Goal: Task Accomplishment & Management: Manage account settings

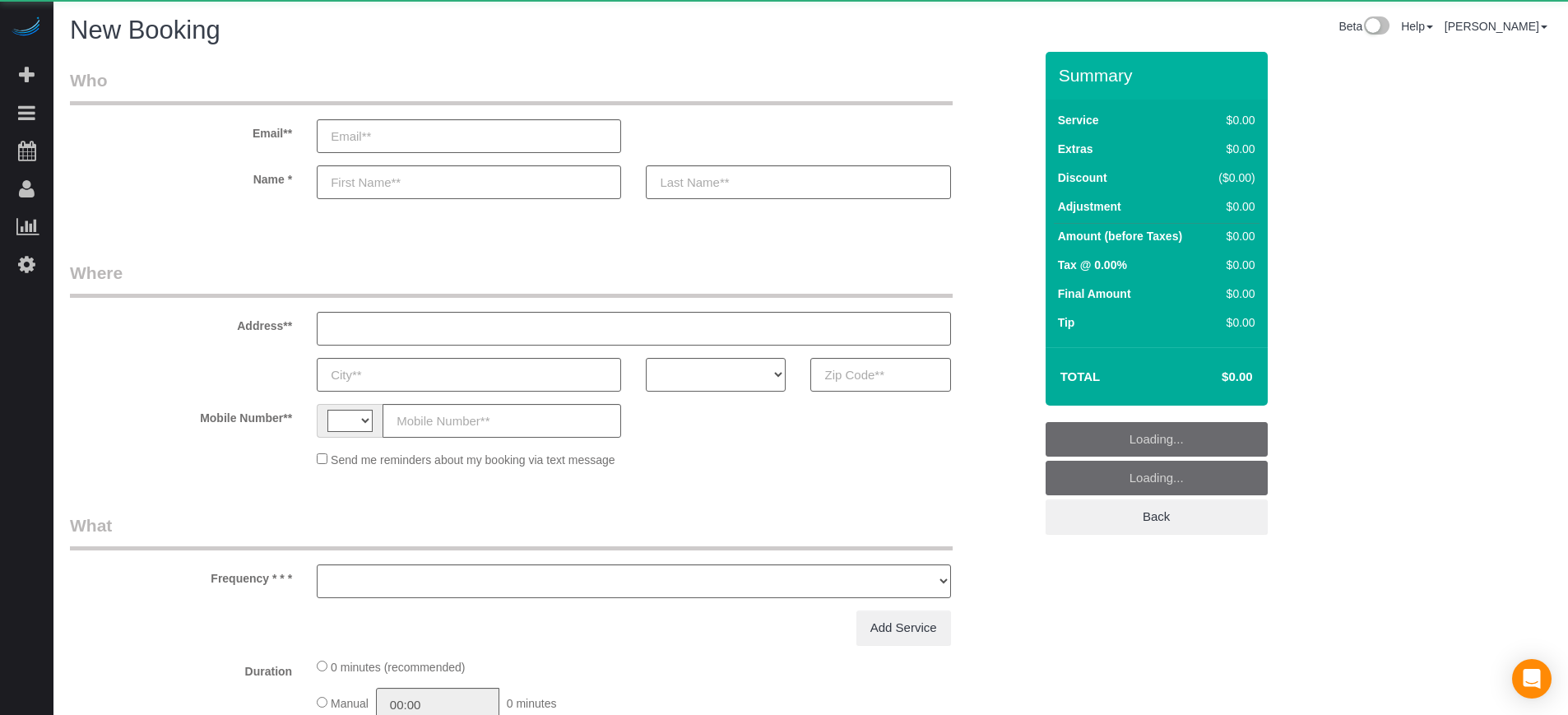
select select "string:[GEOGRAPHIC_DATA]"
select select "number:9"
select select "object:1206"
select select "4"
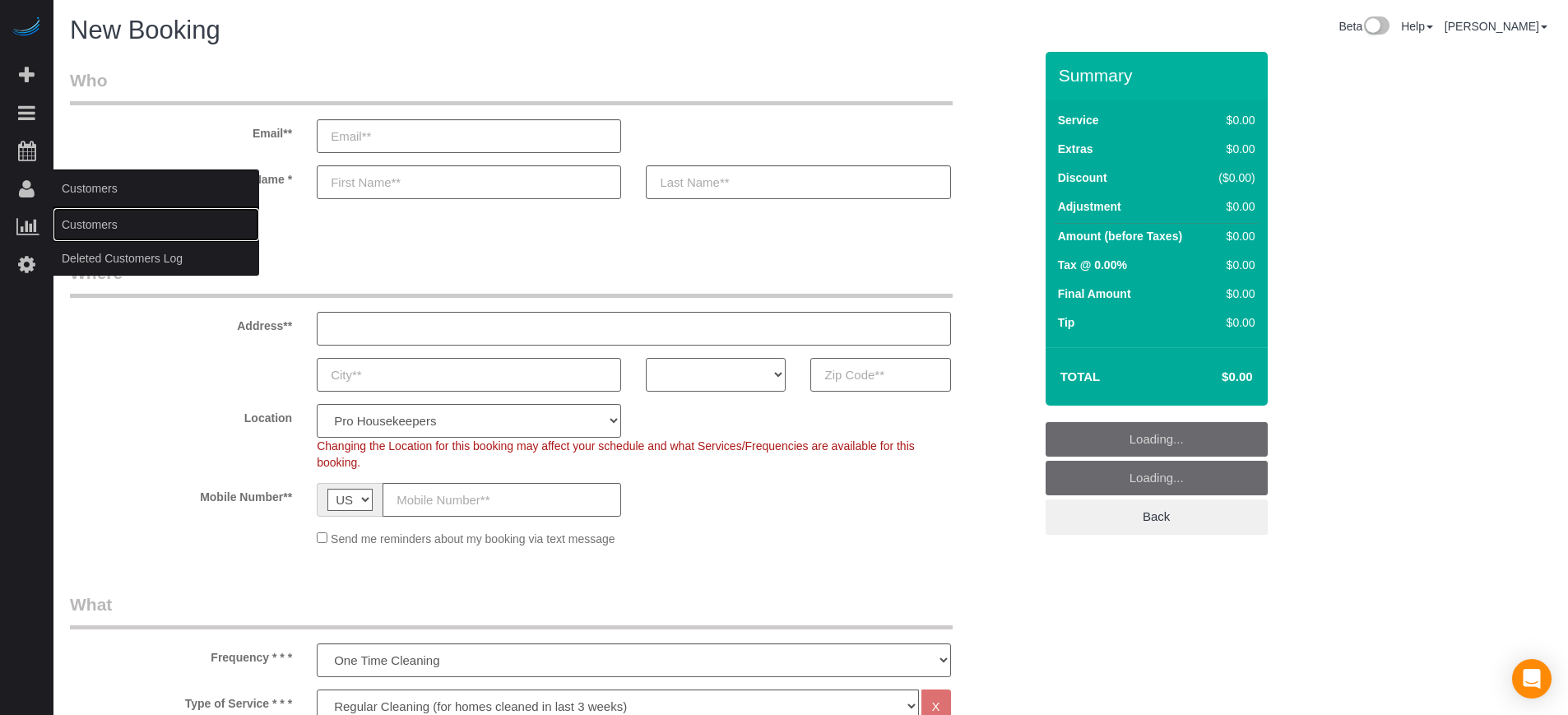
click at [81, 223] on link "Customers" at bounding box center [156, 225] width 206 height 33
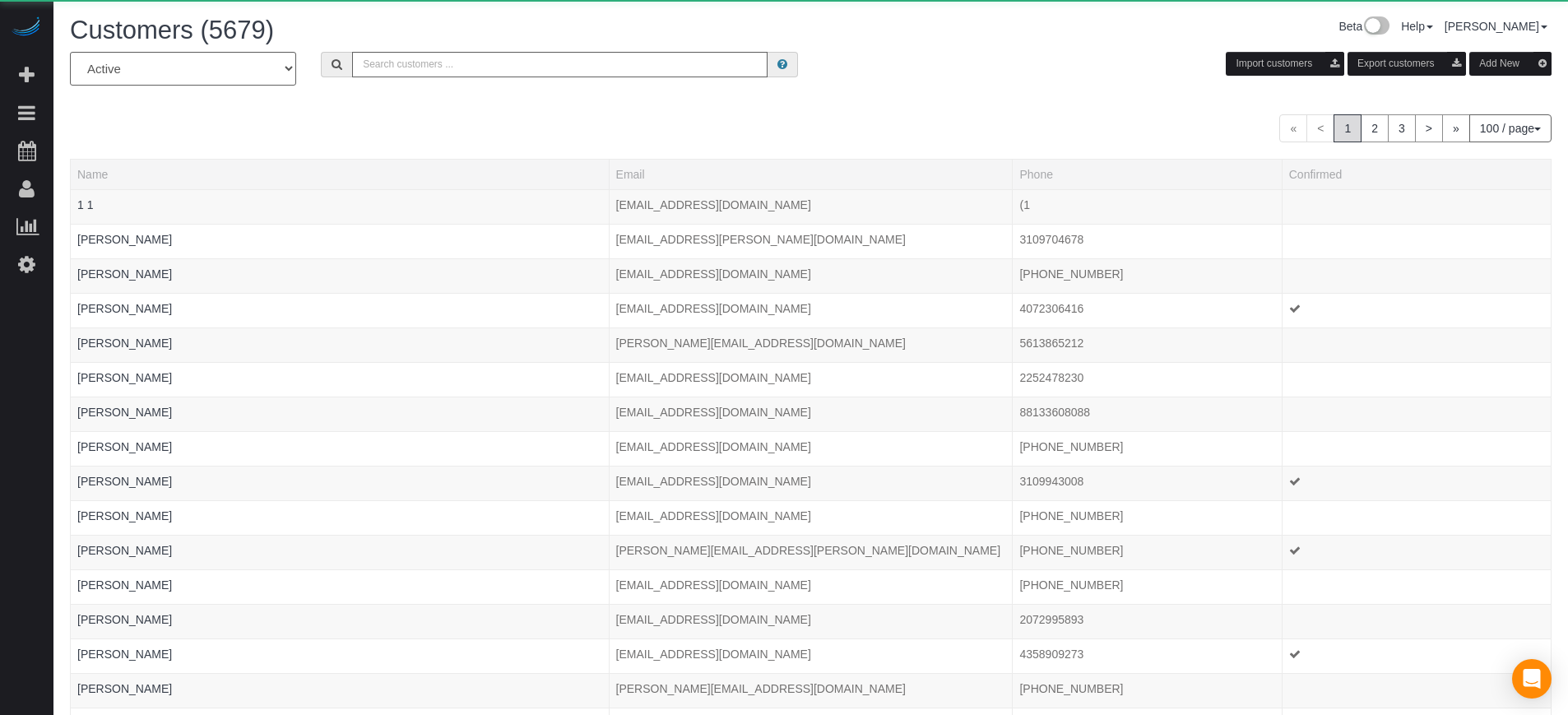
click at [1507, 66] on button "Add New" at bounding box center [1510, 63] width 82 height 24
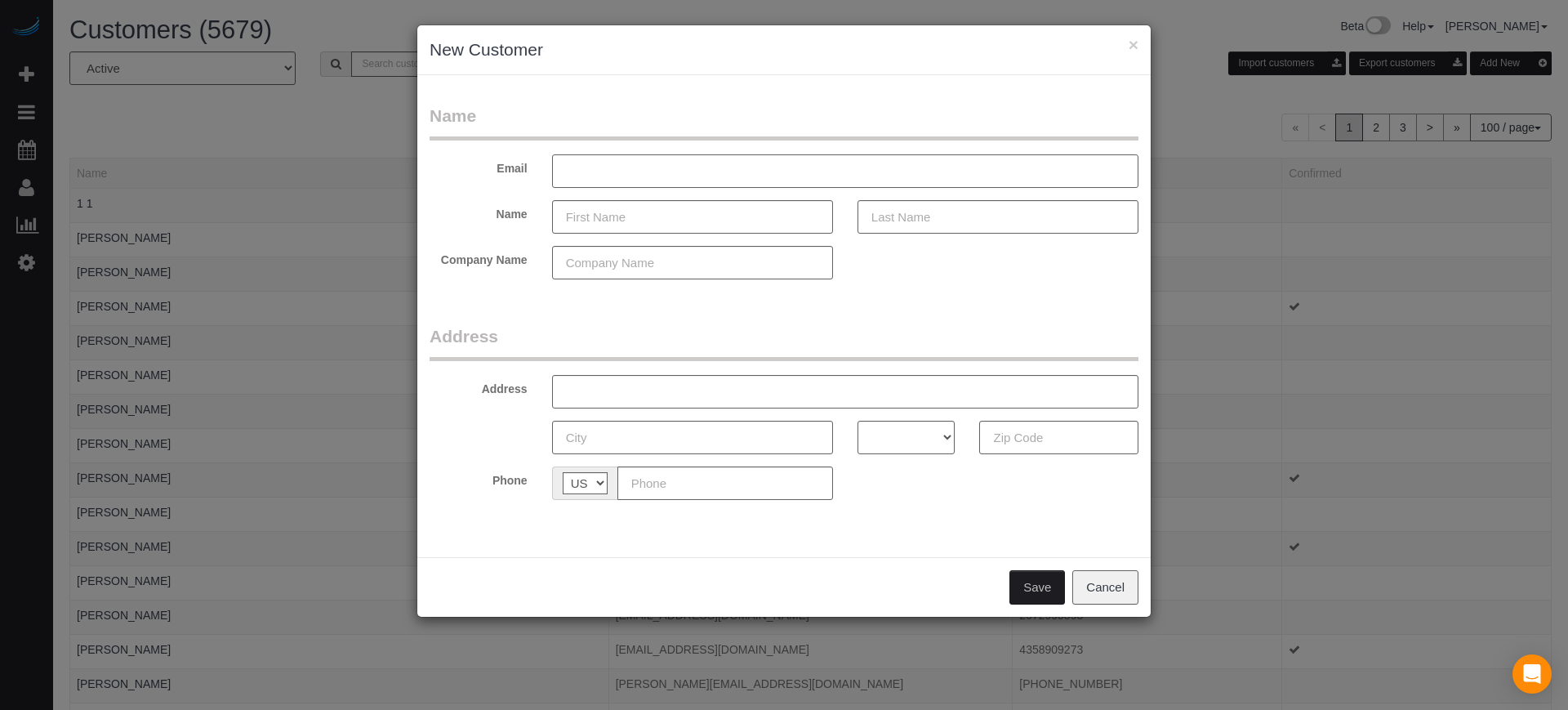
click at [627, 181] on input "text" at bounding box center [845, 171] width 586 height 34
paste input "edgartest@atomicmail.io"
type input "edgartest@atomicmail.io"
click at [630, 214] on input "text" at bounding box center [692, 217] width 281 height 34
type input "Edgar Test"
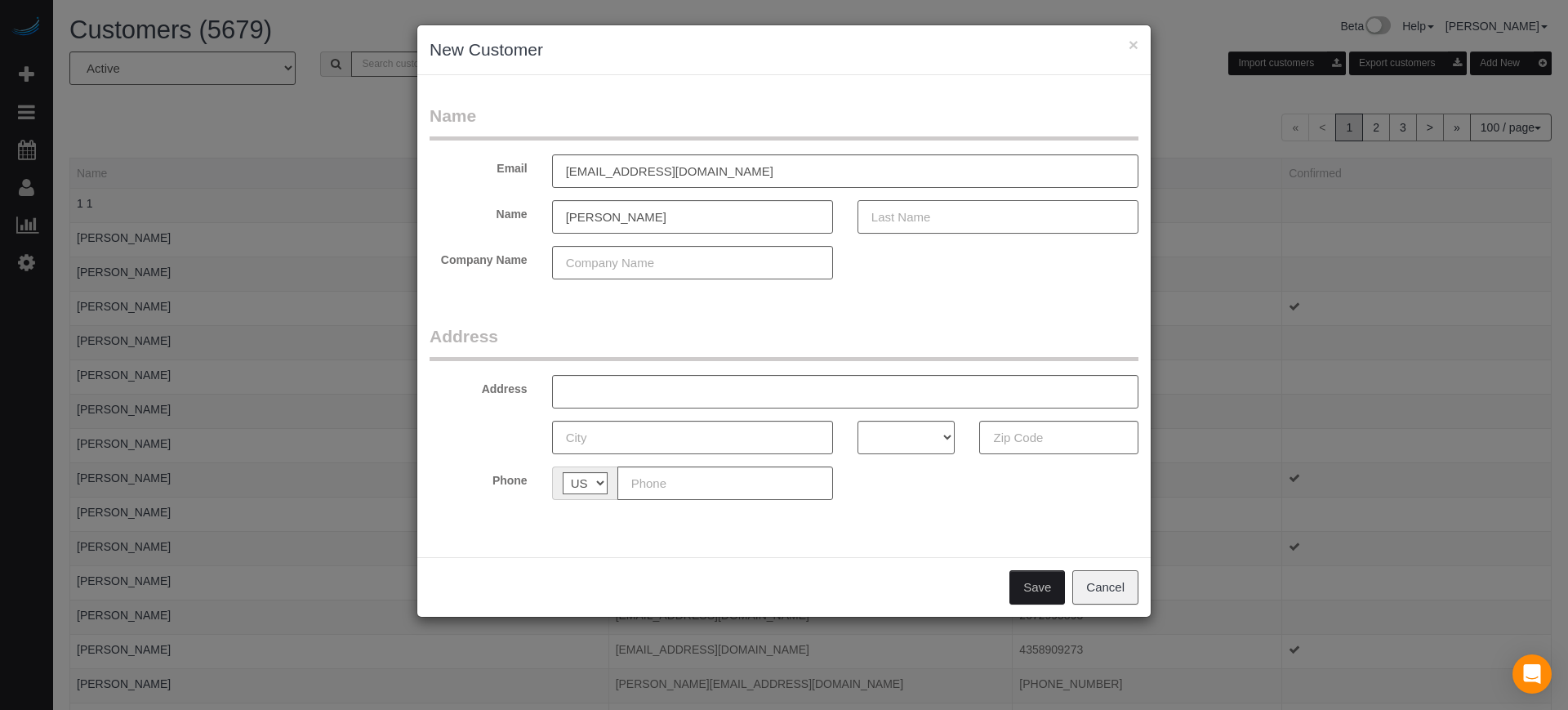
type input "."
type input "Test"
click at [605, 388] on input "text" at bounding box center [845, 392] width 586 height 34
type input "test"
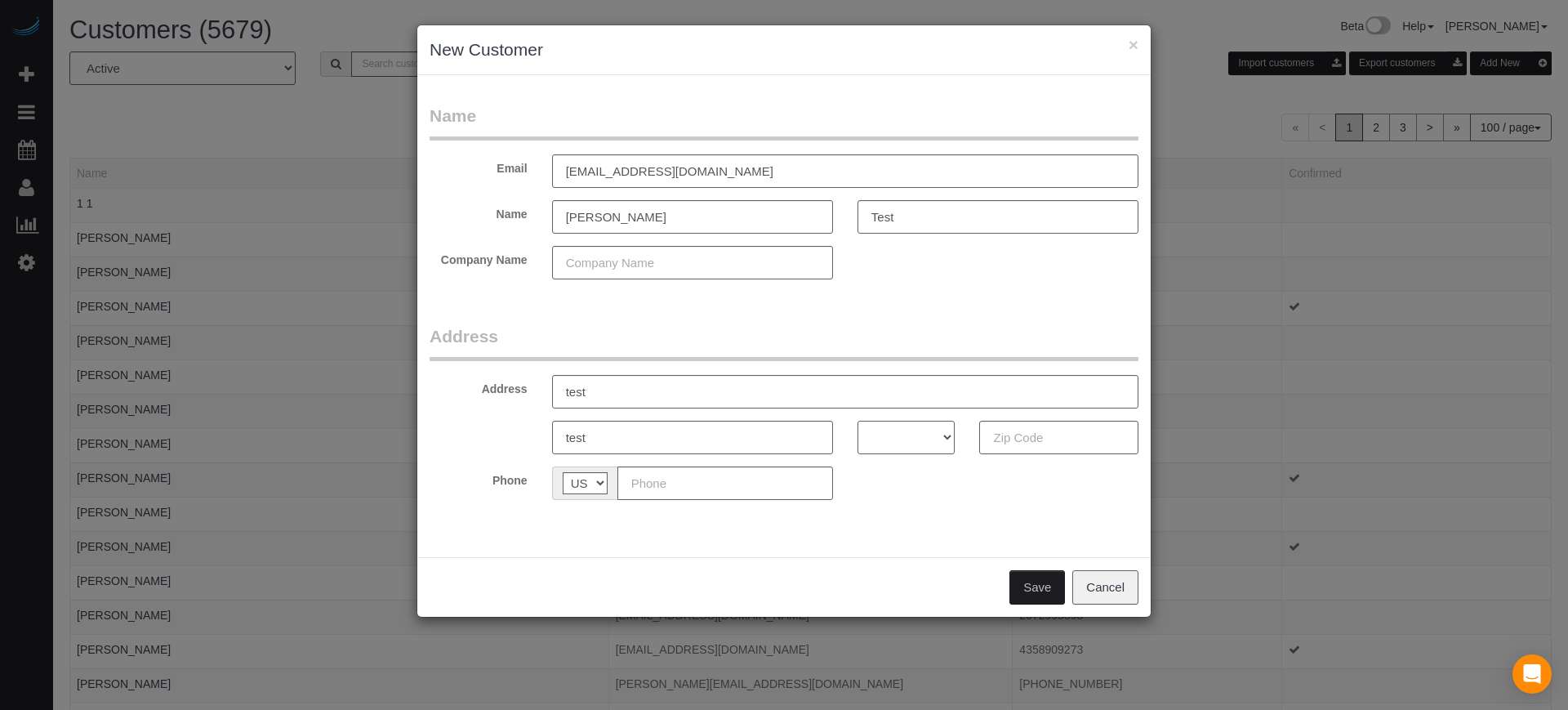
click at [899, 439] on select "AK AL AR AZ CA CO CT DC DE FL GA HI IA ID IL IN KS KY LA MA MD ME MI MN MO MS M…" at bounding box center [906, 437] width 98 height 34
select select "FL"
click at [857, 421] on select "AK AL AR AZ CA CO CT DC DE FL GA HI IA ID IL IN KS KY LA MA MD ME MI MN MO MS M…" at bounding box center [906, 437] width 98 height 34
click at [1016, 444] on input "text" at bounding box center [1059, 437] width 159 height 34
type input "32323"
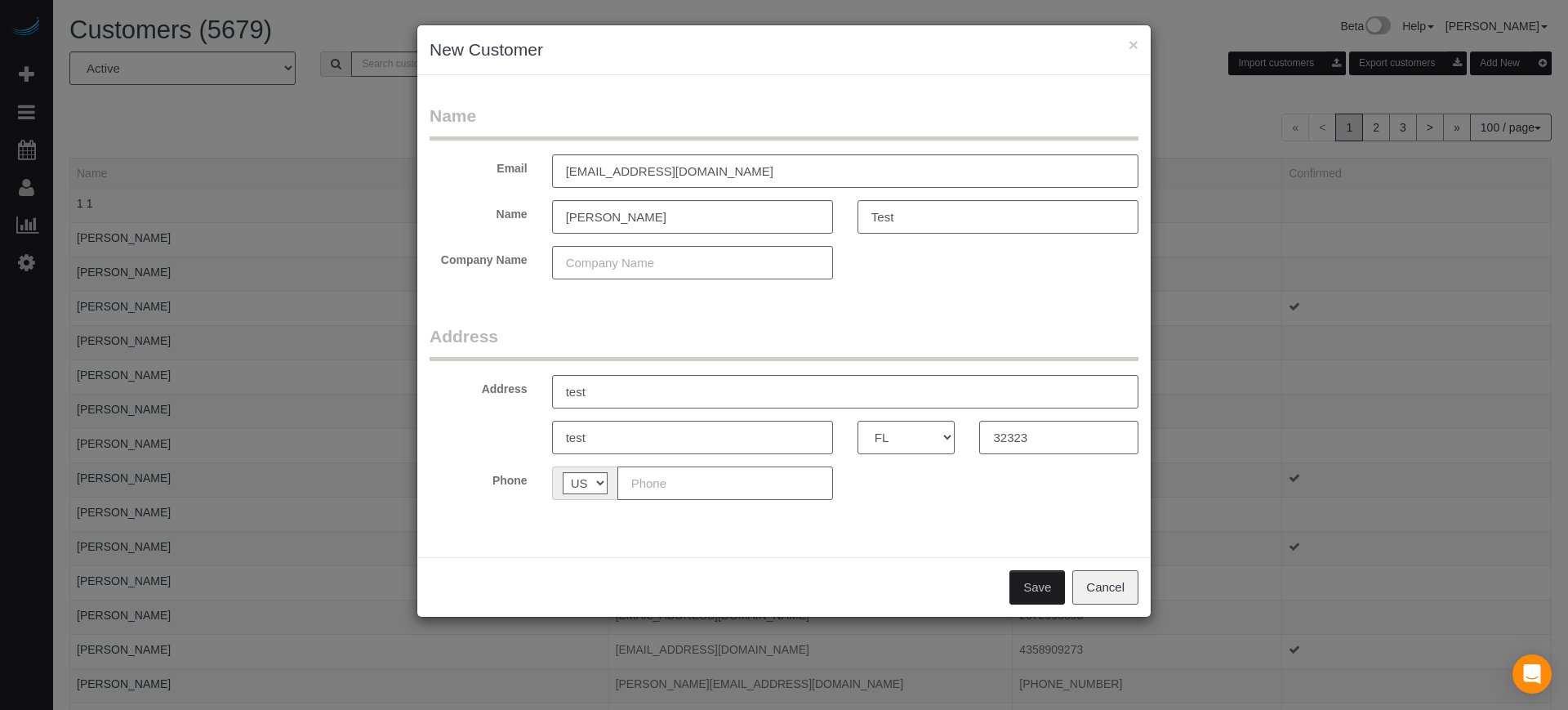
click at [811, 481] on input "text" at bounding box center [725, 483] width 216 height 34
click at [666, 485] on input "(844) 585-8888" at bounding box center [725, 483] width 216 height 34
type input "(844) 888-8888"
click at [1039, 584] on button "Save" at bounding box center [1037, 588] width 55 height 35
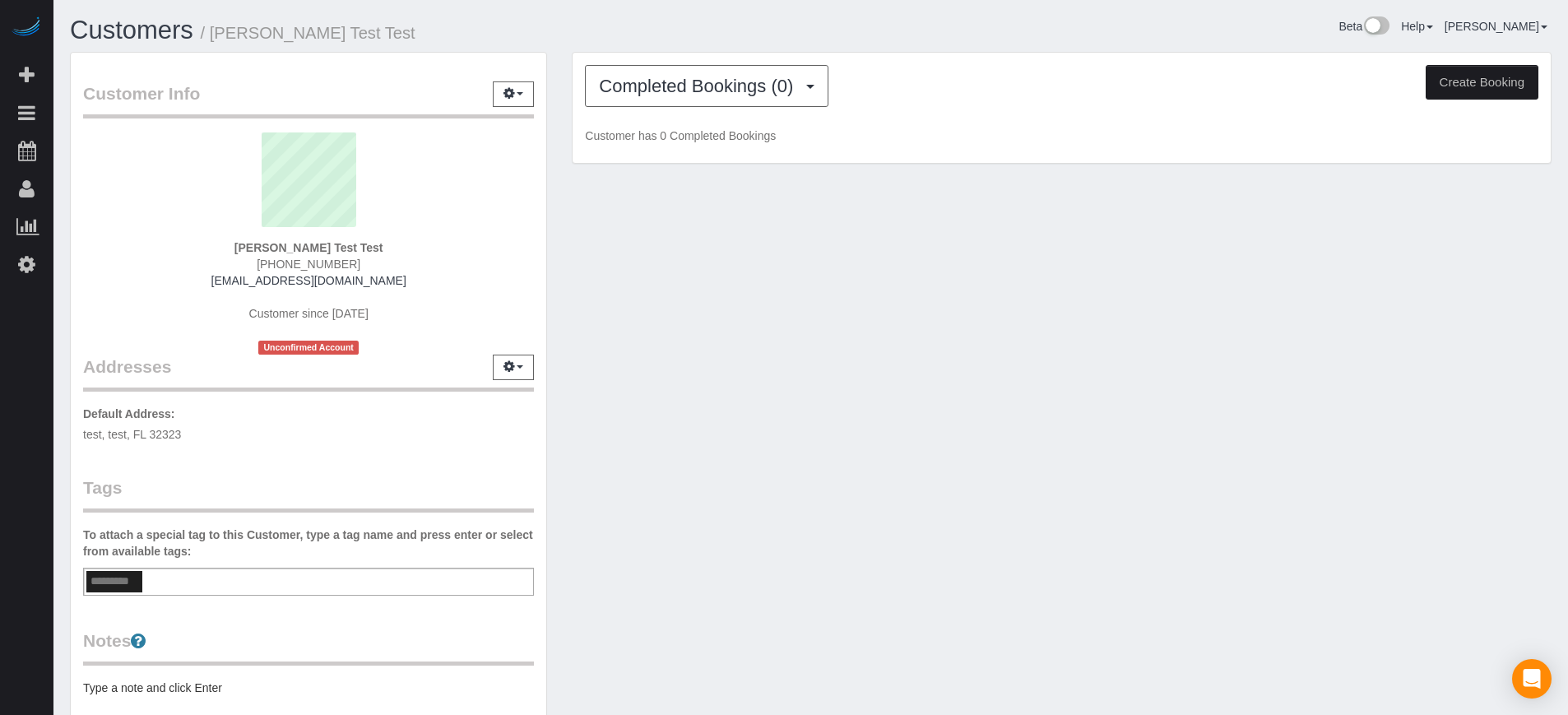
click at [1491, 85] on button "Create Booking" at bounding box center [1482, 82] width 113 height 35
select select "FL"
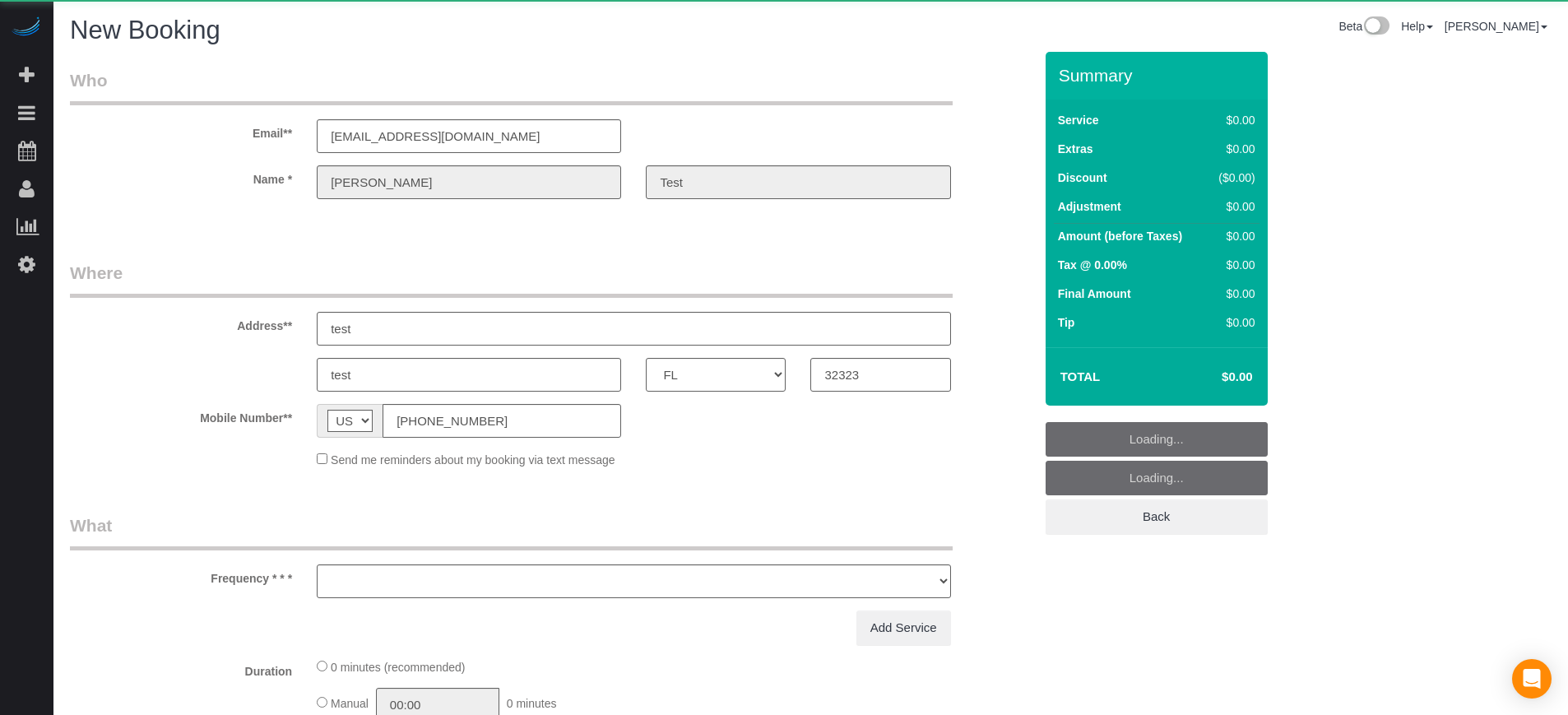
select select "object:2829"
select select "4"
select select "number:9"
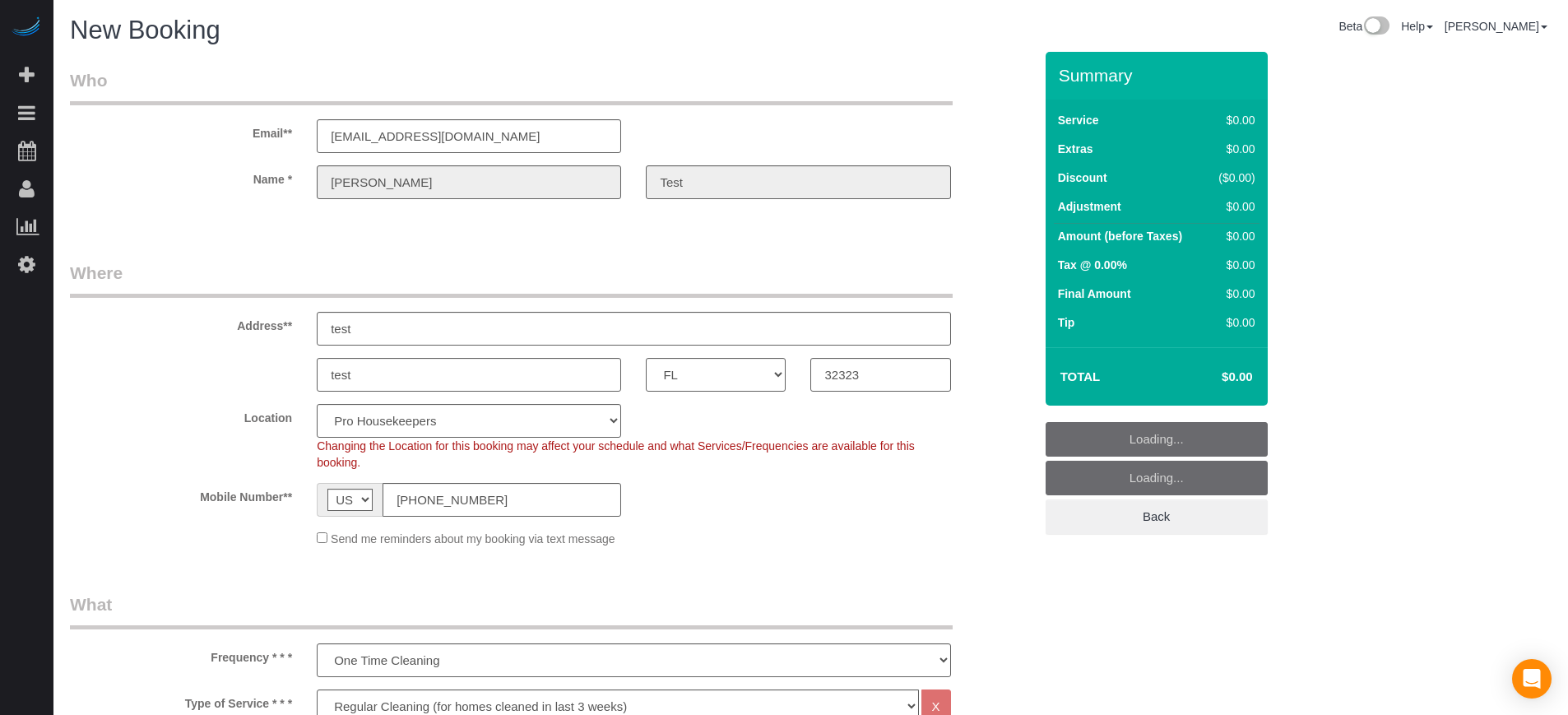
select select "object:2836"
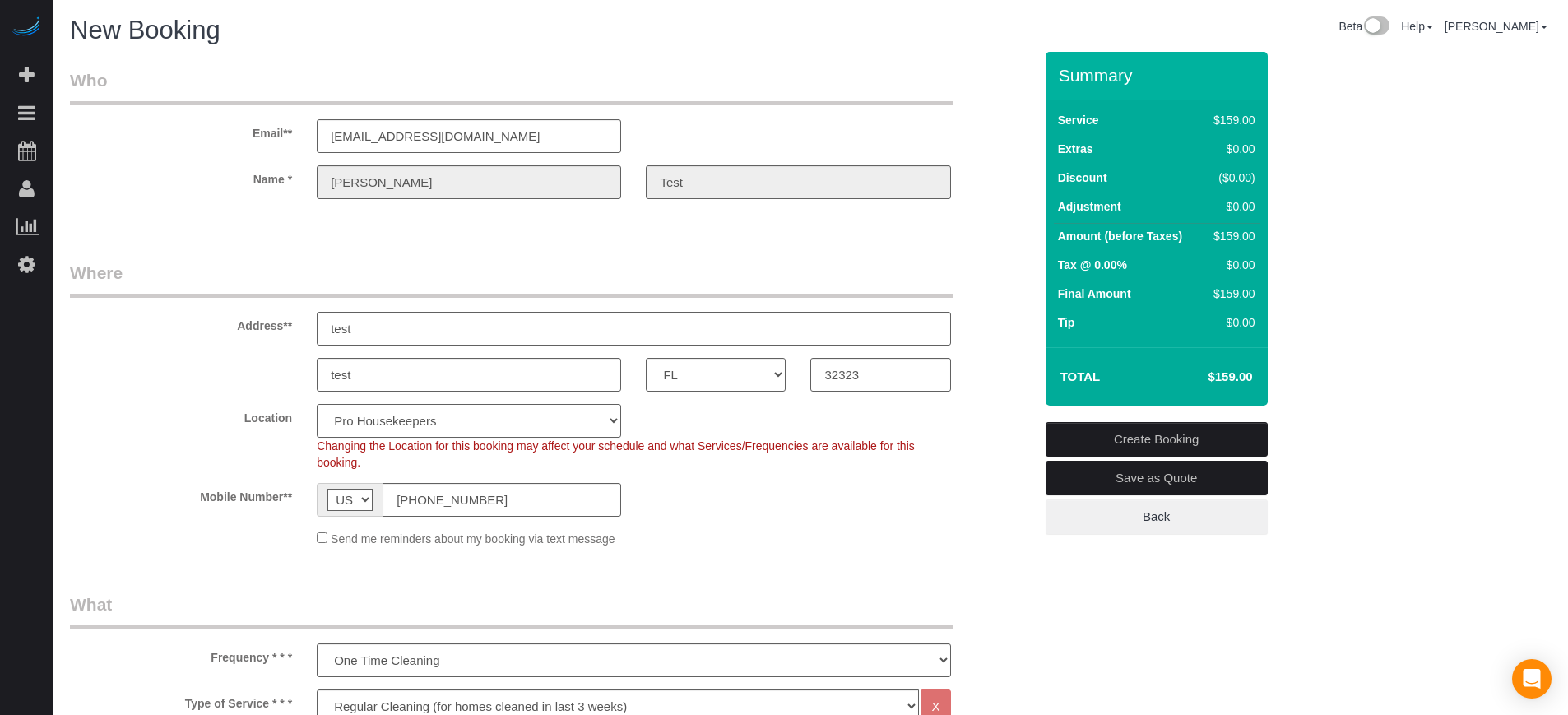
click at [539, 420] on select "Pro Housekeepers Atlanta Austin Boston Chicago Cincinnati Clearwater Denver Ft …" at bounding box center [468, 420] width 305 height 34
select select "2"
click at [316, 404] on select "Pro Housekeepers Atlanta Austin Boston Chicago Cincinnati Clearwater Denver Ft …" at bounding box center [468, 420] width 305 height 34
select select "object:2845"
select select "234"
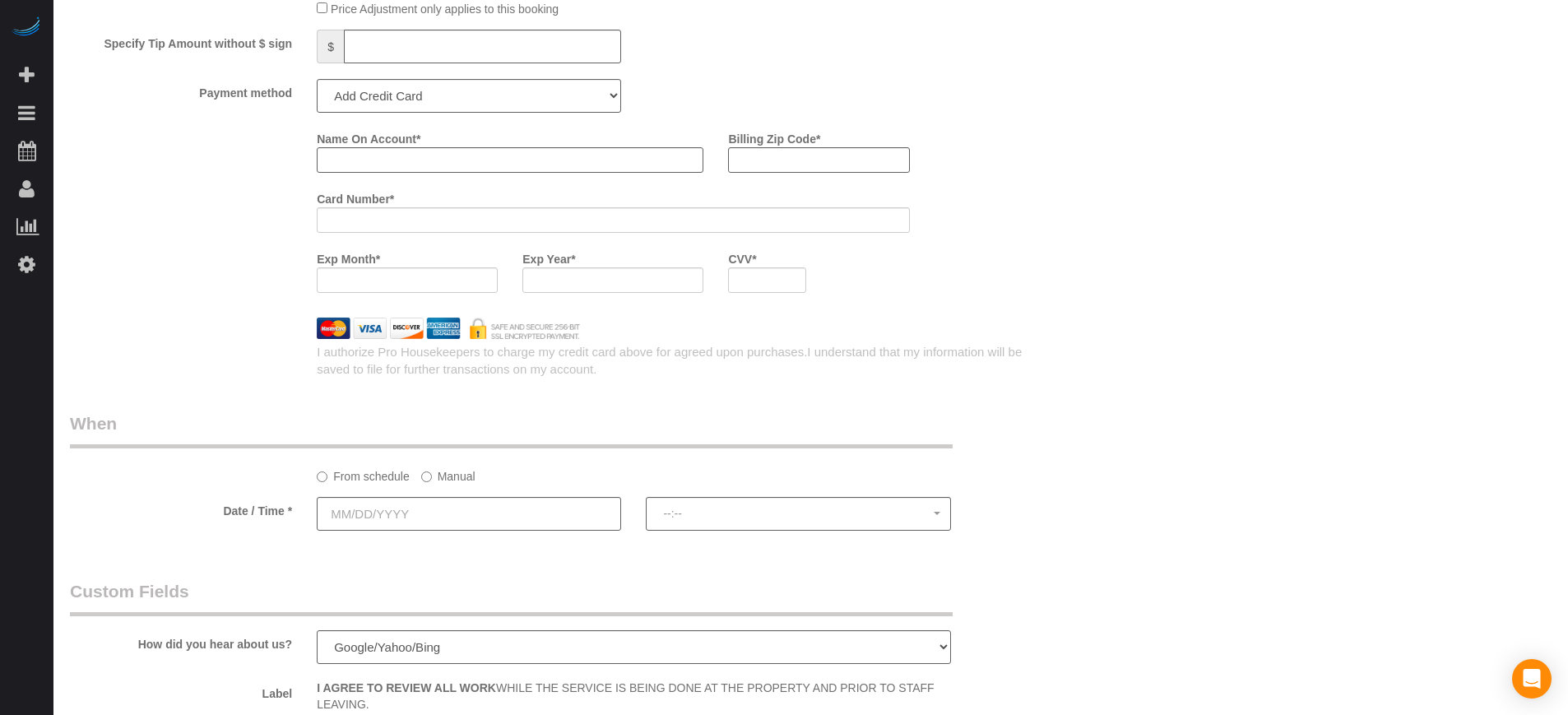
scroll to position [1748, 0]
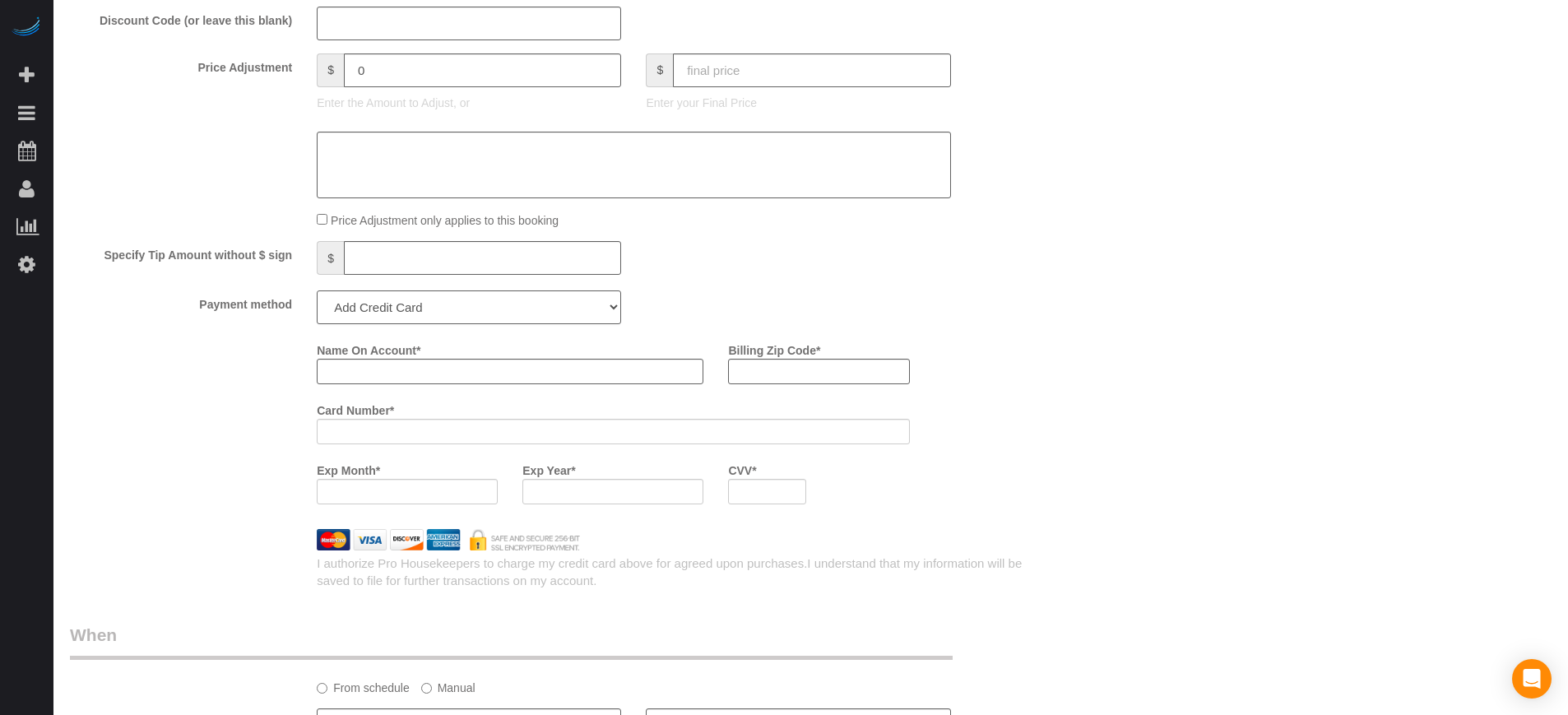
click at [422, 313] on select "Add Credit Card Cash Check Paypal" at bounding box center [468, 307] width 305 height 34
select select "string:cash"
click at [316, 291] on select "Add Credit Card Cash Check Paypal" at bounding box center [468, 307] width 305 height 34
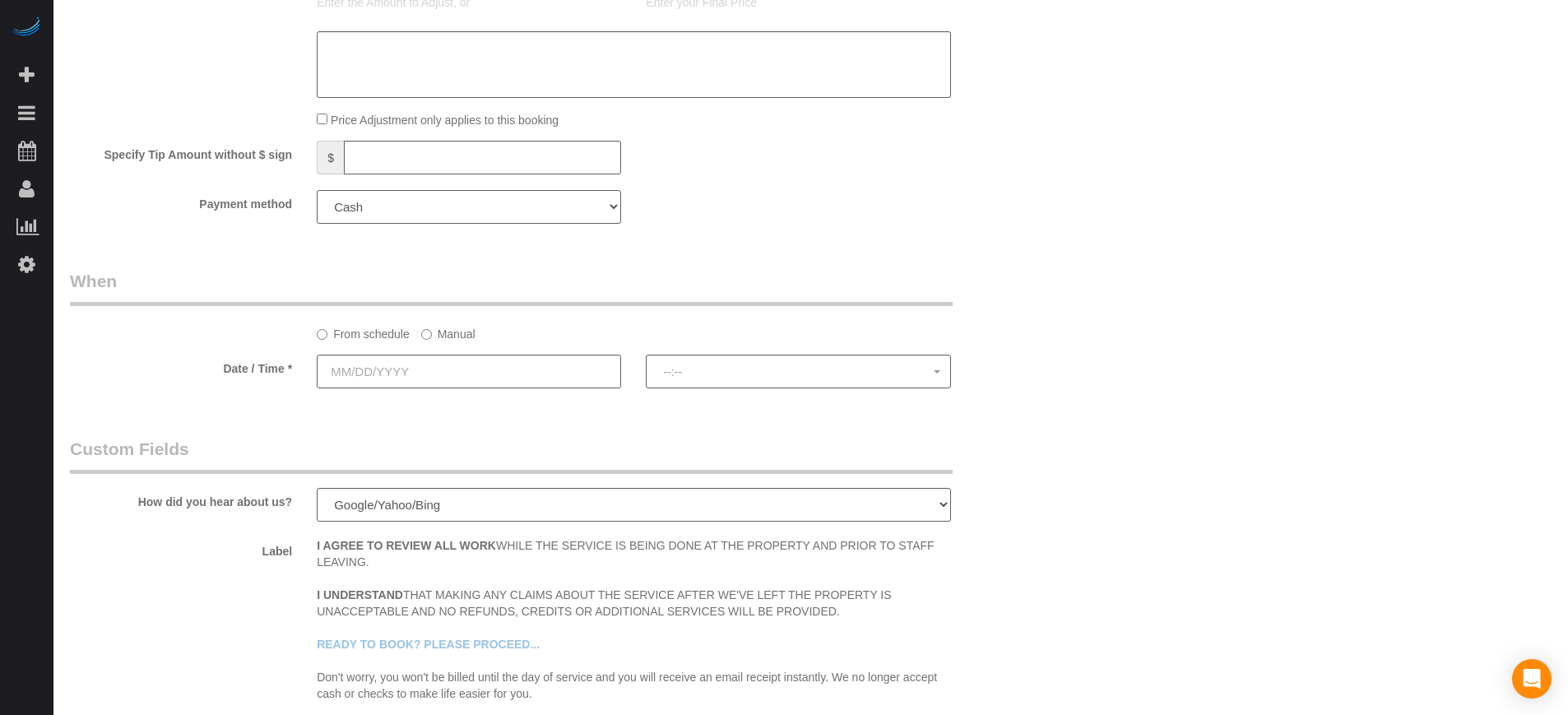
scroll to position [1851, 0]
click at [405, 379] on input "text" at bounding box center [468, 369] width 305 height 34
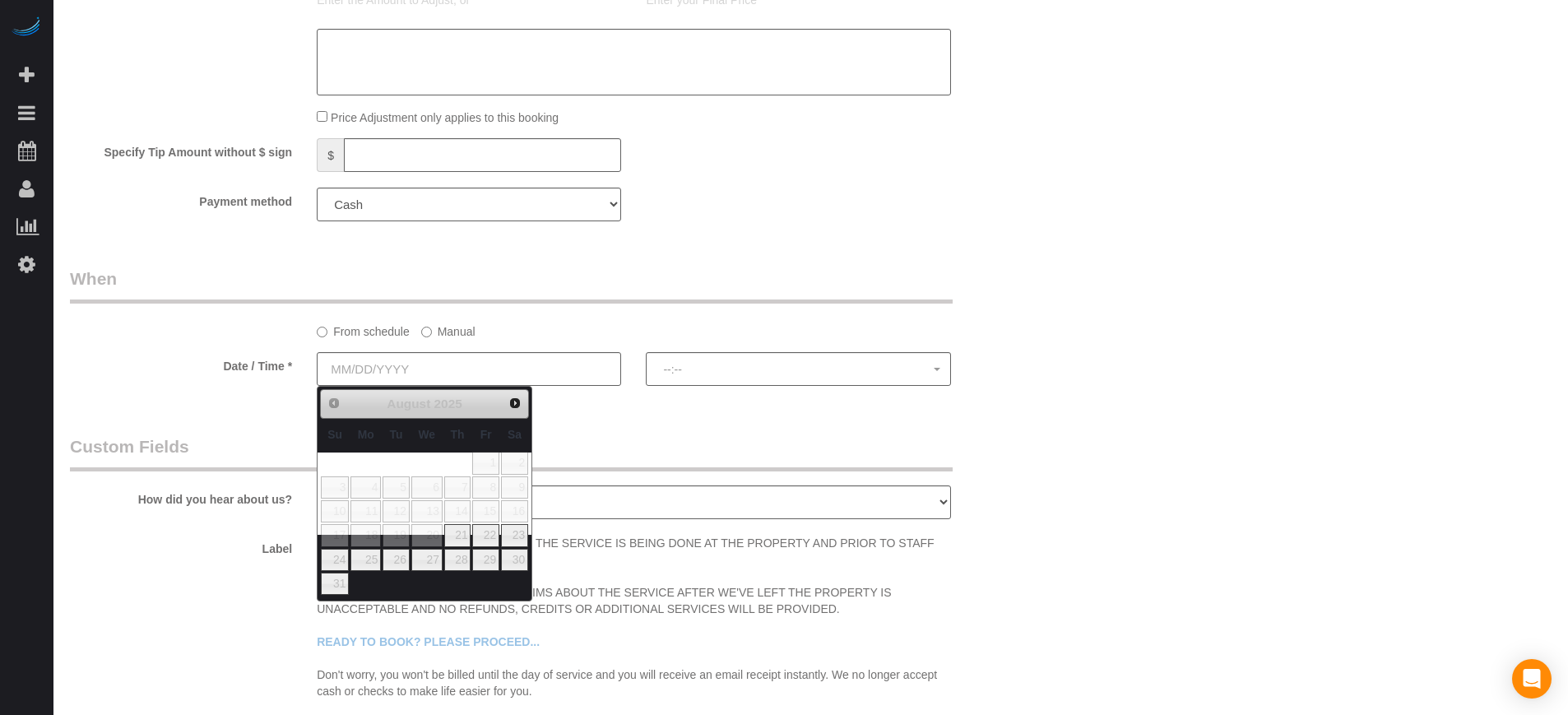
click at [440, 332] on label "Manual" at bounding box center [448, 328] width 54 height 22
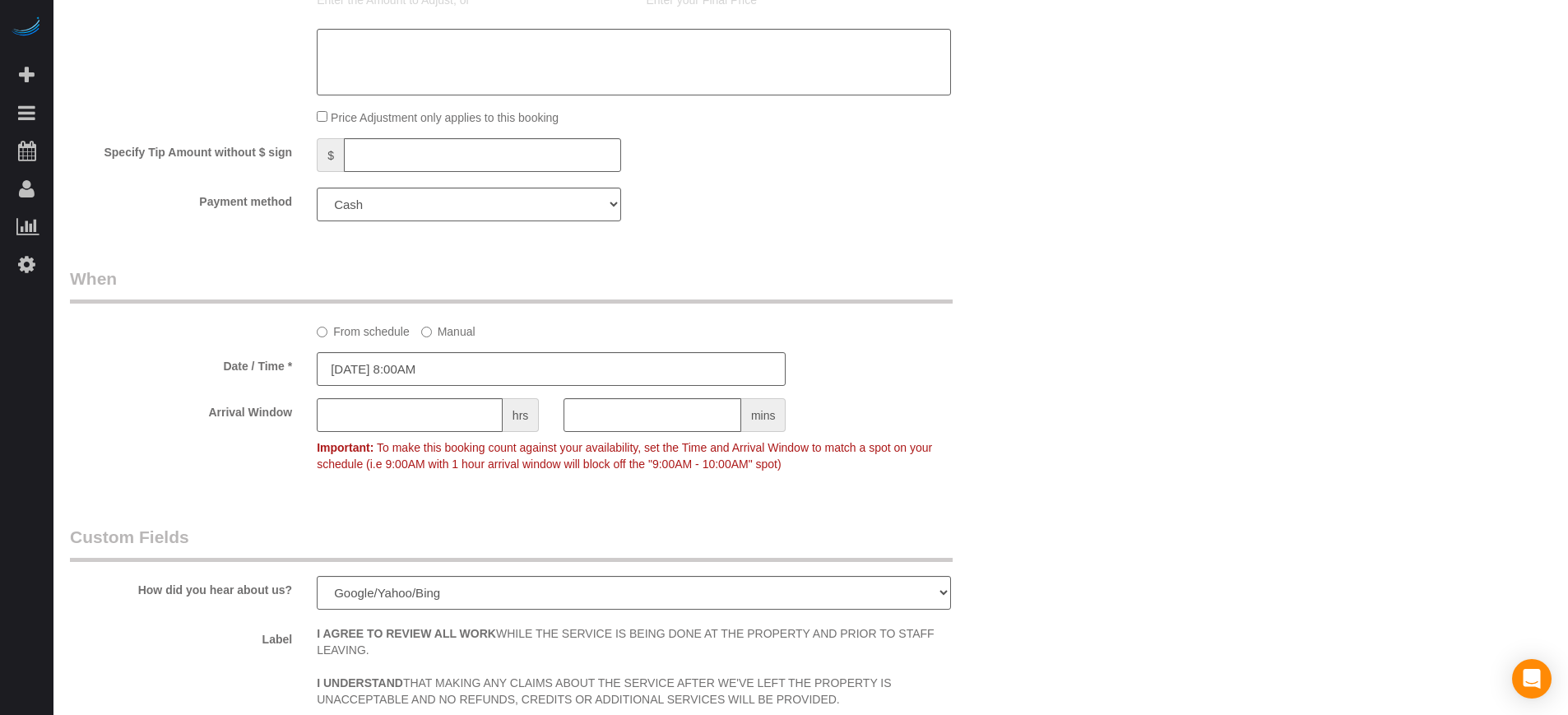
click at [439, 329] on label "Manual" at bounding box center [448, 328] width 54 height 22
click at [436, 370] on input "08/20/2025 8:00AM" at bounding box center [551, 369] width 469 height 34
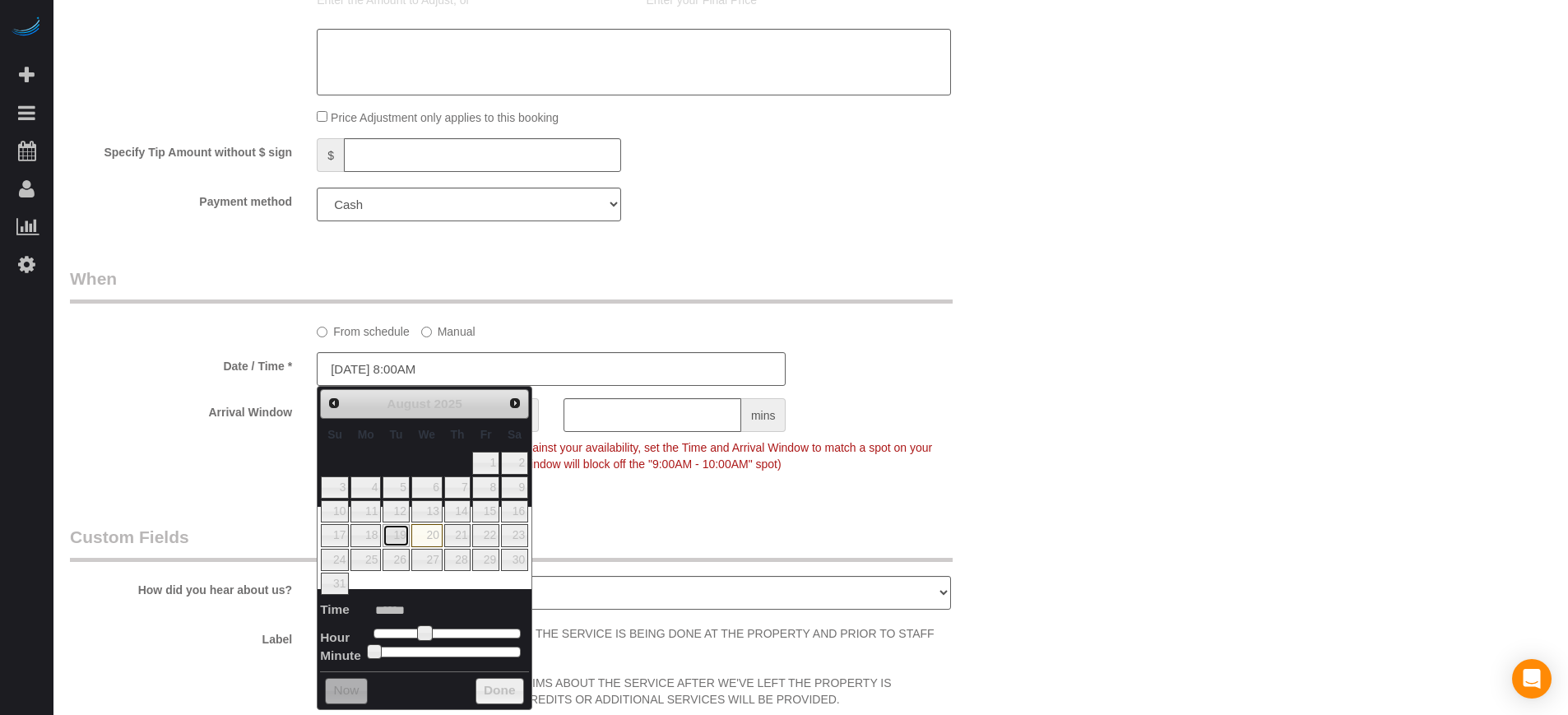
click at [400, 536] on link "19" at bounding box center [396, 535] width 27 height 22
type input "08/19/2025 8:00AM"
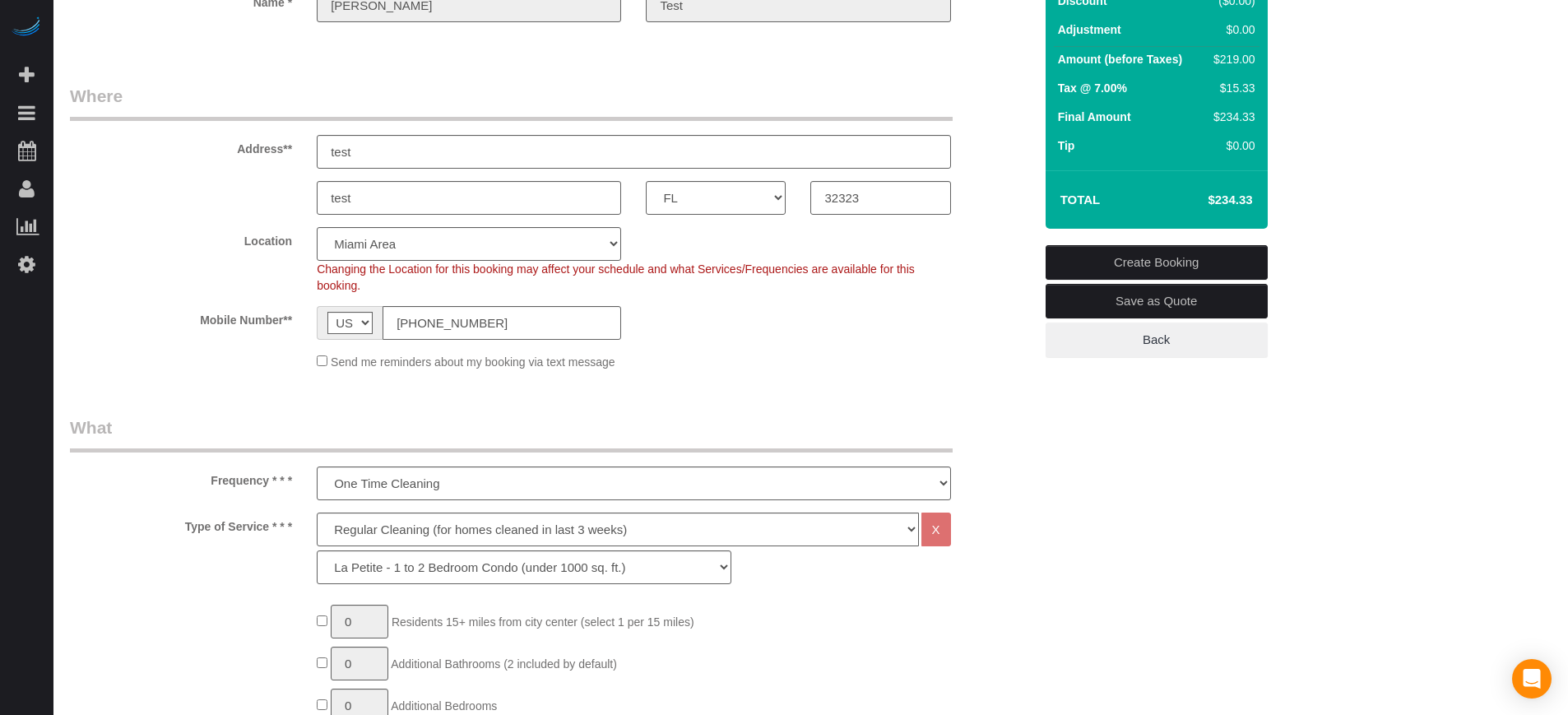
scroll to position [67, 0]
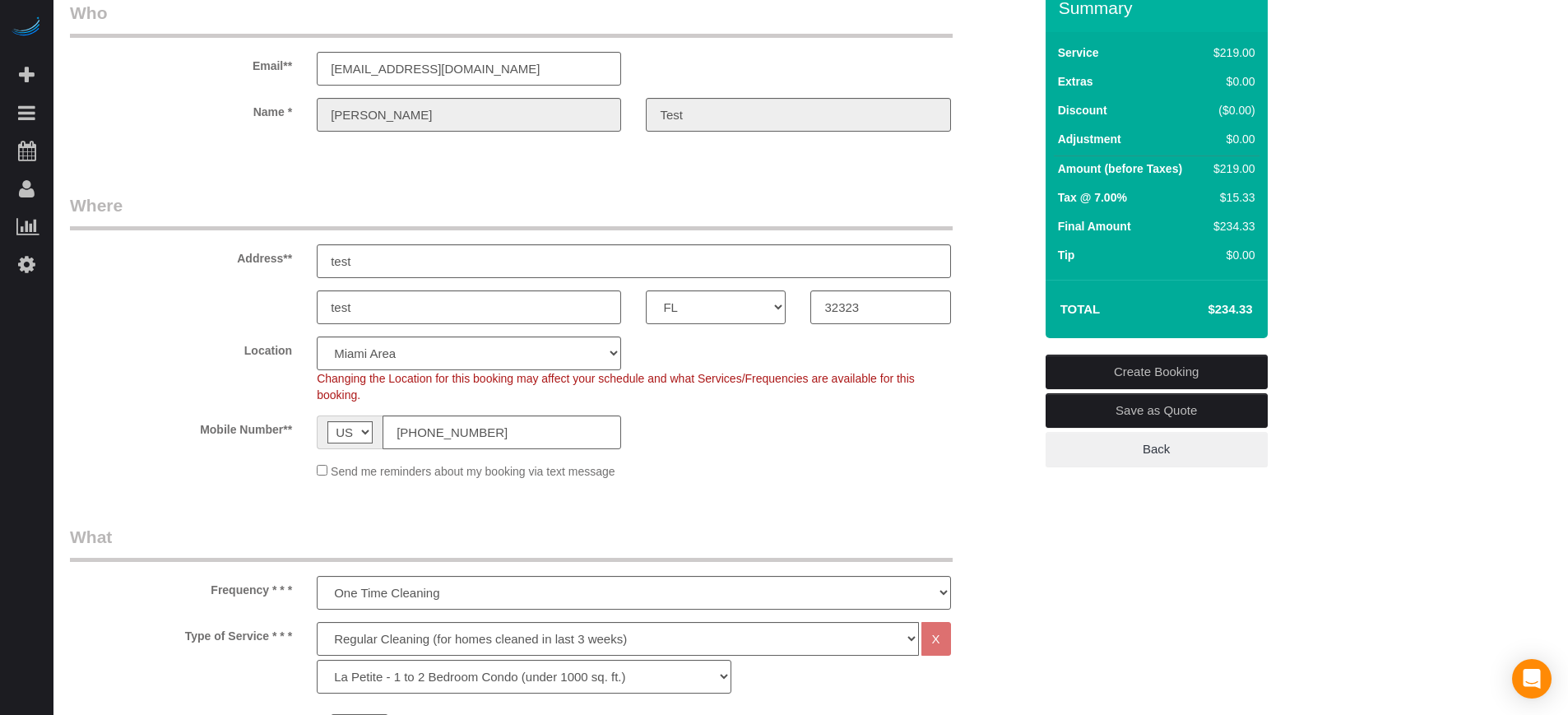
click at [1139, 370] on link "Create Booking" at bounding box center [1156, 372] width 222 height 35
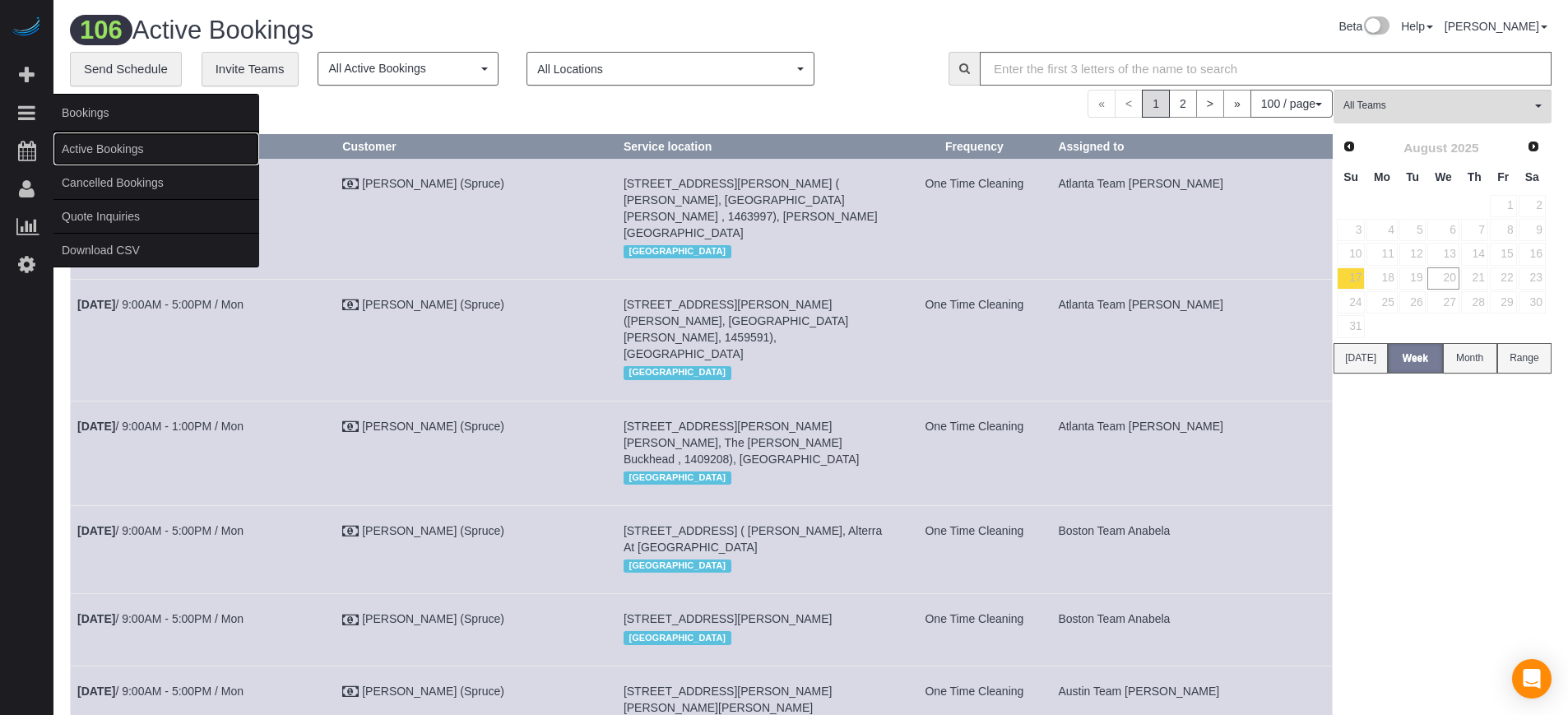
click at [105, 153] on link "Active Bookings" at bounding box center [156, 149] width 206 height 33
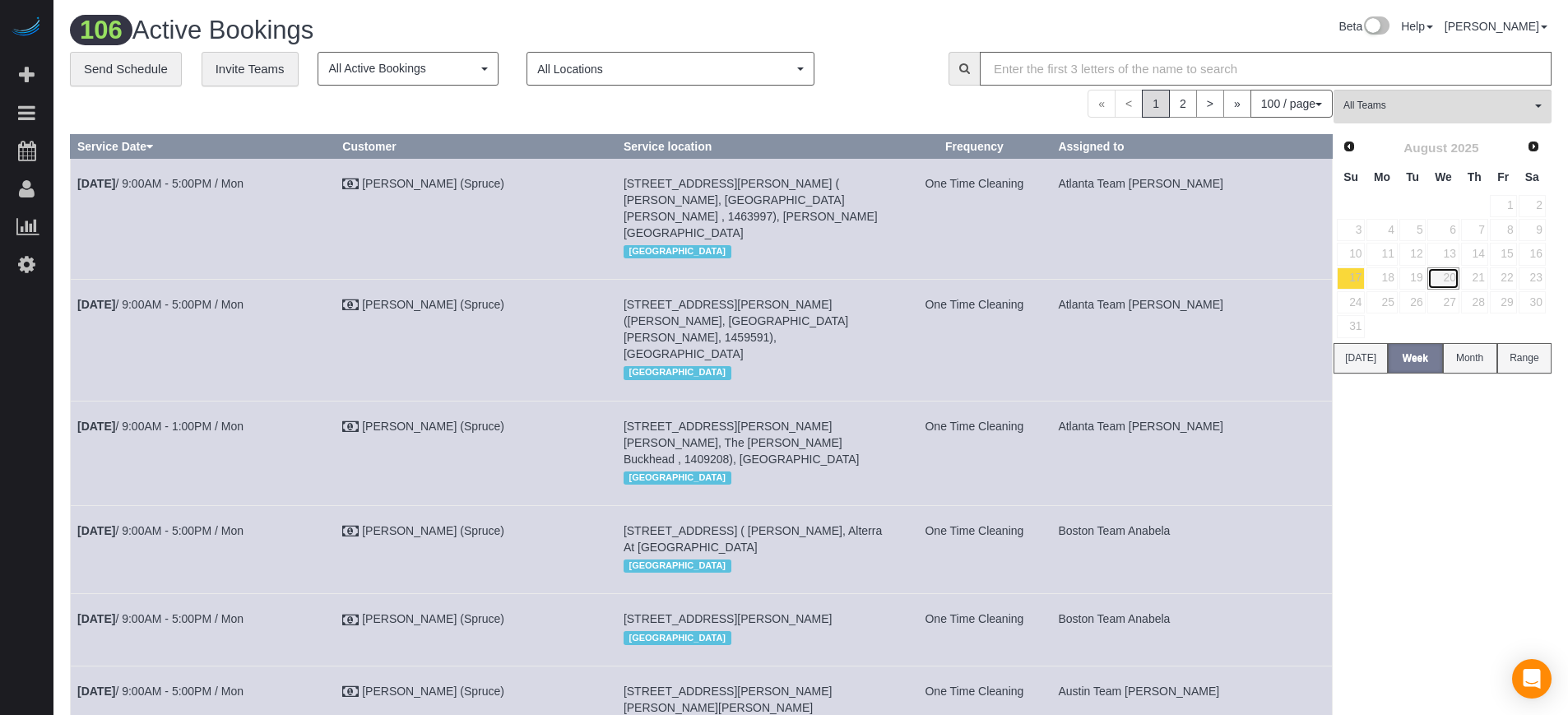
click at [1443, 277] on link "20" at bounding box center [1443, 278] width 32 height 22
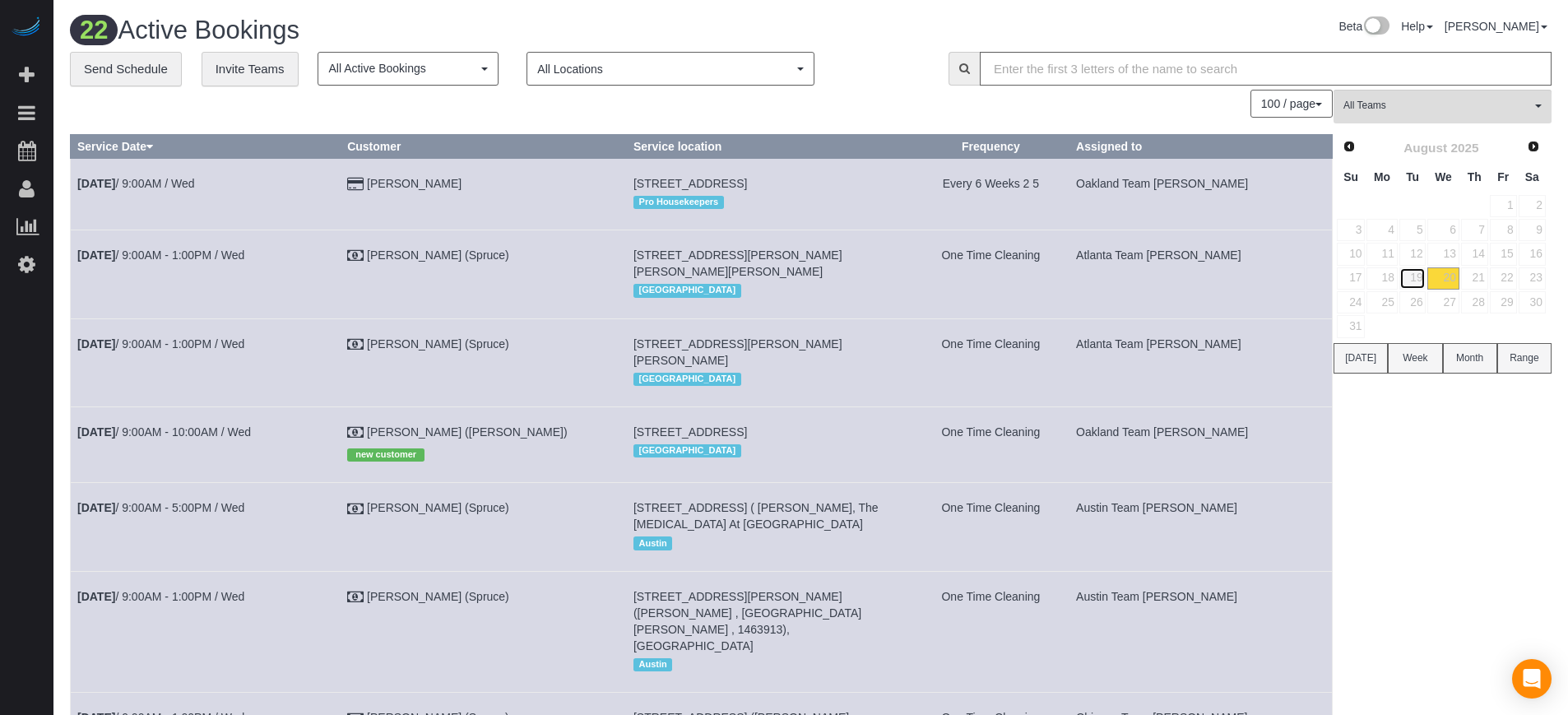
click at [1420, 275] on link "19" at bounding box center [1413, 278] width 27 height 22
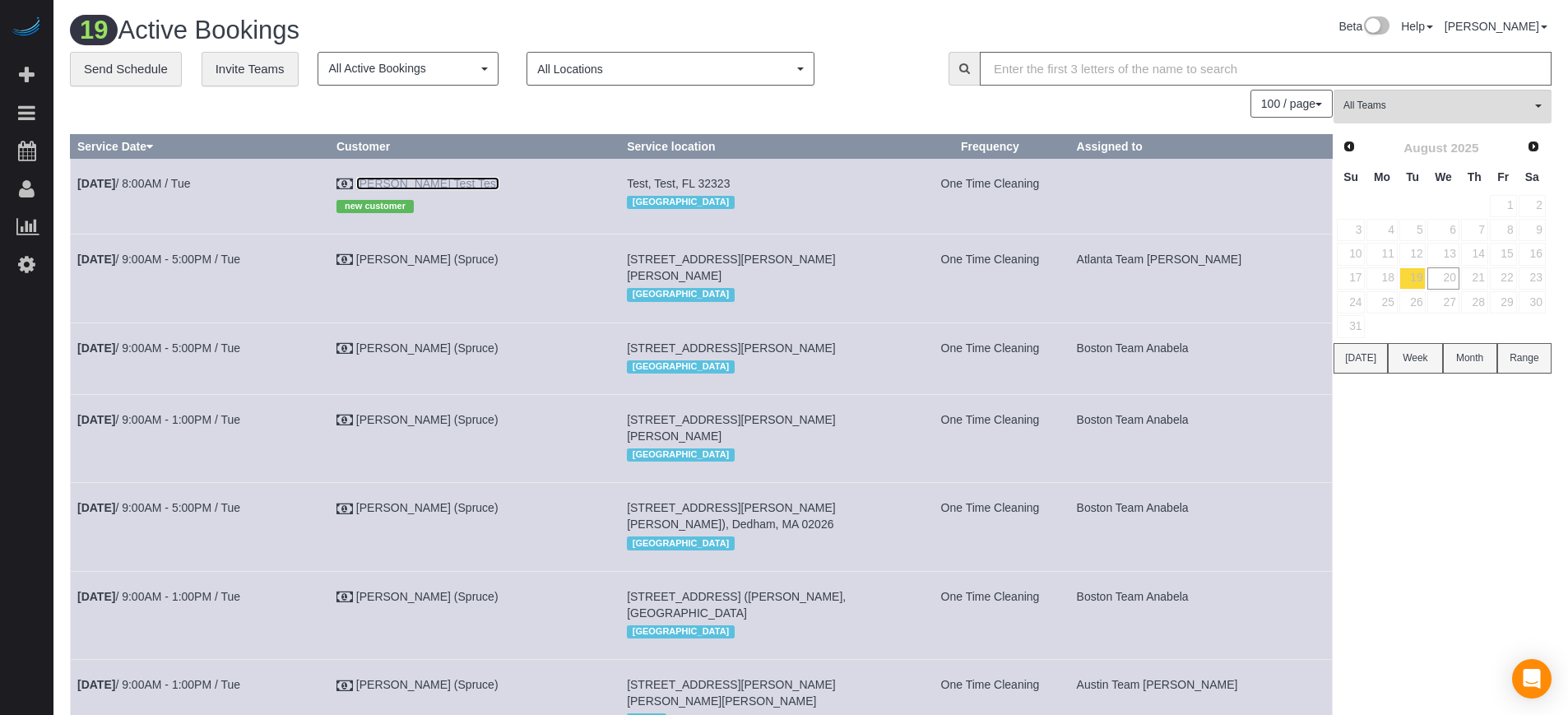
click at [444, 187] on link "Edgar Test Test" at bounding box center [428, 184] width 143 height 13
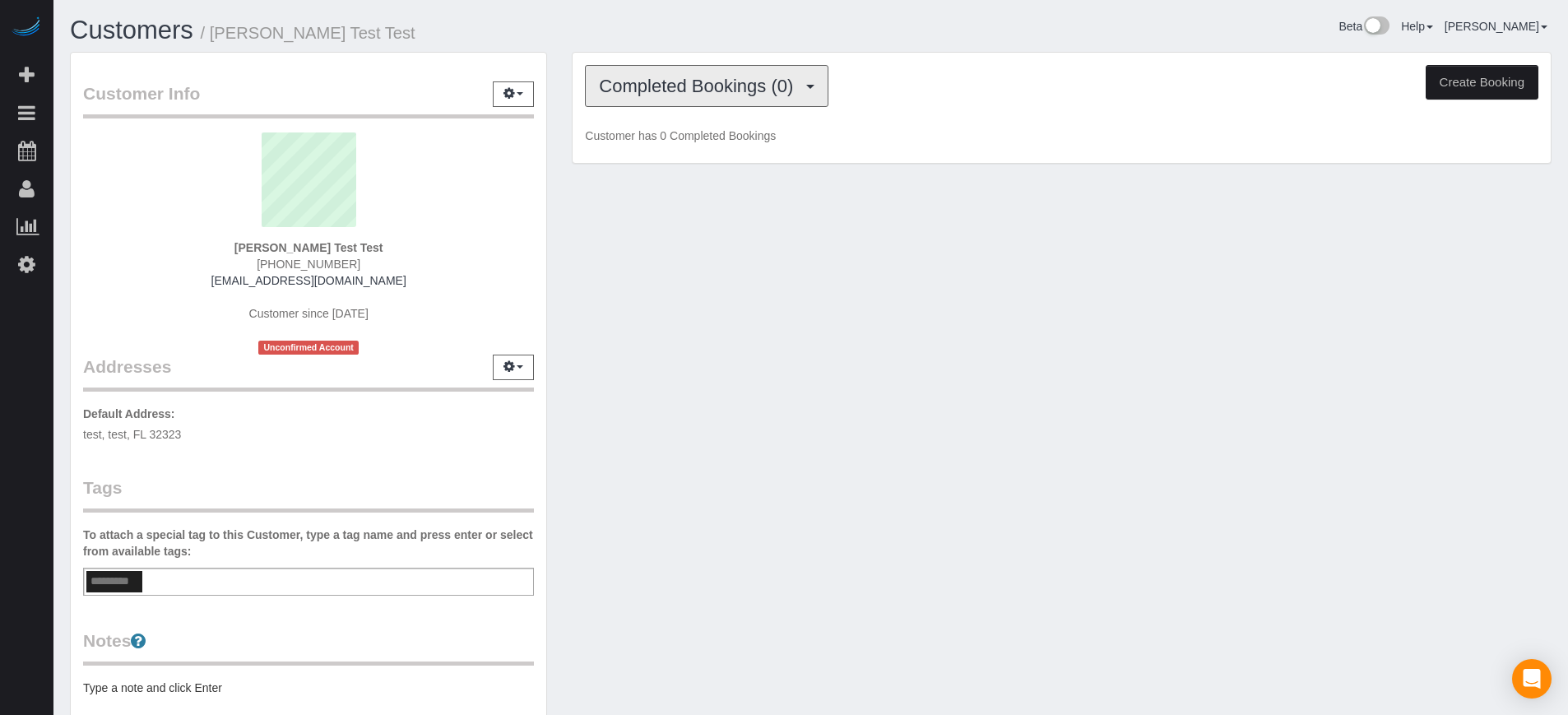
click at [759, 92] on span "Completed Bookings (0)" at bounding box center [700, 86] width 203 height 21
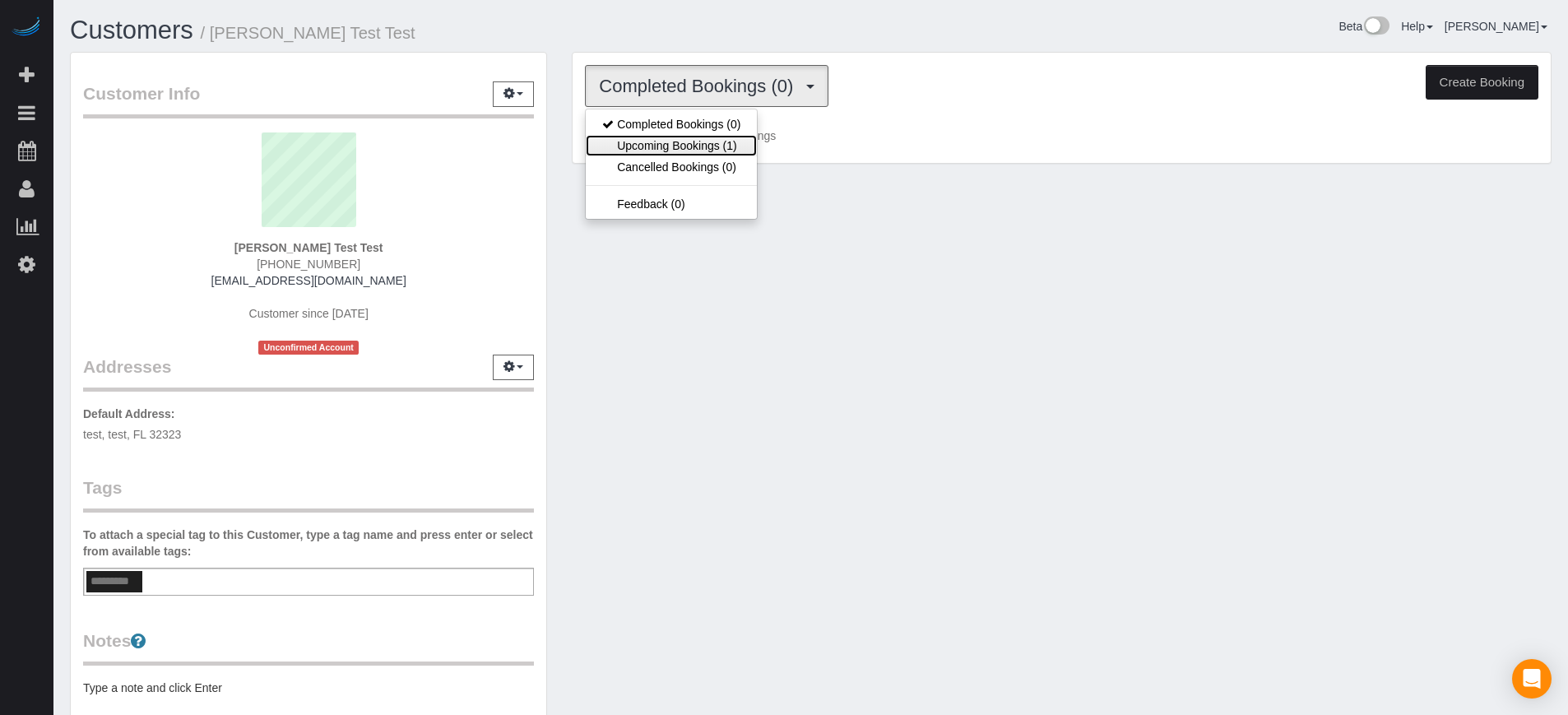
click at [725, 149] on link "Upcoming Bookings (1)" at bounding box center [671, 145] width 171 height 22
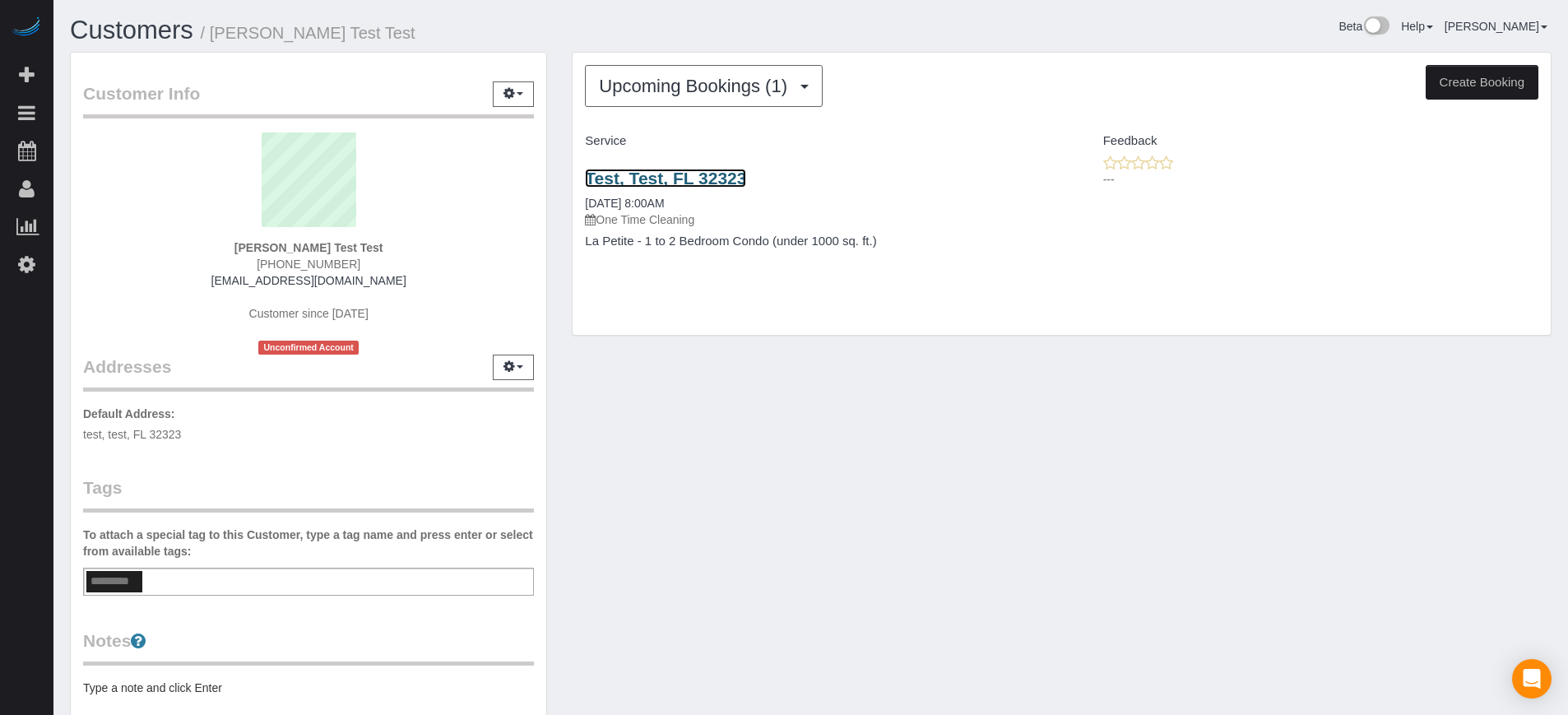
click at [712, 173] on link "Test, Test, FL 32323" at bounding box center [665, 178] width 161 height 19
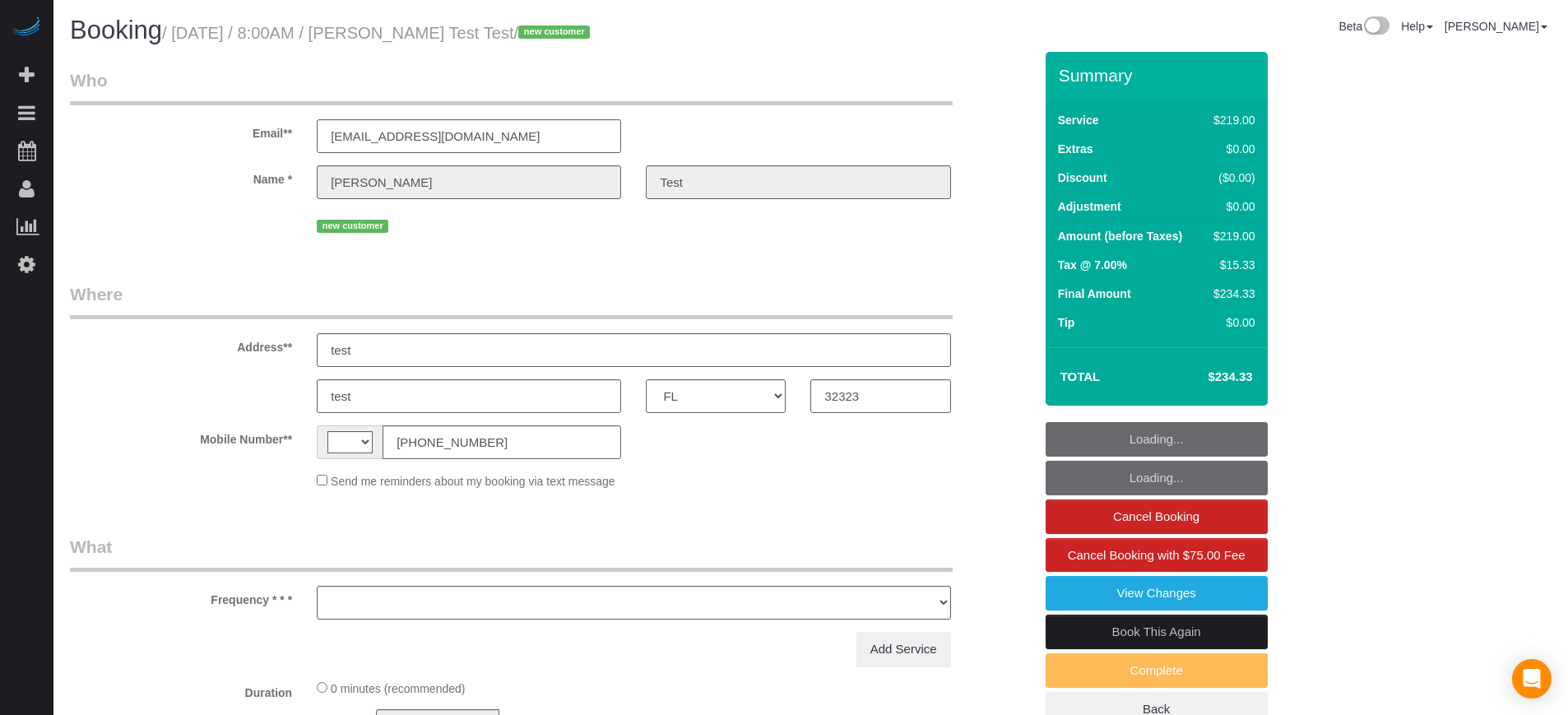
select select "FL"
select select "string:[GEOGRAPHIC_DATA]"
select select "object:581"
select select "4"
select select "number:9"
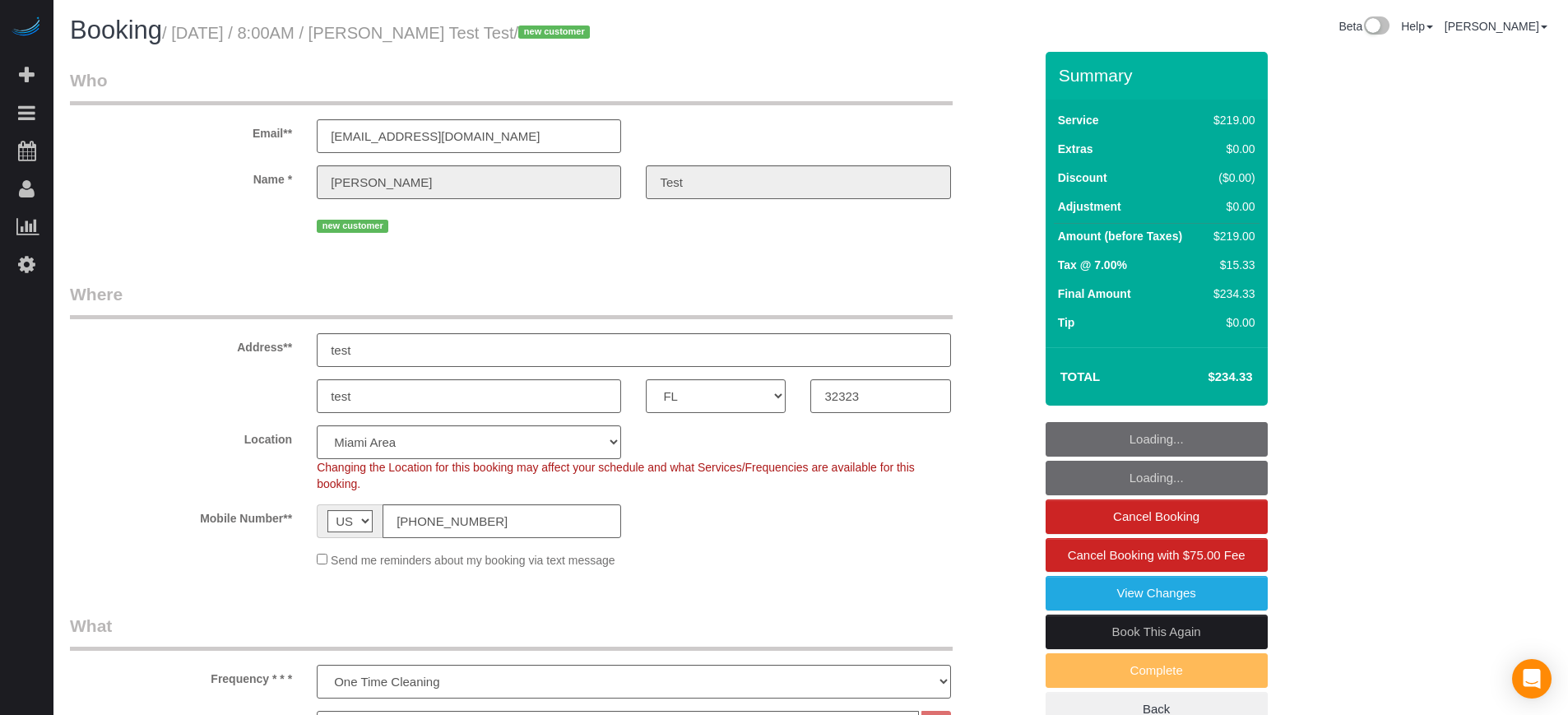
select select "object:845"
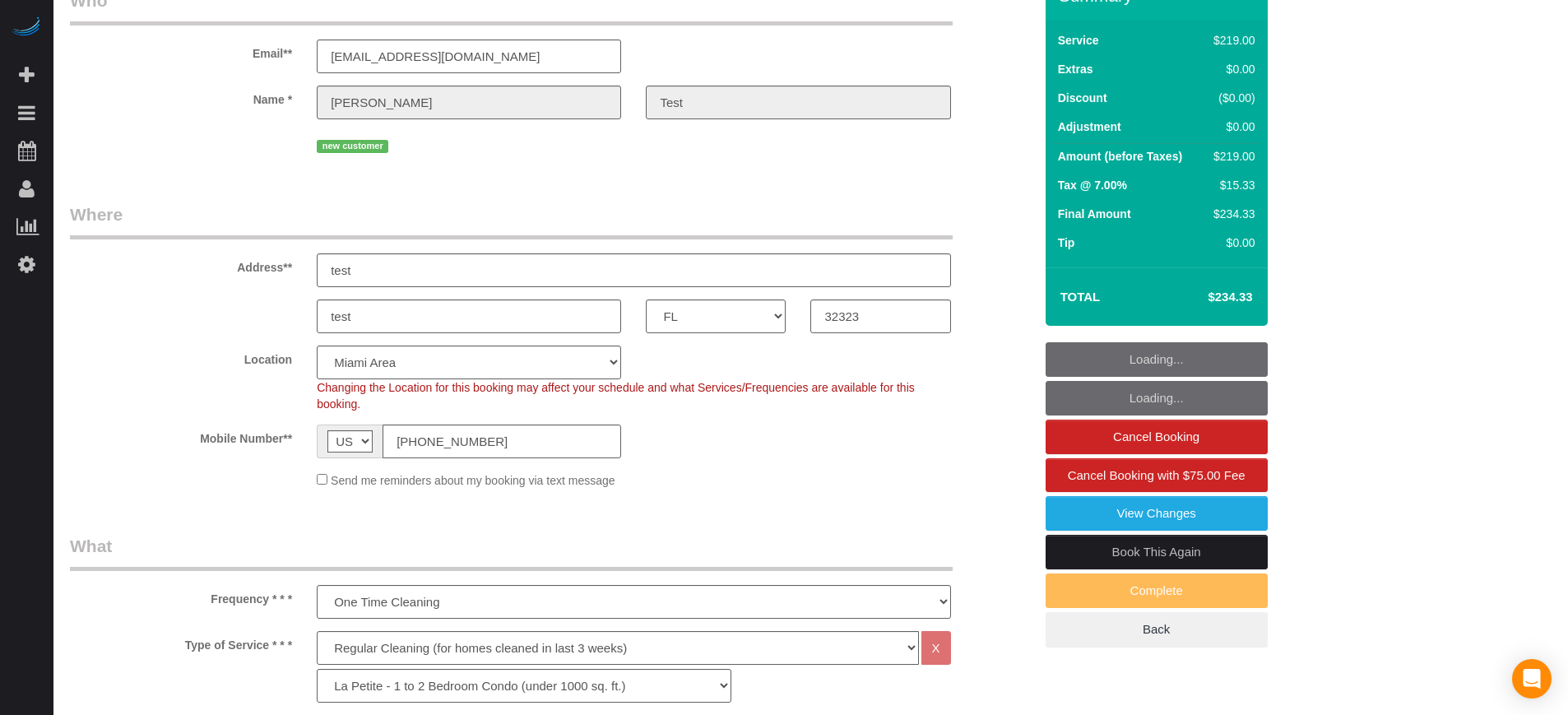
scroll to position [103, 0]
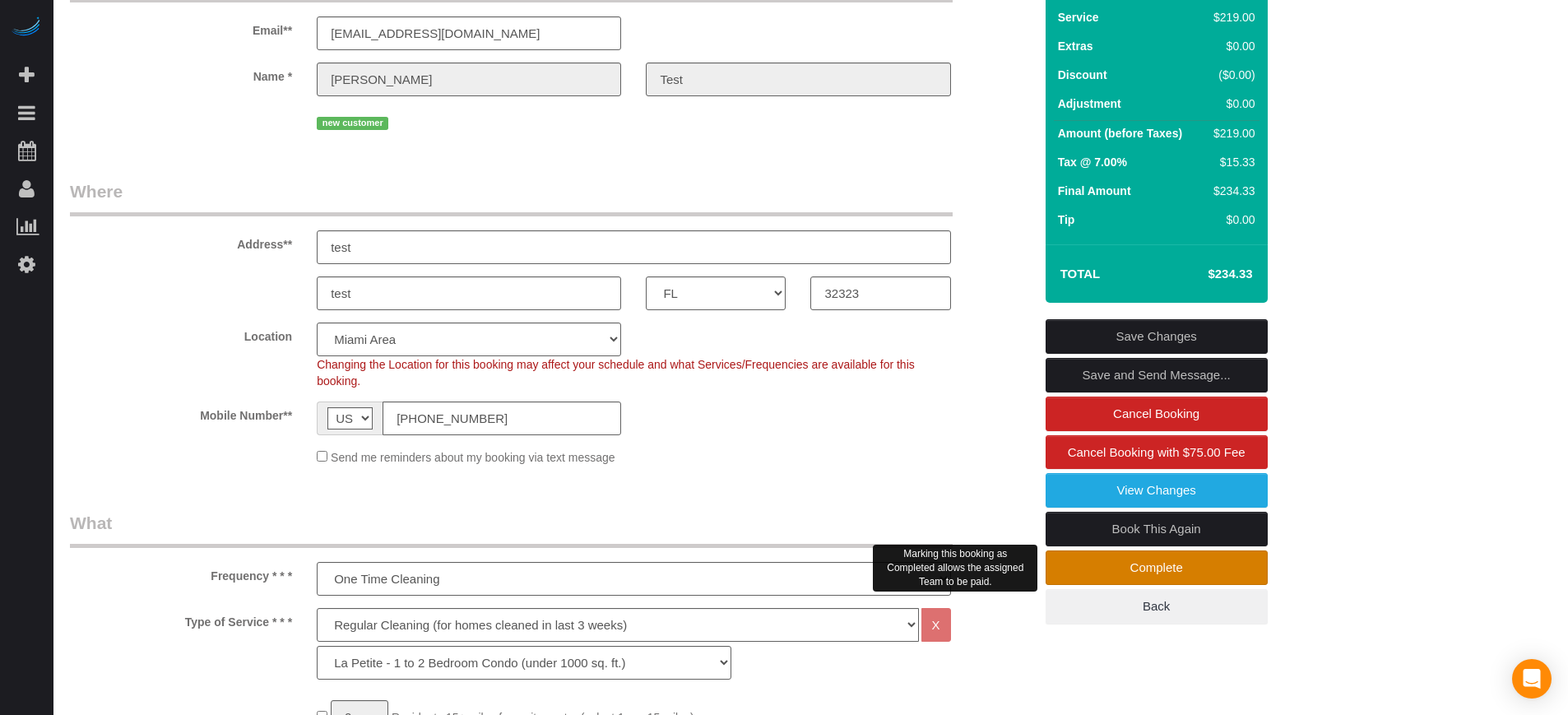
click at [1086, 560] on link "Complete" at bounding box center [1156, 568] width 222 height 35
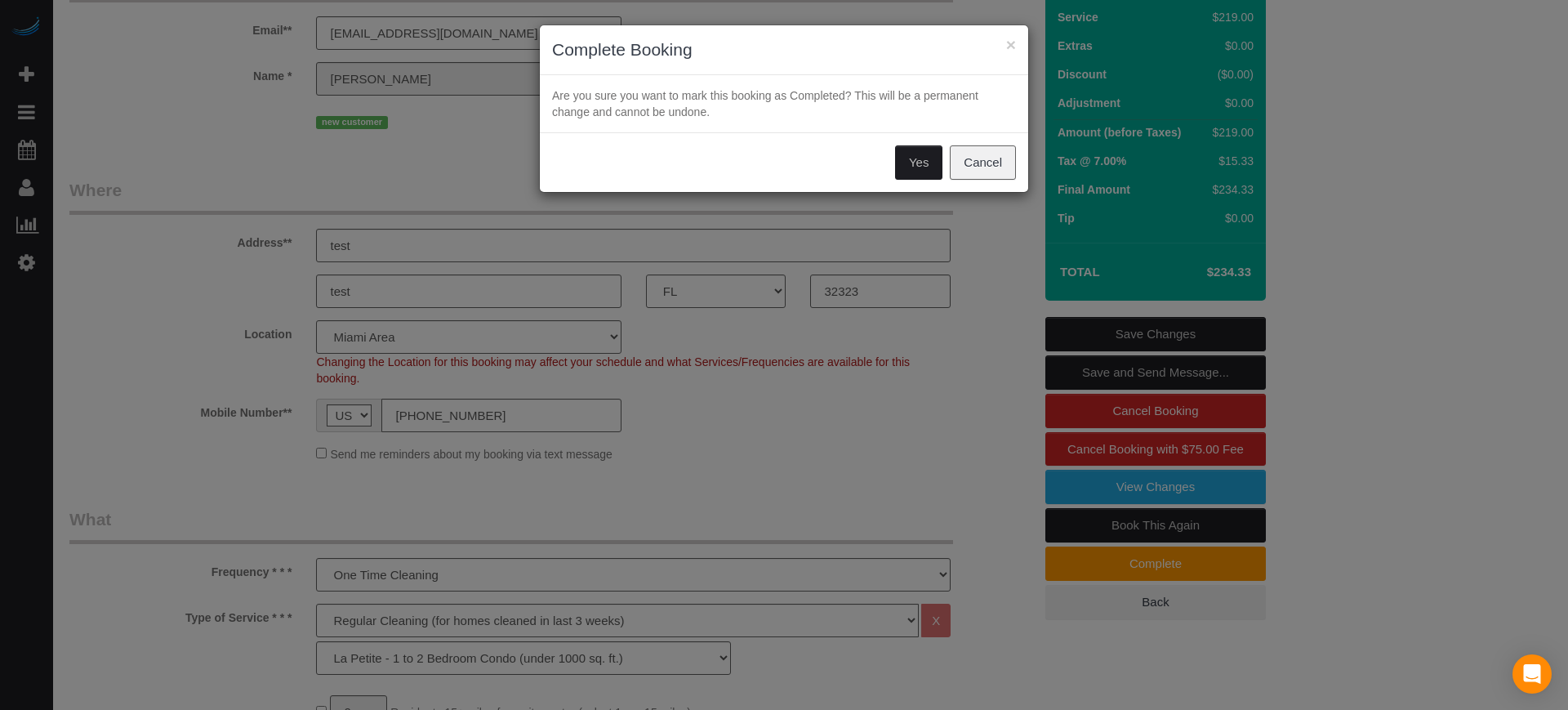
click at [915, 164] on button "Yes" at bounding box center [918, 162] width 47 height 35
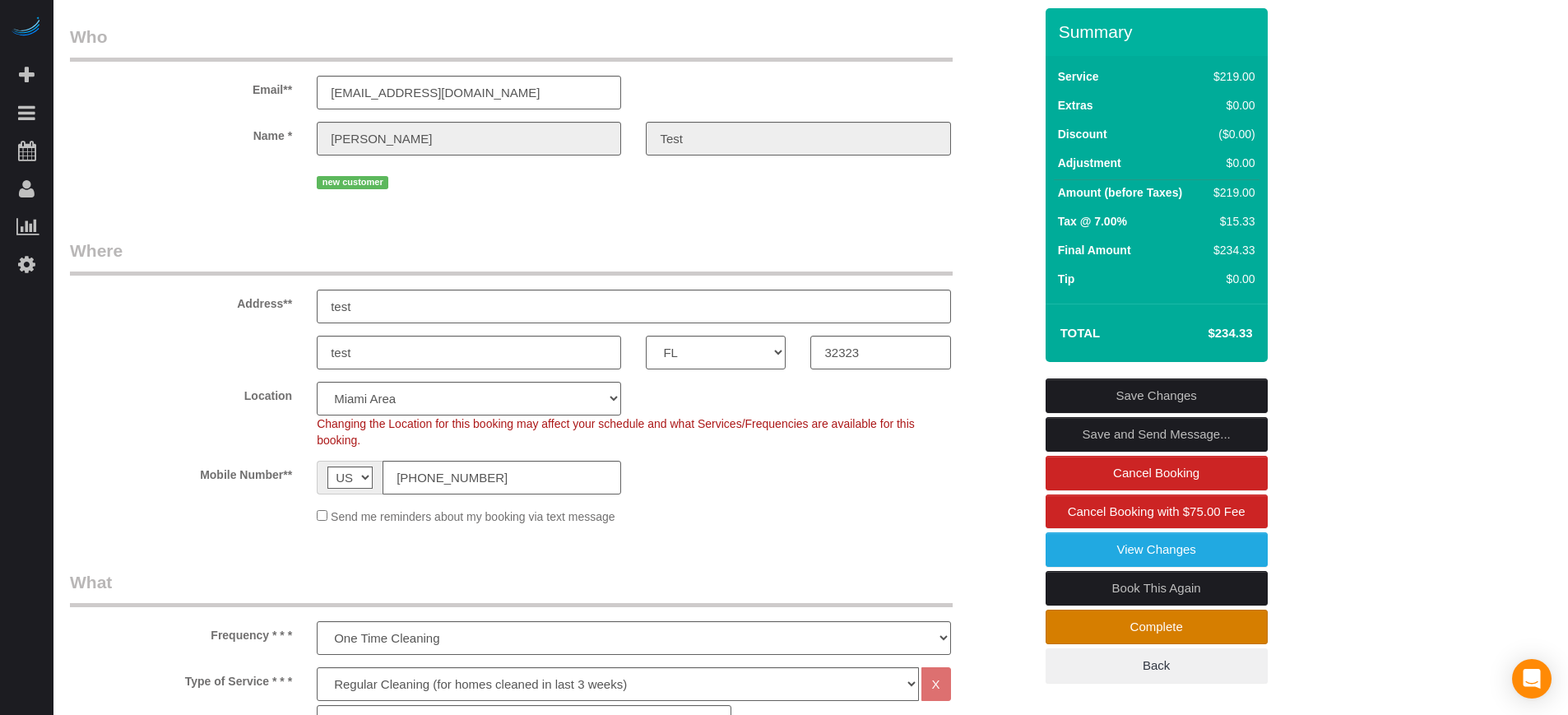
scroll to position [162, 0]
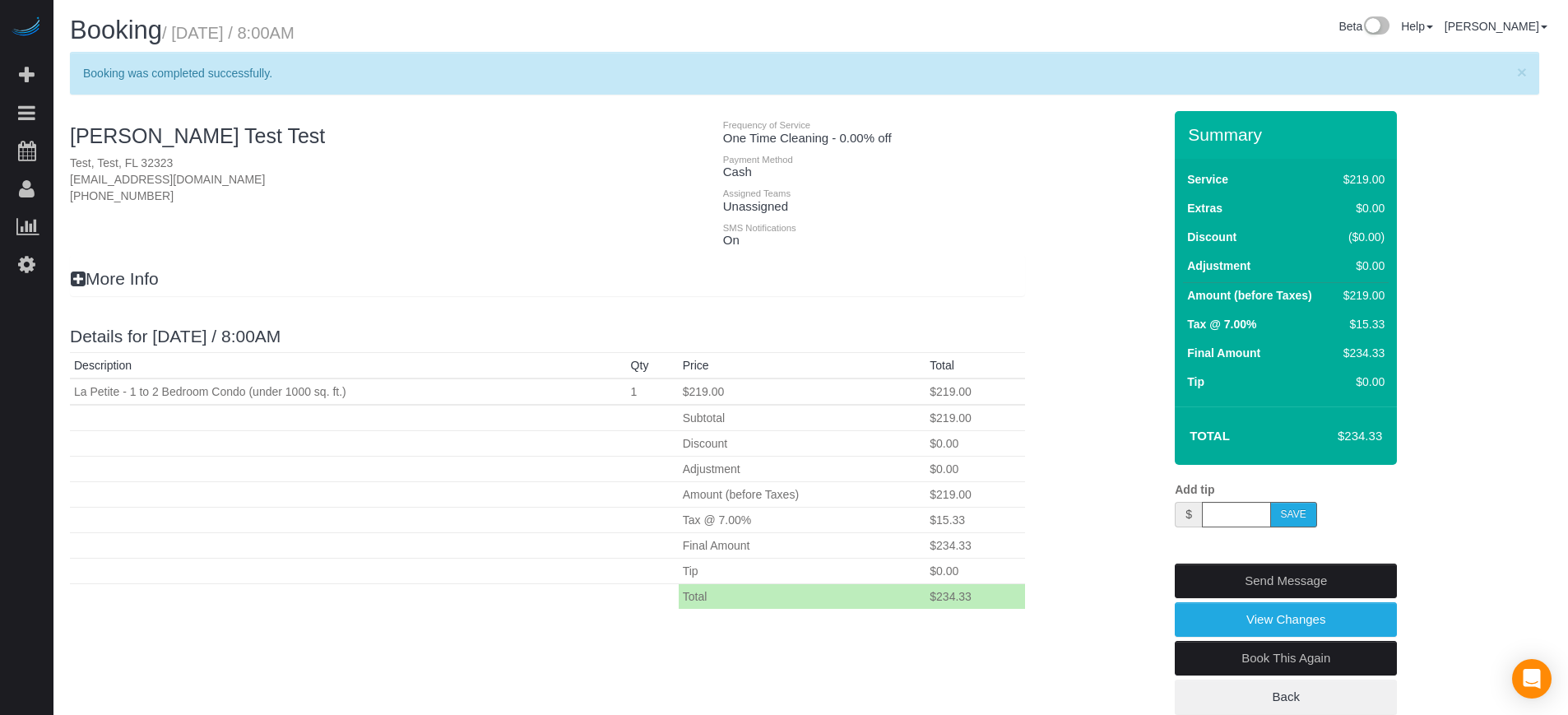
click at [1096, 275] on div "Edgar Test Test Test, Test, FL 32323 edgartest@atomicmail.io (844) 888-8888 Fre…" at bounding box center [811, 429] width 1507 height 636
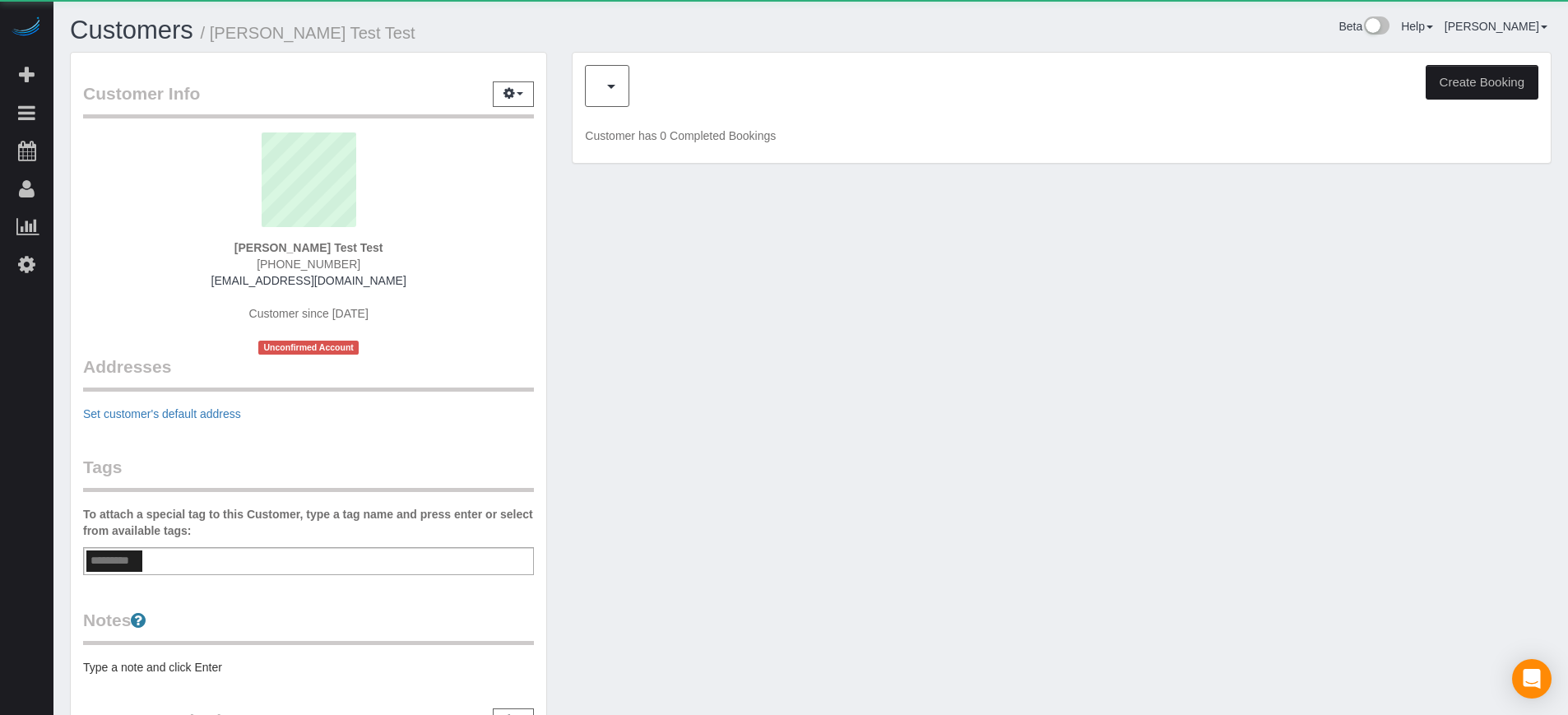
click at [701, 86] on div "Create Booking" at bounding box center [1061, 86] width 953 height 42
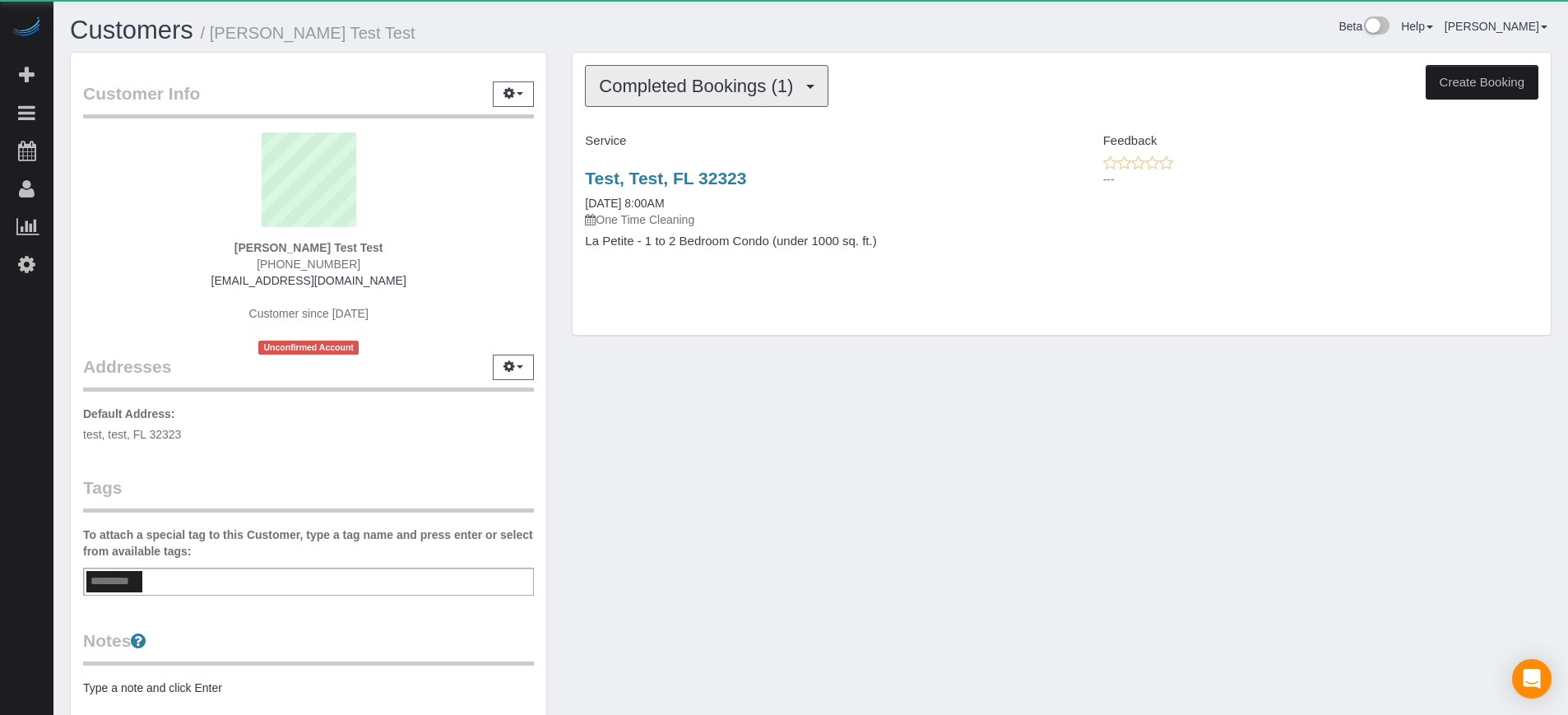
click at [669, 95] on span "Completed Bookings (1)" at bounding box center [700, 86] width 203 height 21
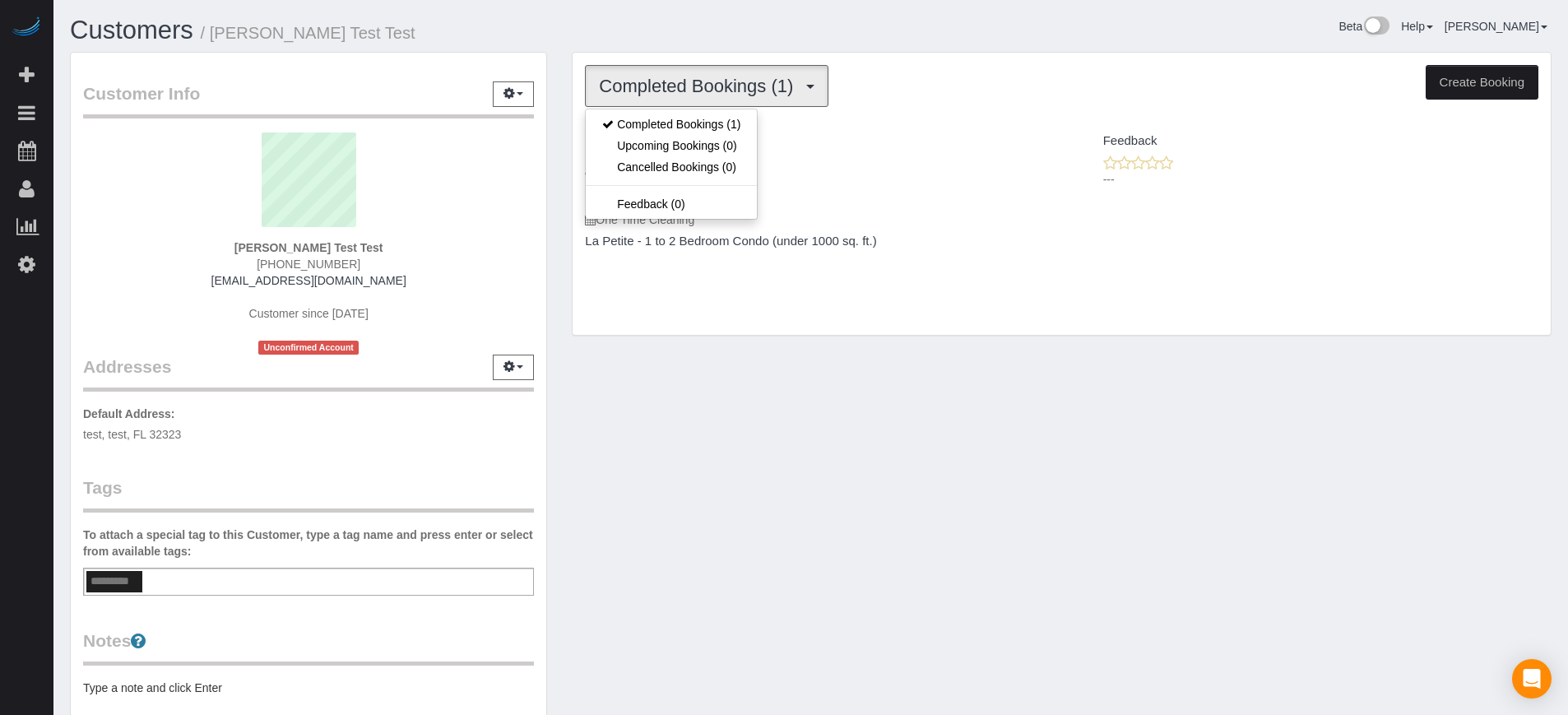
click at [669, 95] on span "Completed Bookings (1)" at bounding box center [700, 86] width 203 height 21
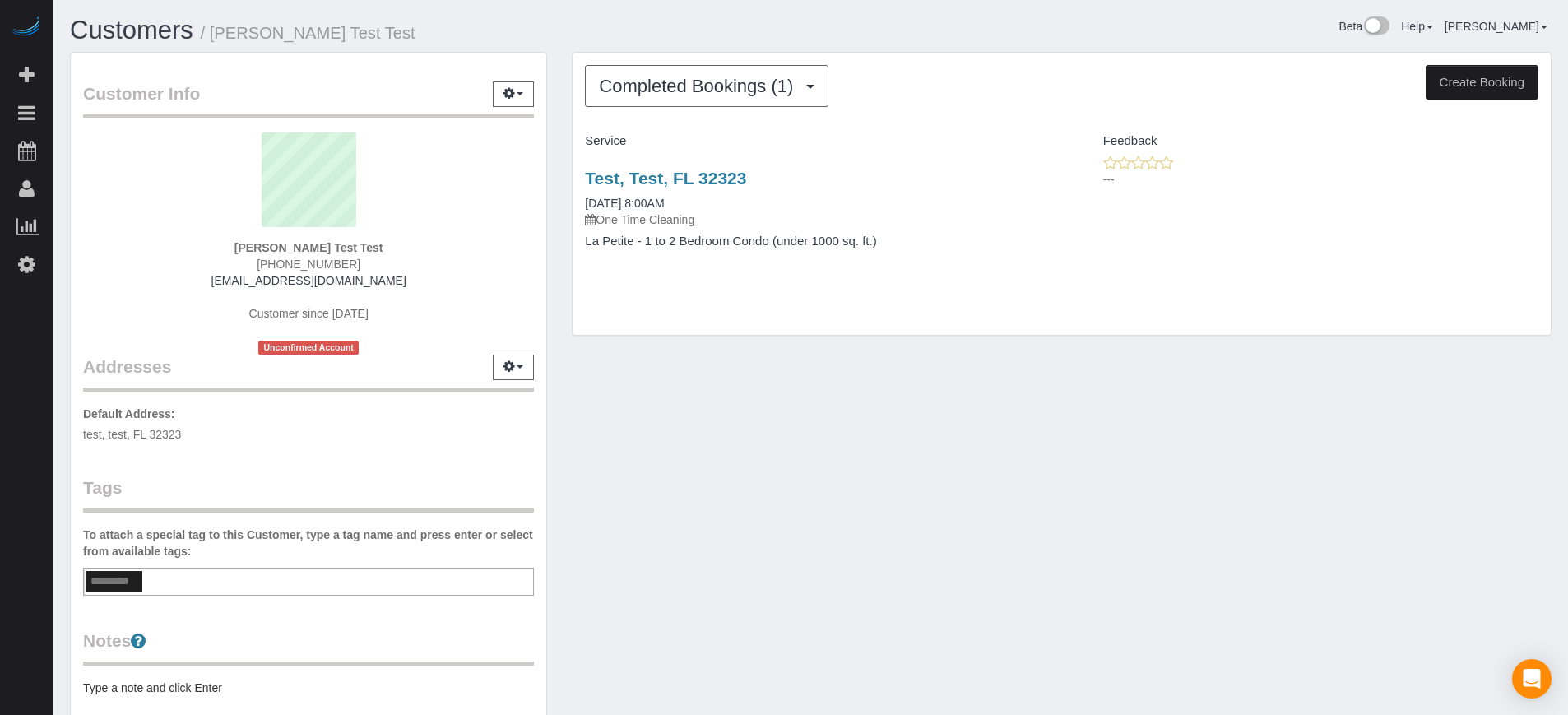
click at [773, 42] on h1 "Customers / Edgar Test Test" at bounding box center [434, 31] width 729 height 28
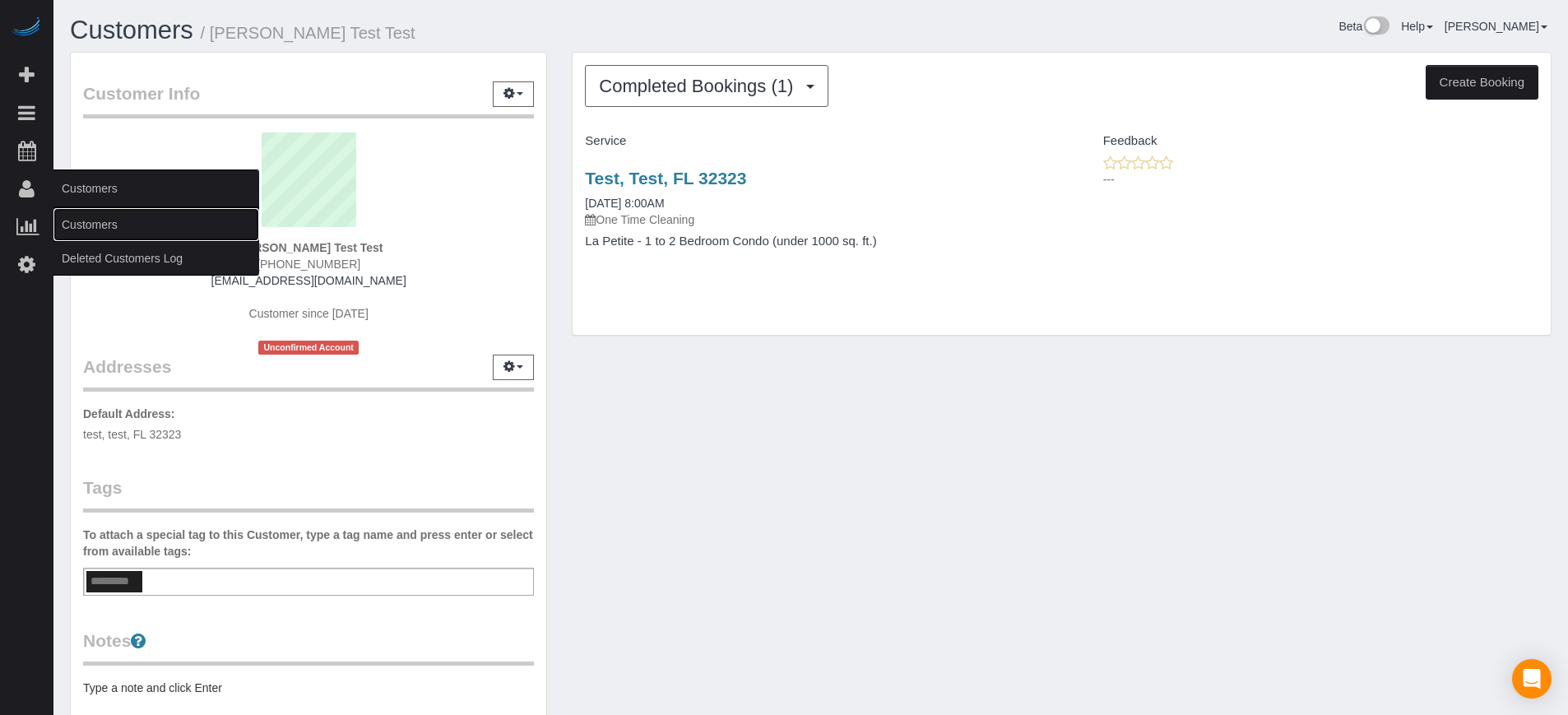
click at [97, 223] on link "Customers" at bounding box center [156, 225] width 206 height 33
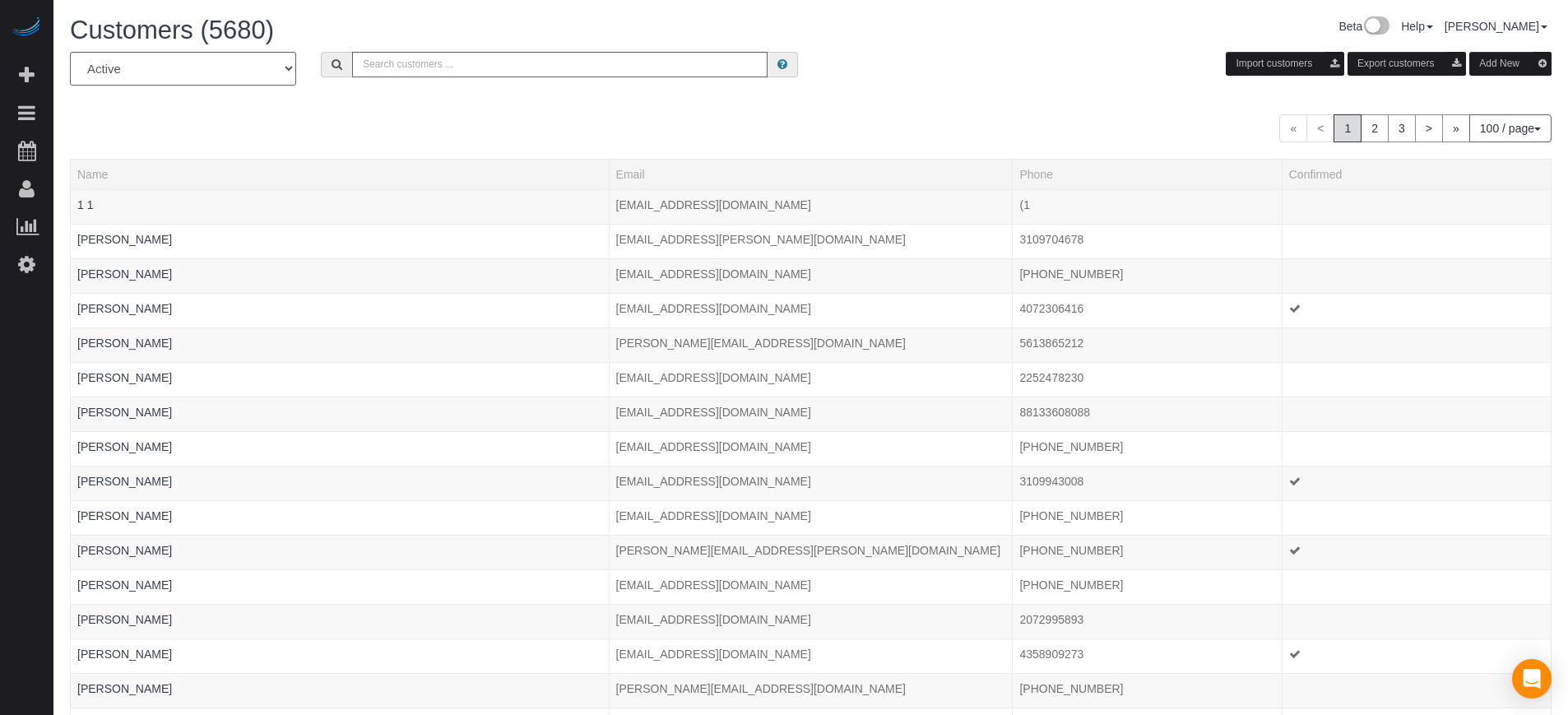
click at [1474, 62] on button "Add New" at bounding box center [1510, 63] width 82 height 24
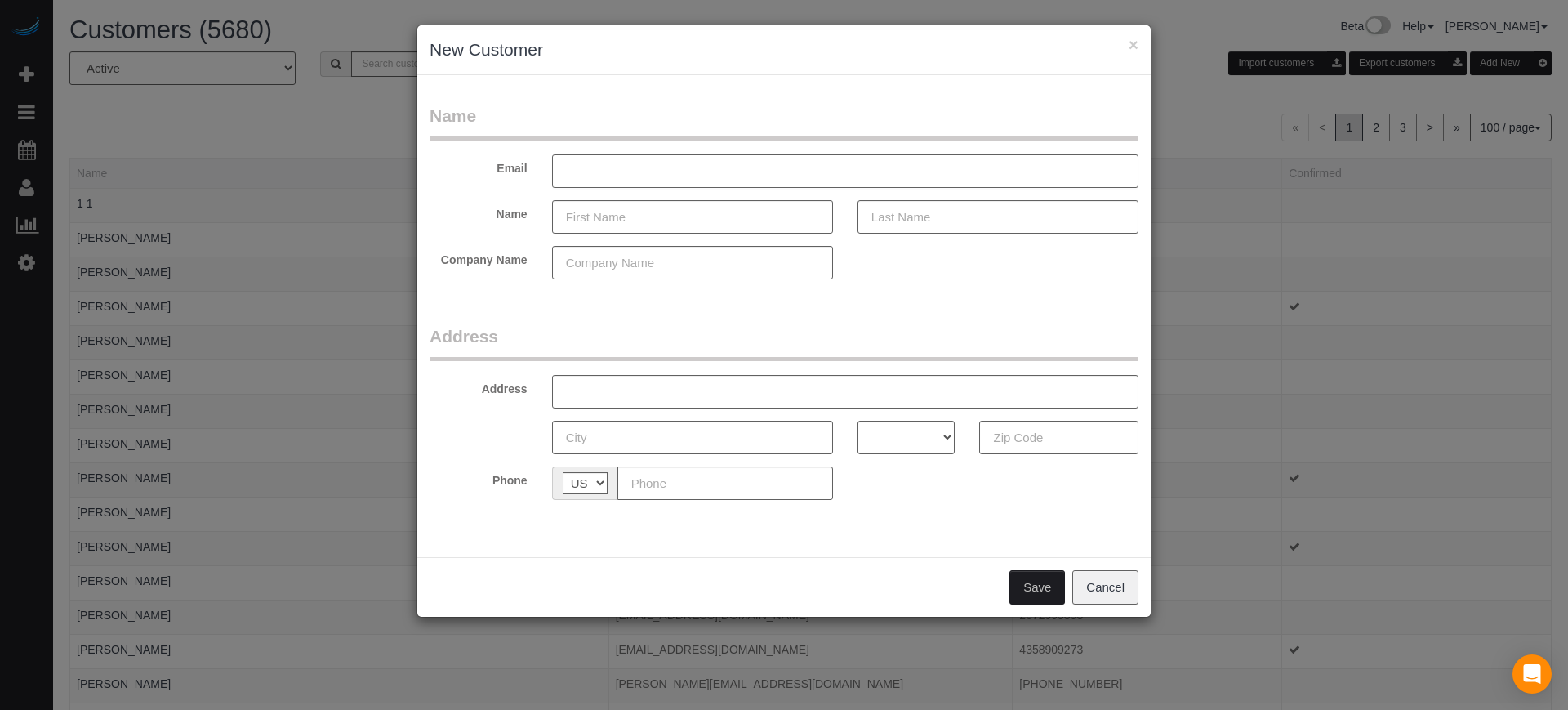
click at [670, 170] on input "text" at bounding box center [845, 171] width 586 height 34
click at [645, 174] on input "text" at bounding box center [845, 171] width 586 height 34
paste input "edgartesting@atomicmail.io"
type input "edgartesting@atomicmail.io"
click at [633, 231] on input "text" at bounding box center [692, 217] width 281 height 34
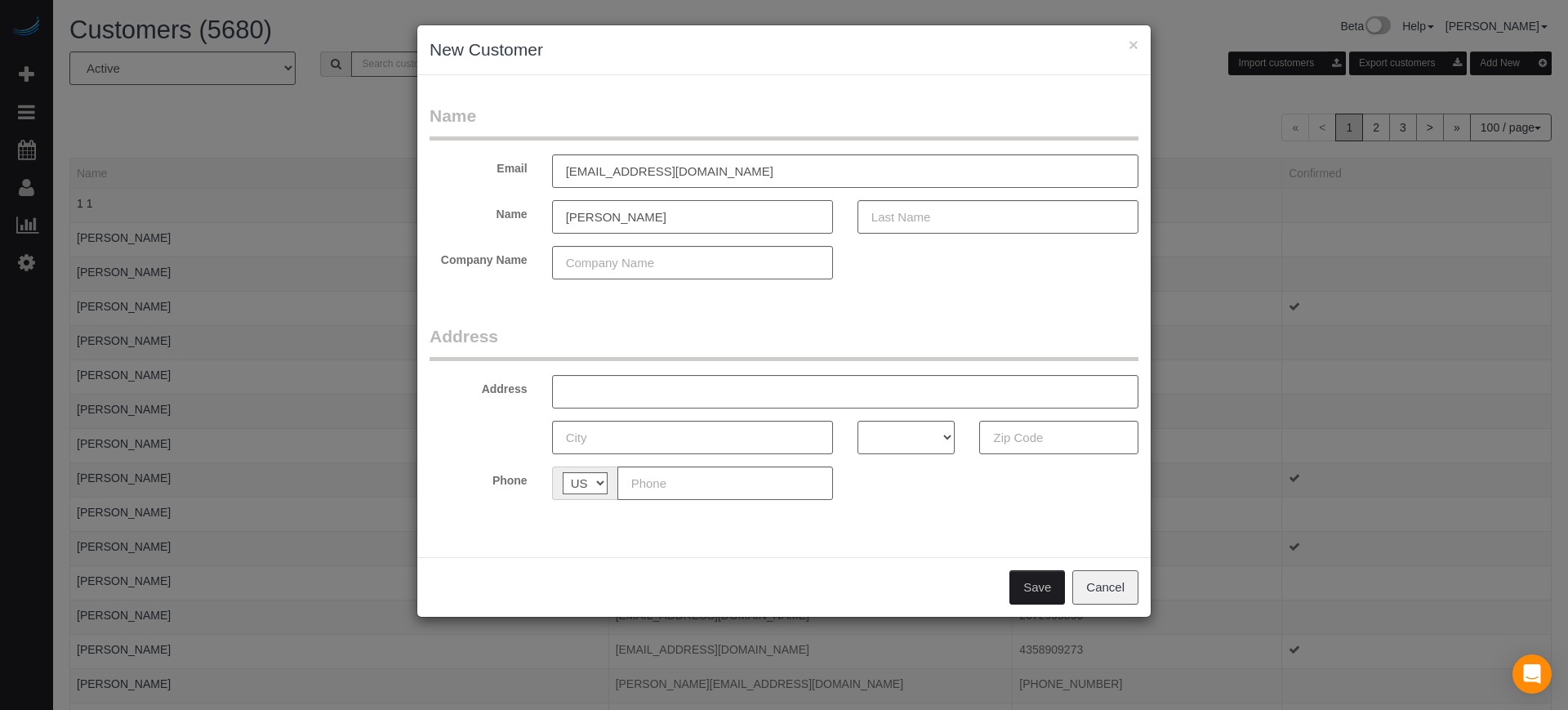
type input "Edgar"
type input "Test"
click at [657, 397] on input "text" at bounding box center [845, 392] width 586 height 34
type input "test"
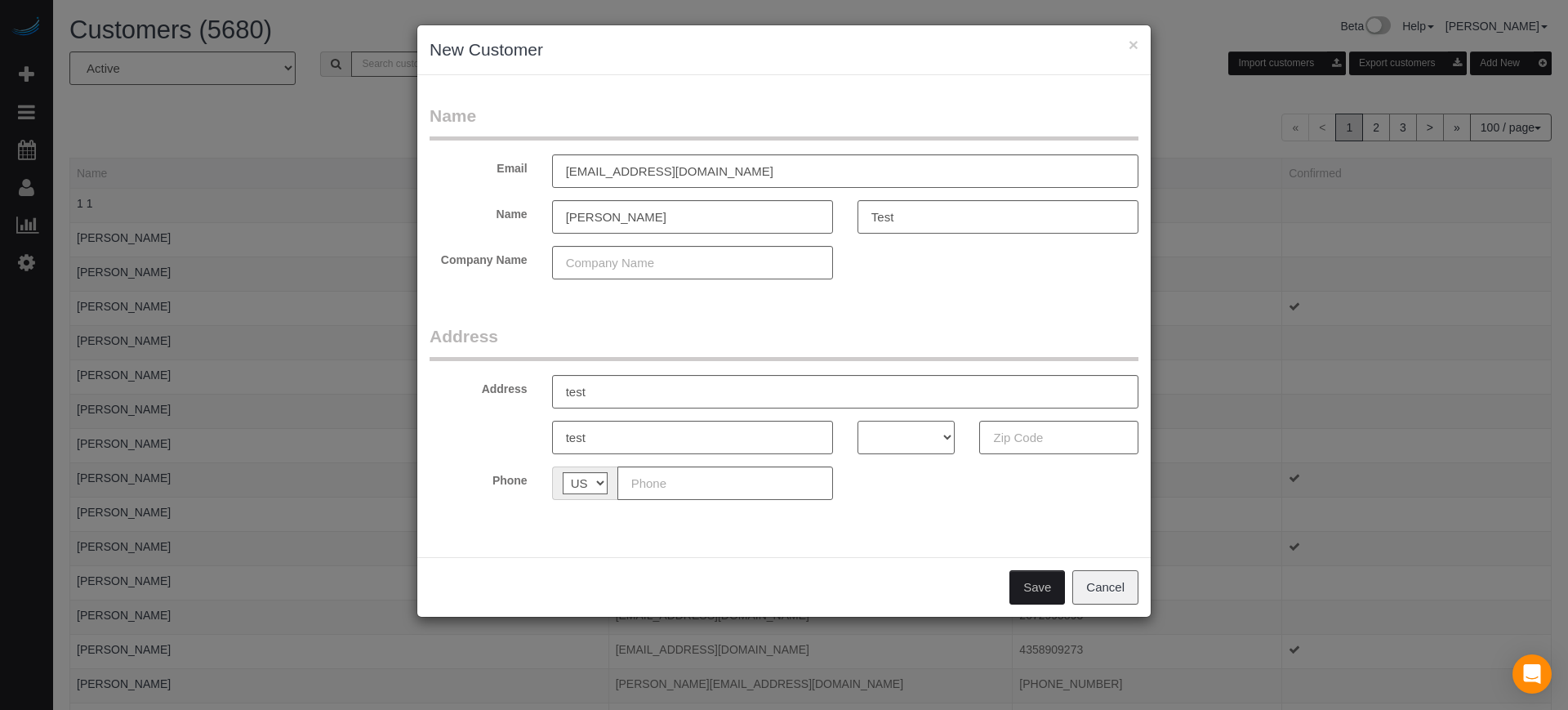
click at [874, 435] on select "AK AL AR AZ CA CO CT DC DE FL GA HI IA ID IL IN KS KY LA MA MD ME MI MN MO MS M…" at bounding box center [906, 437] width 98 height 34
click at [857, 421] on select "AK AL AR AZ CA CO CT DC DE FL GA HI IA ID IL IN KS KY LA MA MD ME MI MN MO MS M…" at bounding box center [906, 437] width 98 height 34
click at [933, 444] on select "AK AL AR AZ CA CO CT DC DE FL GA HI IA ID IL IN KS KY LA MA MD ME MI MN MO MS M…" at bounding box center [906, 437] width 98 height 34
select select "NM"
click at [857, 421] on select "AK AL AR AZ CA CO CT DC DE FL GA HI IA ID IL IN KS KY LA MA MD ME MI MN MO MS M…" at bounding box center [906, 437] width 98 height 34
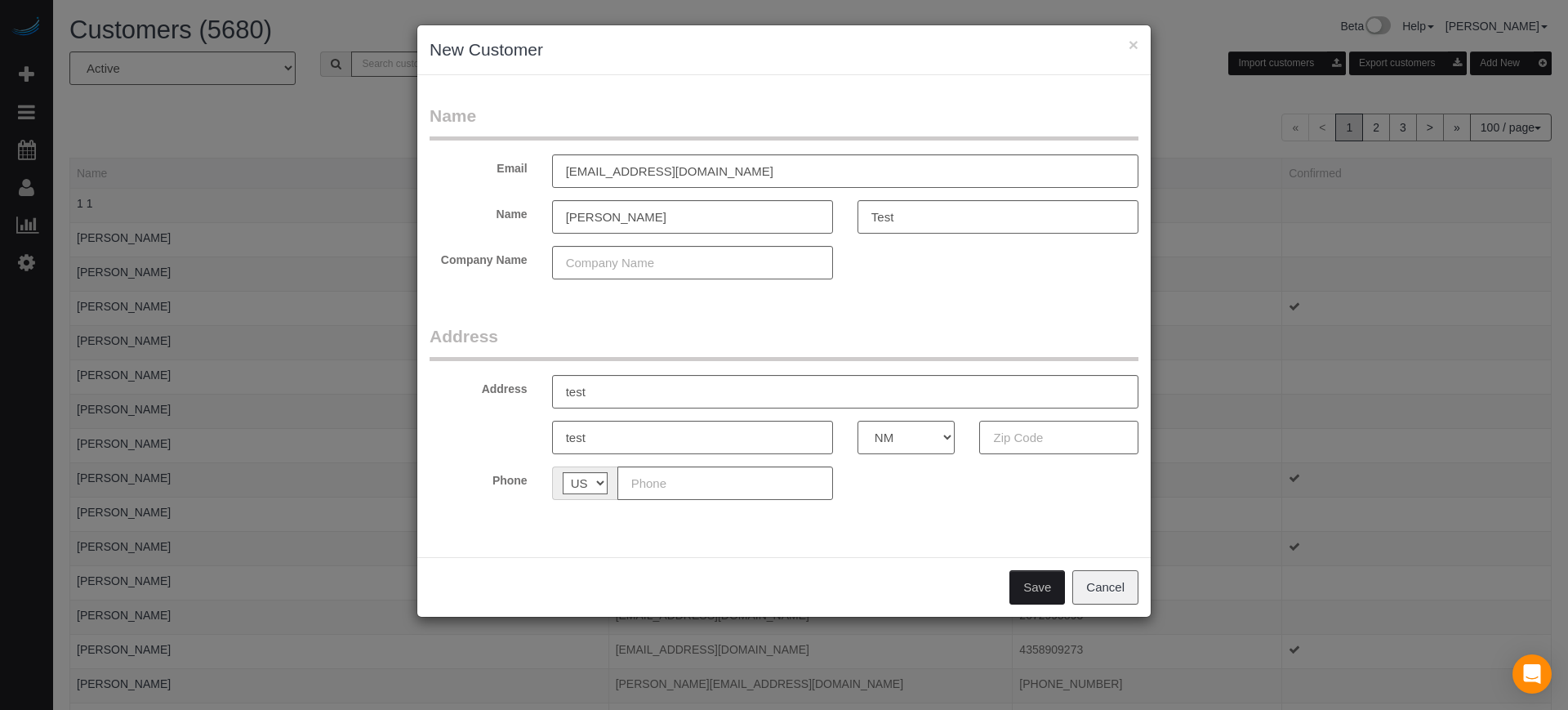
click at [1020, 440] on input "text" at bounding box center [1059, 437] width 159 height 34
type input "55555"
click at [992, 482] on div "Phone AF AL DZ AD AO AI AQ AG AR AM AW AU AT AZ BS BH BD BB BY BE BZ BJ BM BT B…" at bounding box center [784, 483] width 734 height 34
click at [791, 473] on input "text" at bounding box center [725, 483] width 216 height 34
type input "(844) 888-8888"
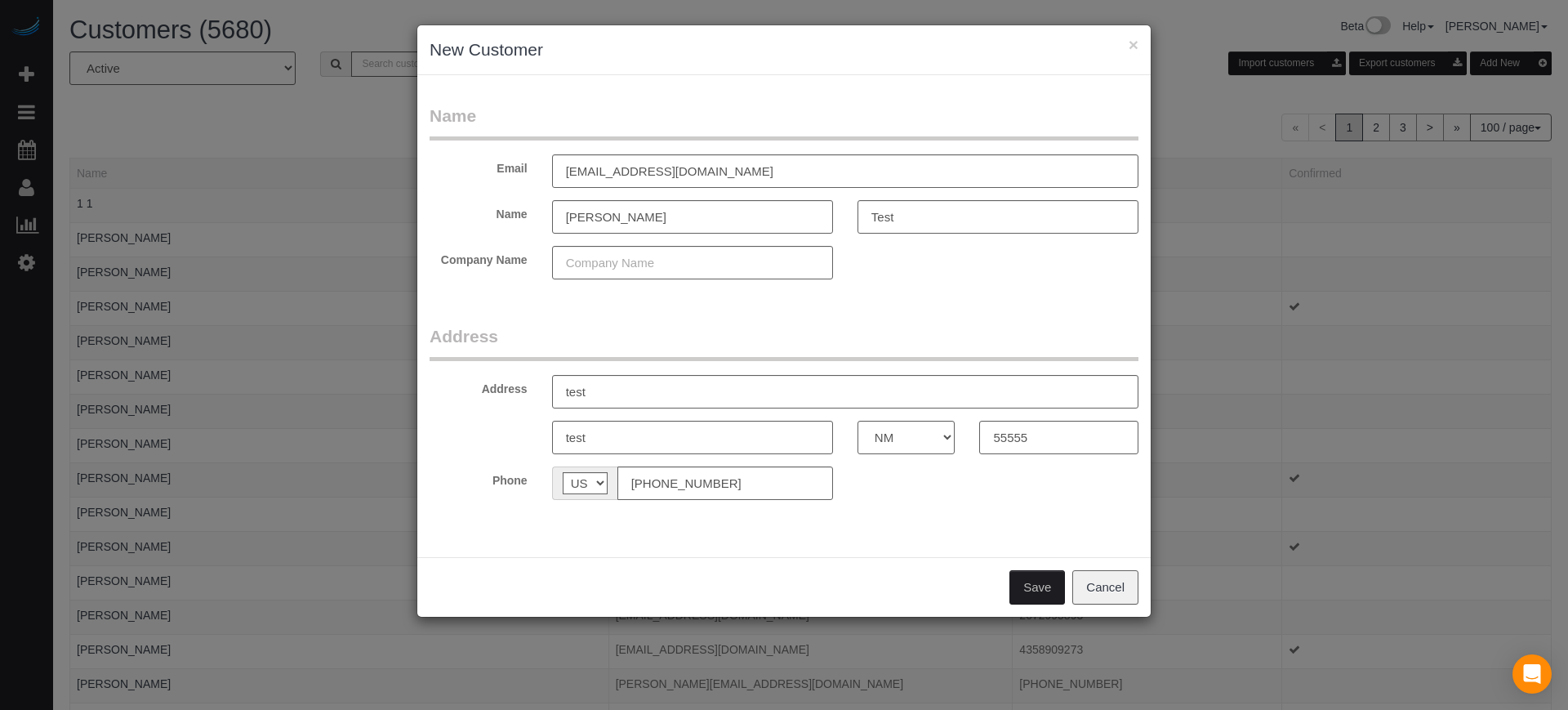
click at [1043, 585] on button "Save" at bounding box center [1037, 588] width 55 height 35
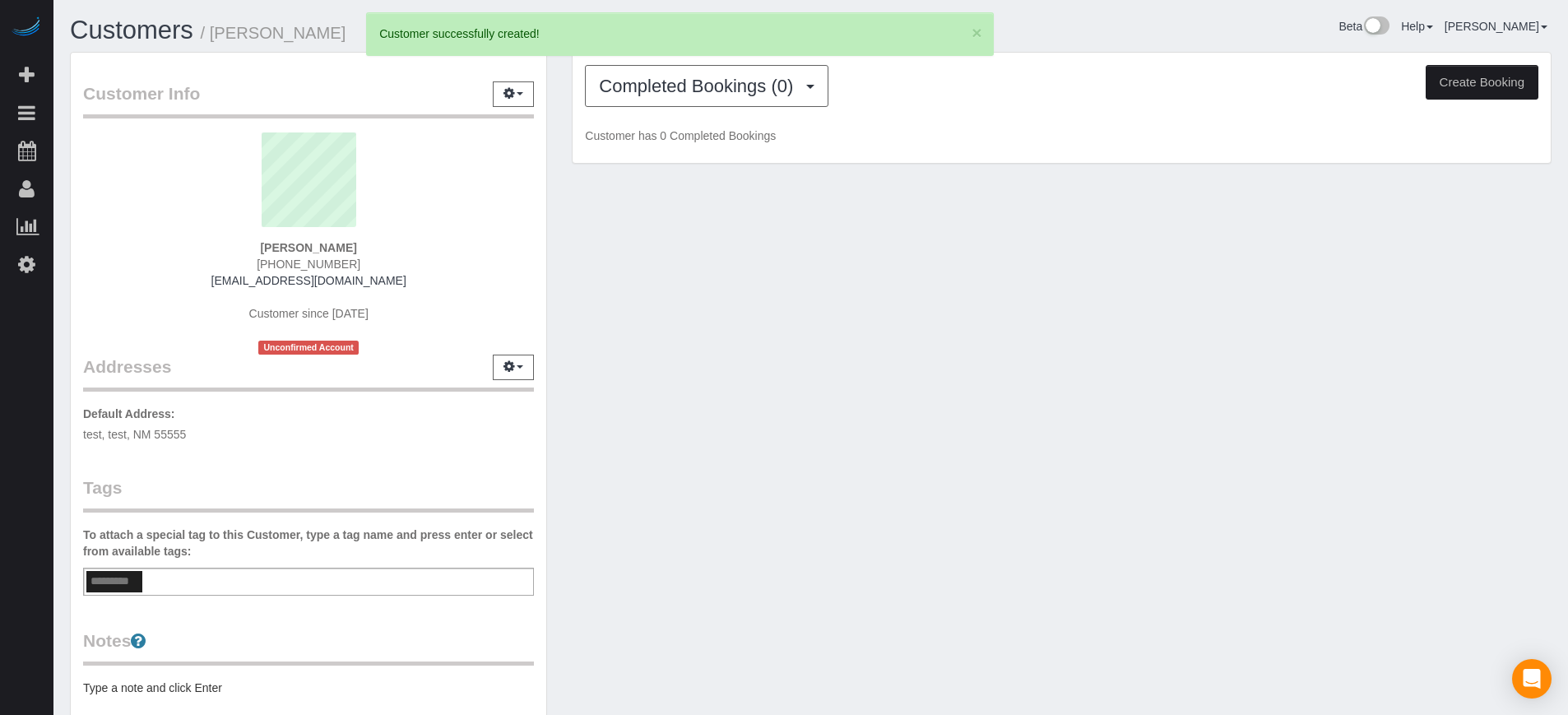
click at [1467, 92] on button "Create Booking" at bounding box center [1482, 82] width 113 height 35
select select "NM"
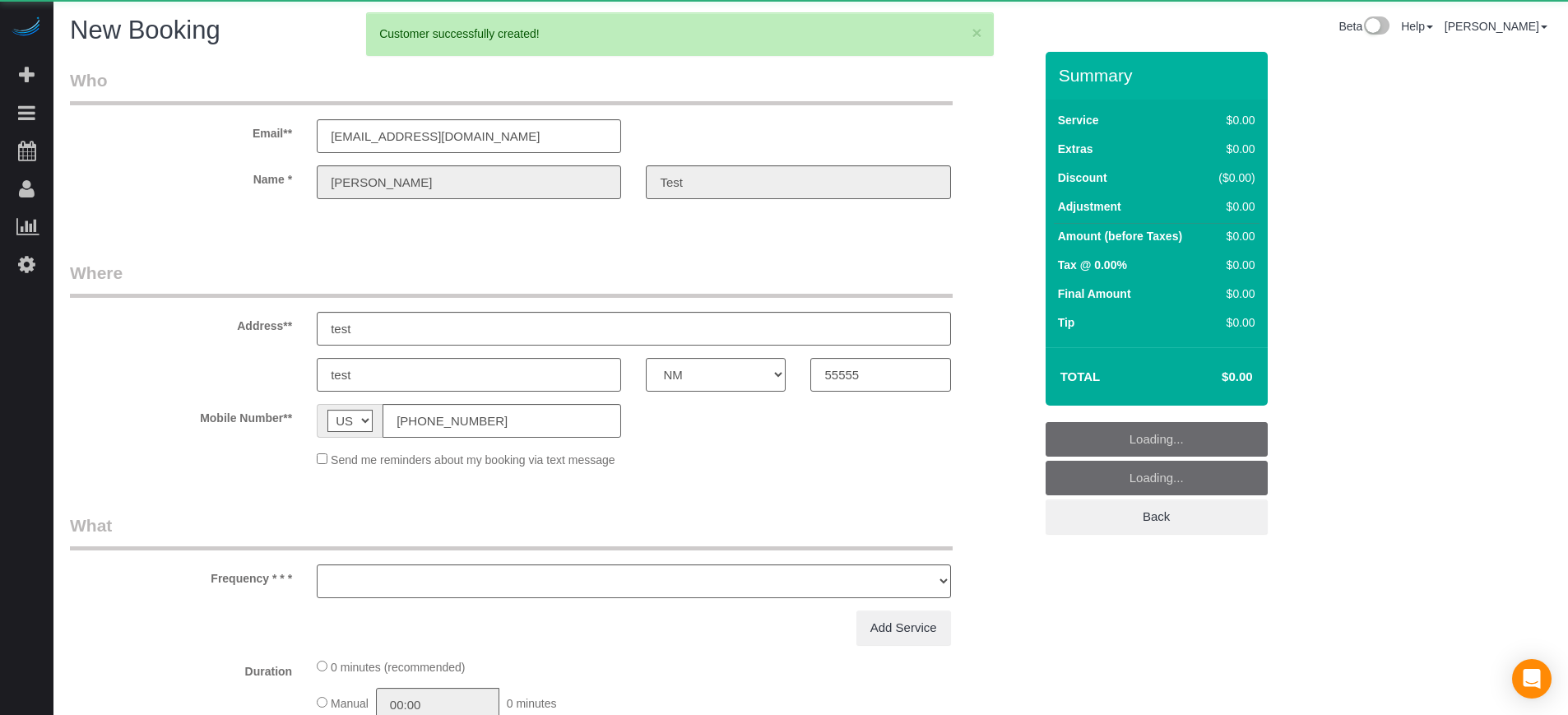
select select "object:2065"
select select "4"
select select "number:9"
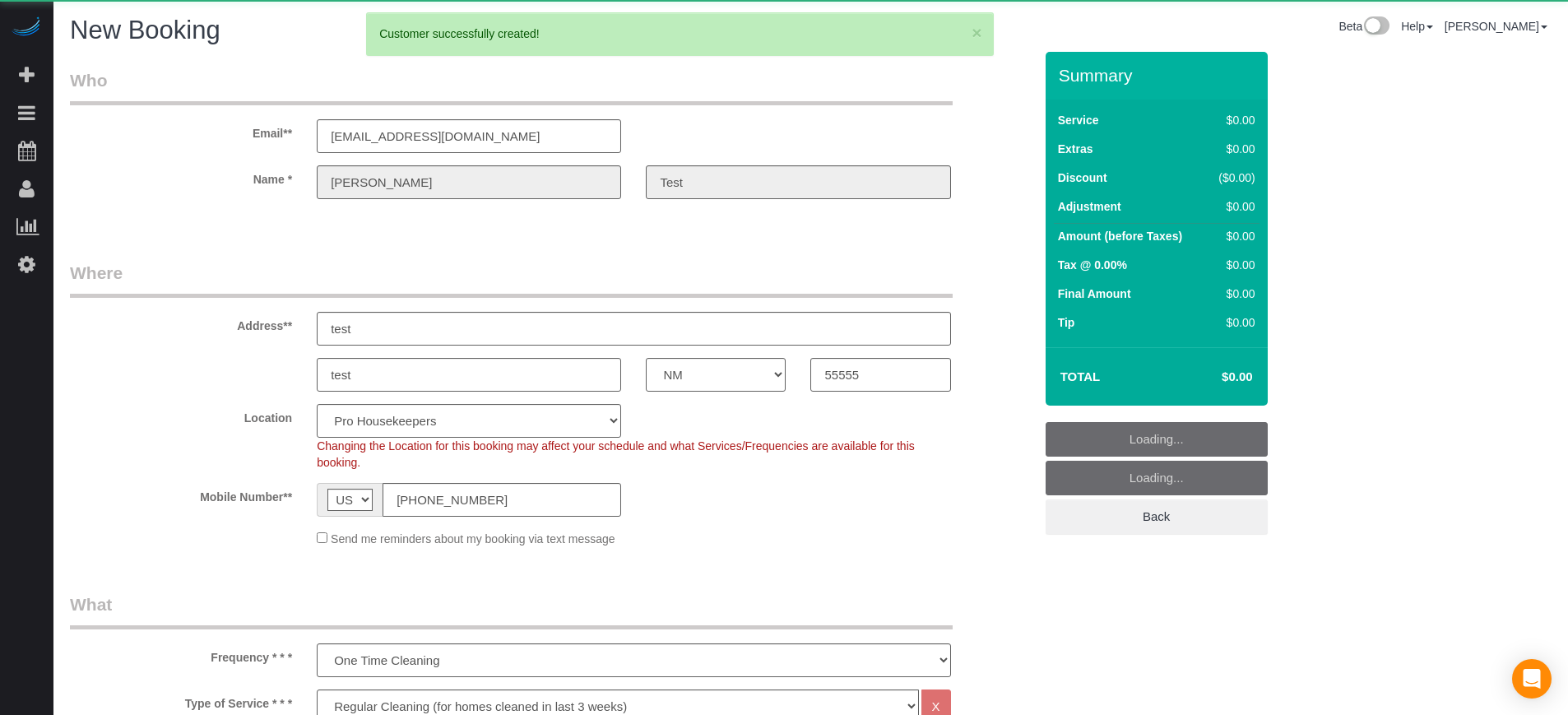
select select "object:2072"
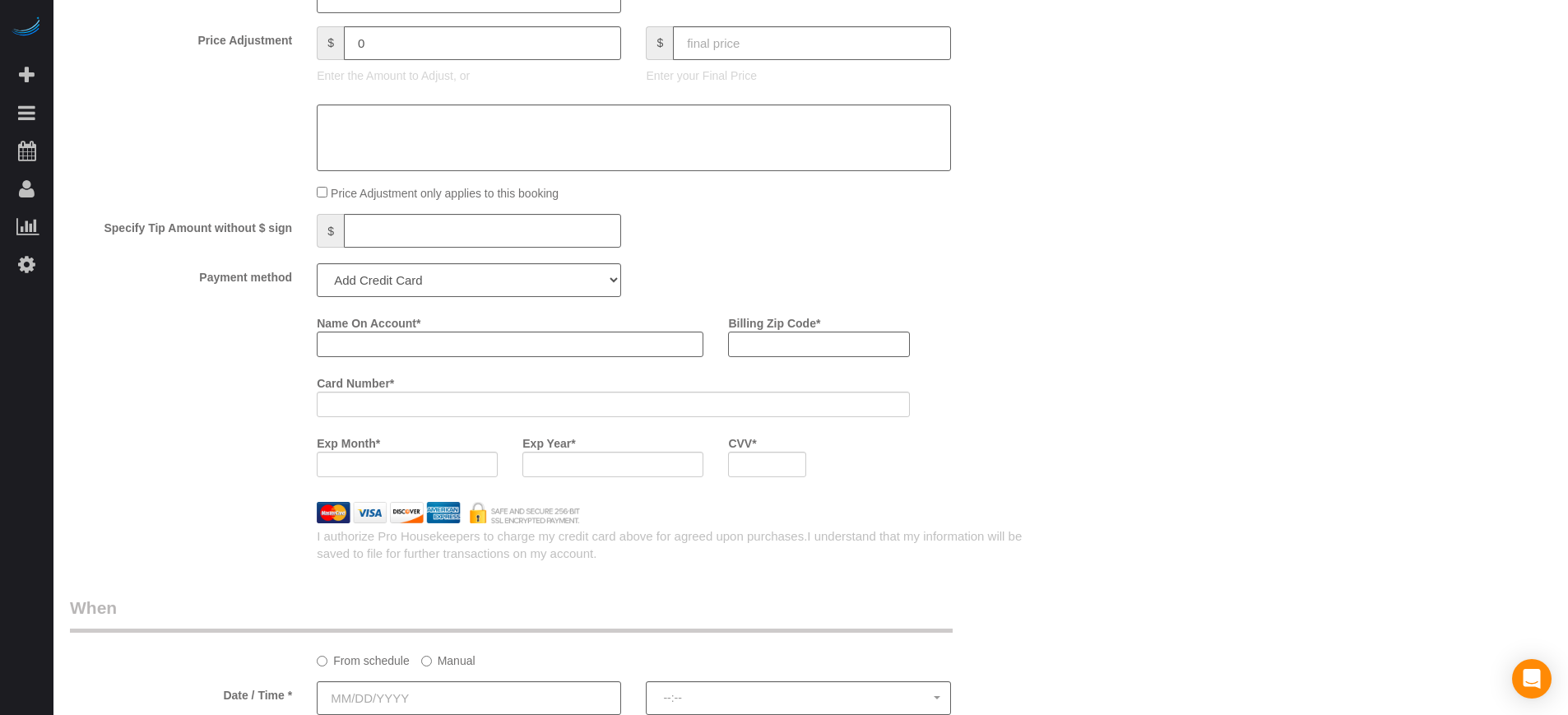
scroll to position [1543, 0]
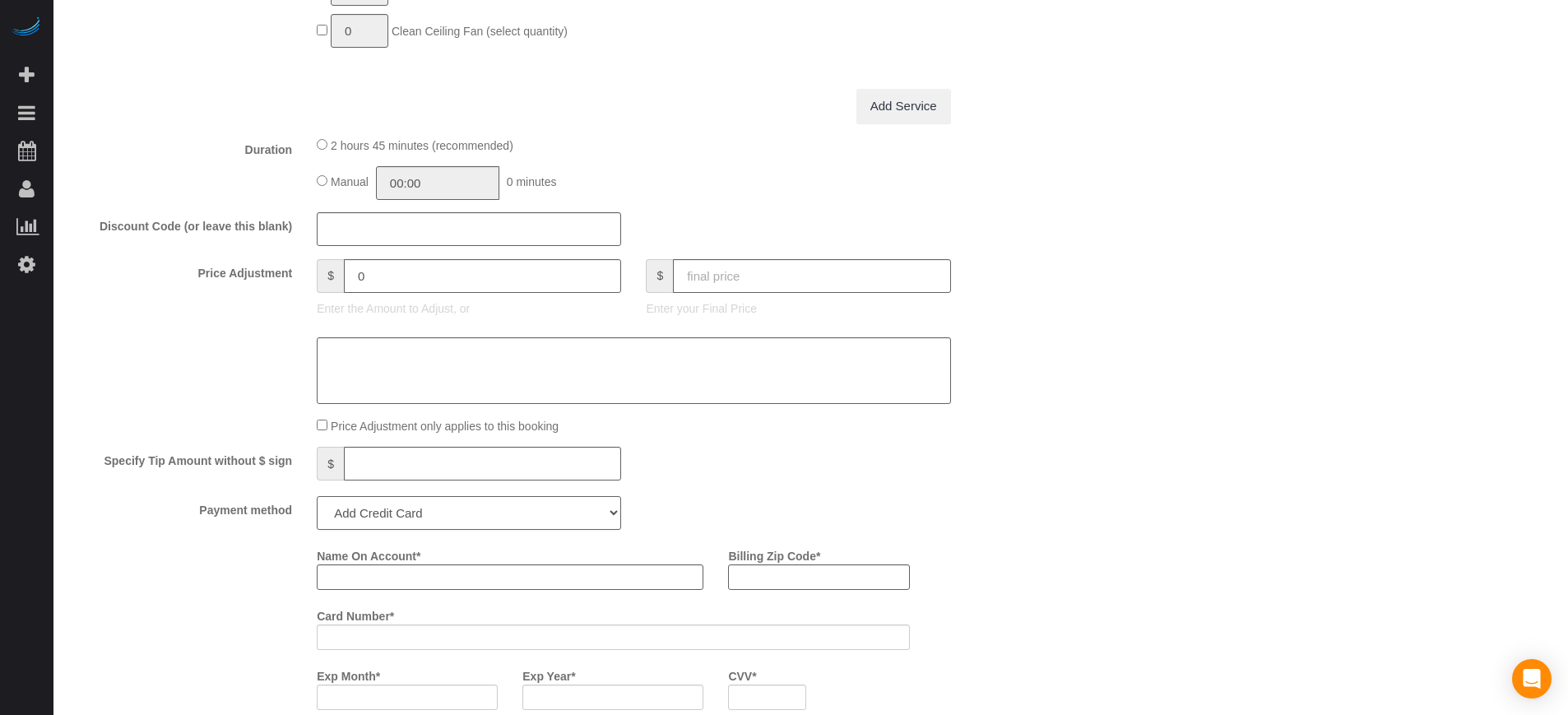
click at [427, 515] on select "Add Credit Card Cash Check Paypal" at bounding box center [468, 512] width 305 height 34
select select "string:cash"
click at [316, 496] on select "Add Credit Card Cash Check Paypal" at bounding box center [468, 512] width 305 height 34
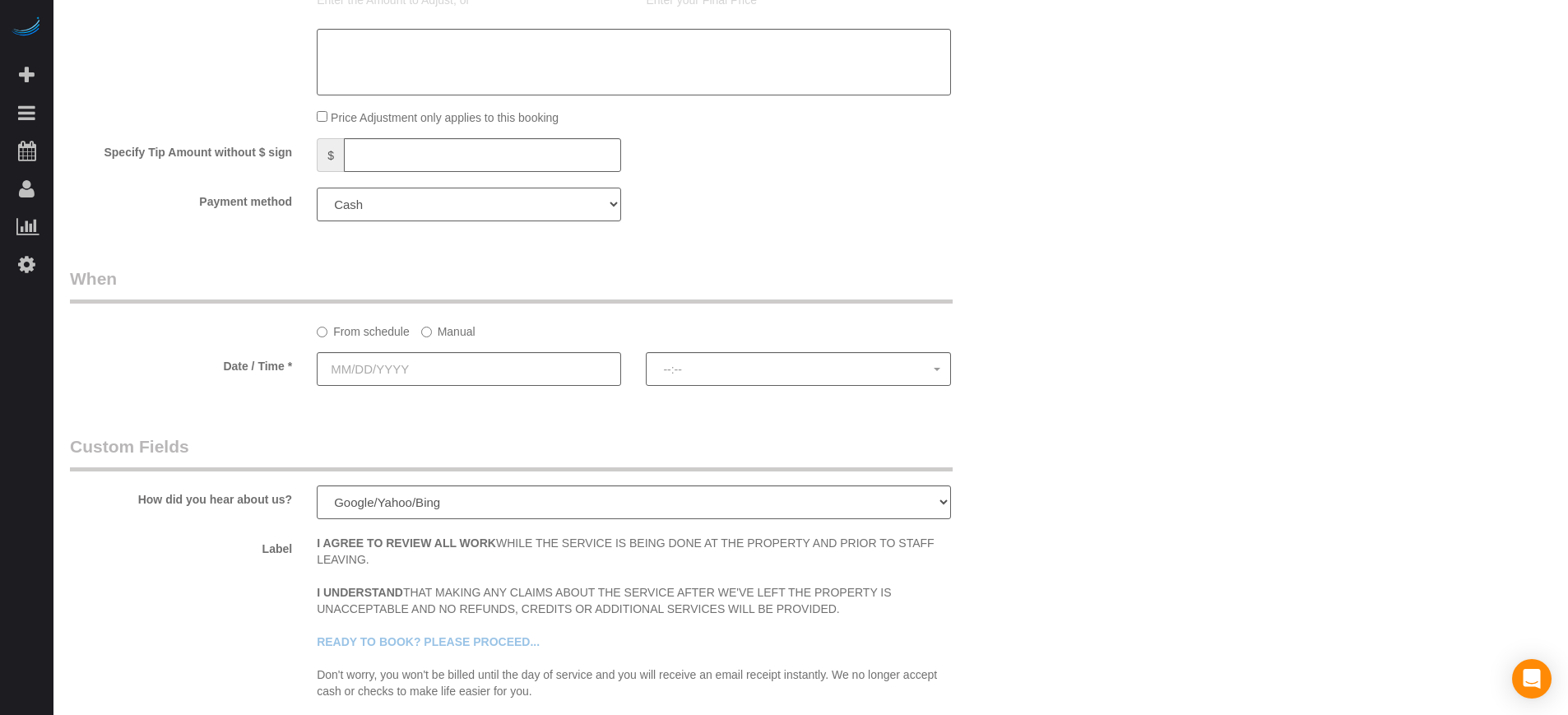
scroll to position [1954, 0]
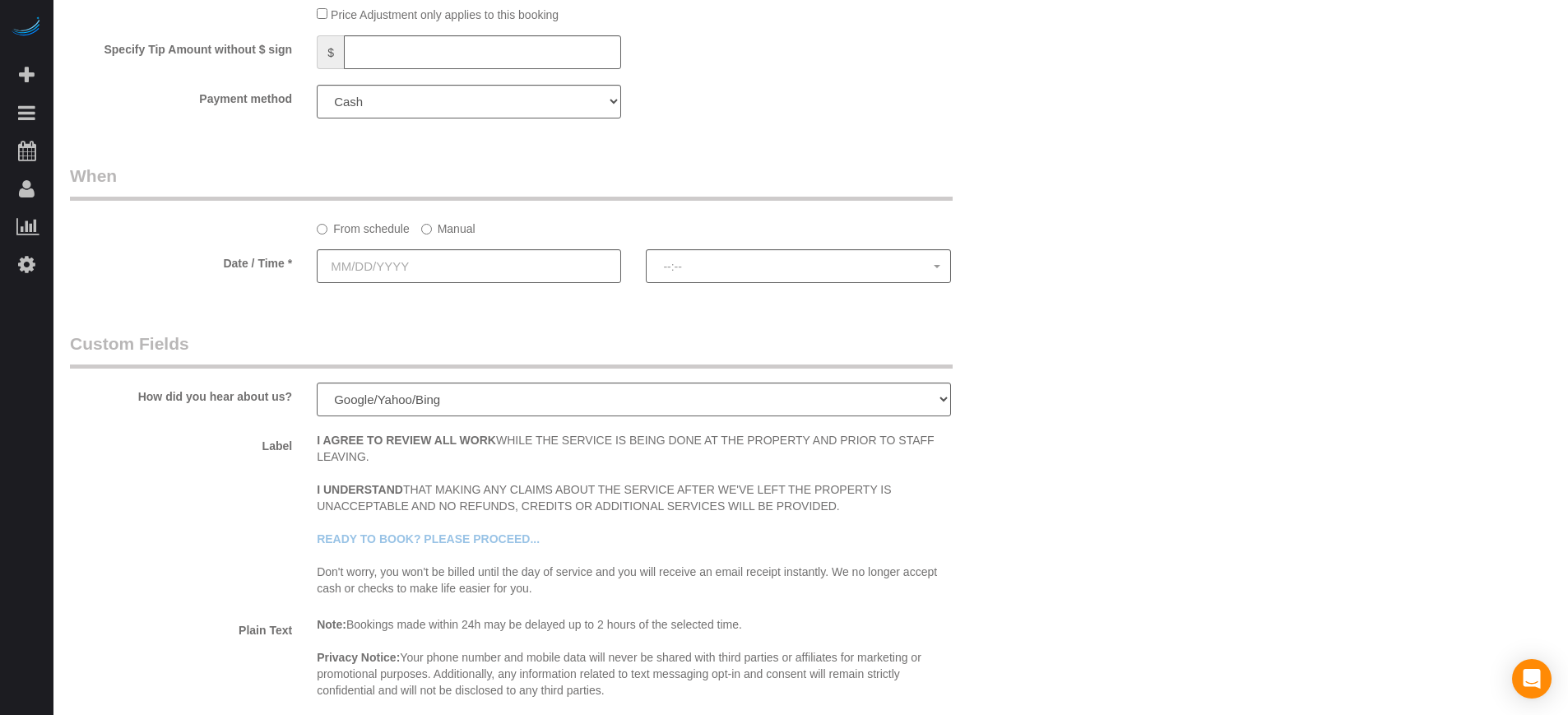
click at [444, 229] on label "Manual" at bounding box center [448, 226] width 54 height 22
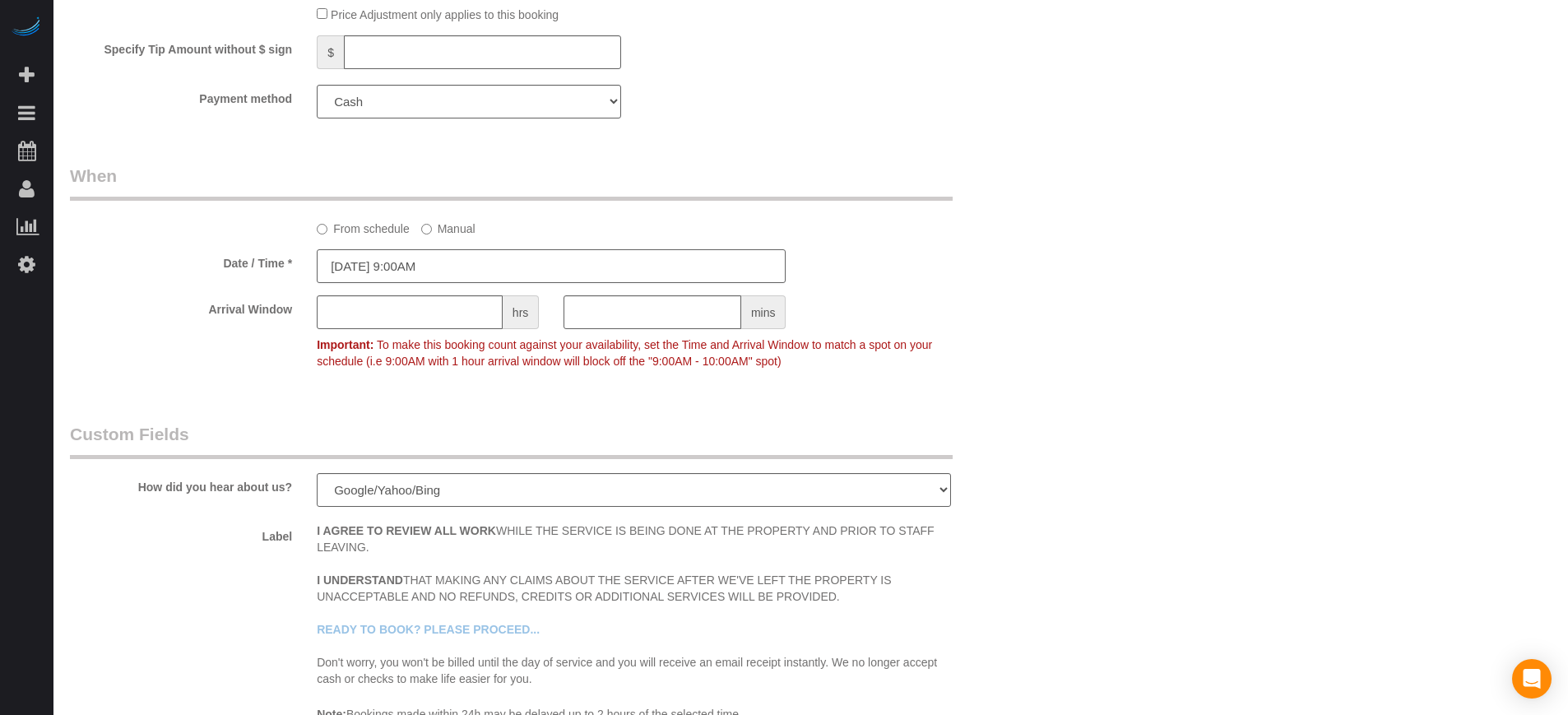
click at [399, 261] on input "08/20/2025 9:00AM" at bounding box center [551, 266] width 469 height 34
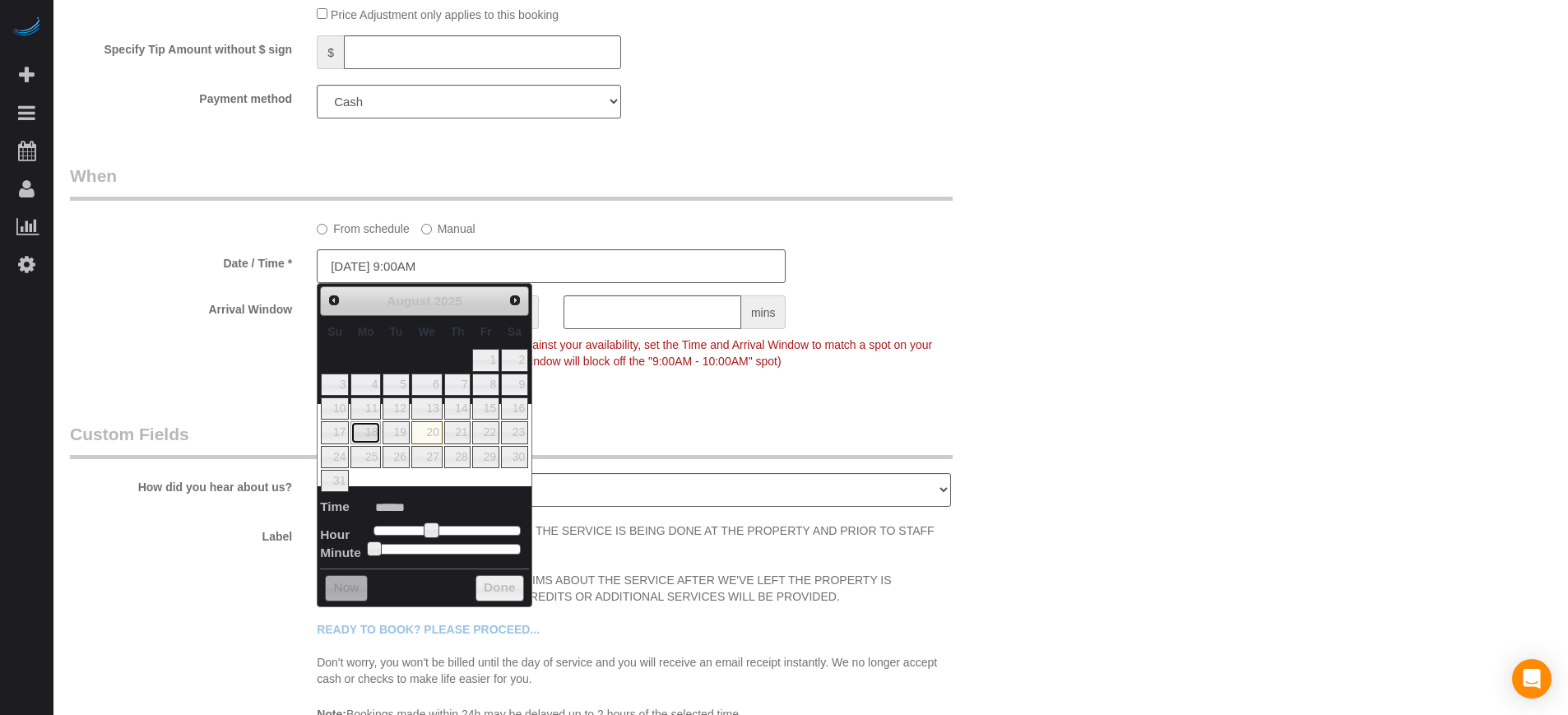
click at [373, 429] on link "18" at bounding box center [365, 432] width 31 height 22
type input "08/18/2025 9:00AM"
click at [952, 315] on div "Arrival Window hrs mins Important: To make this booking count against your avai…" at bounding box center [551, 336] width 988 height 81
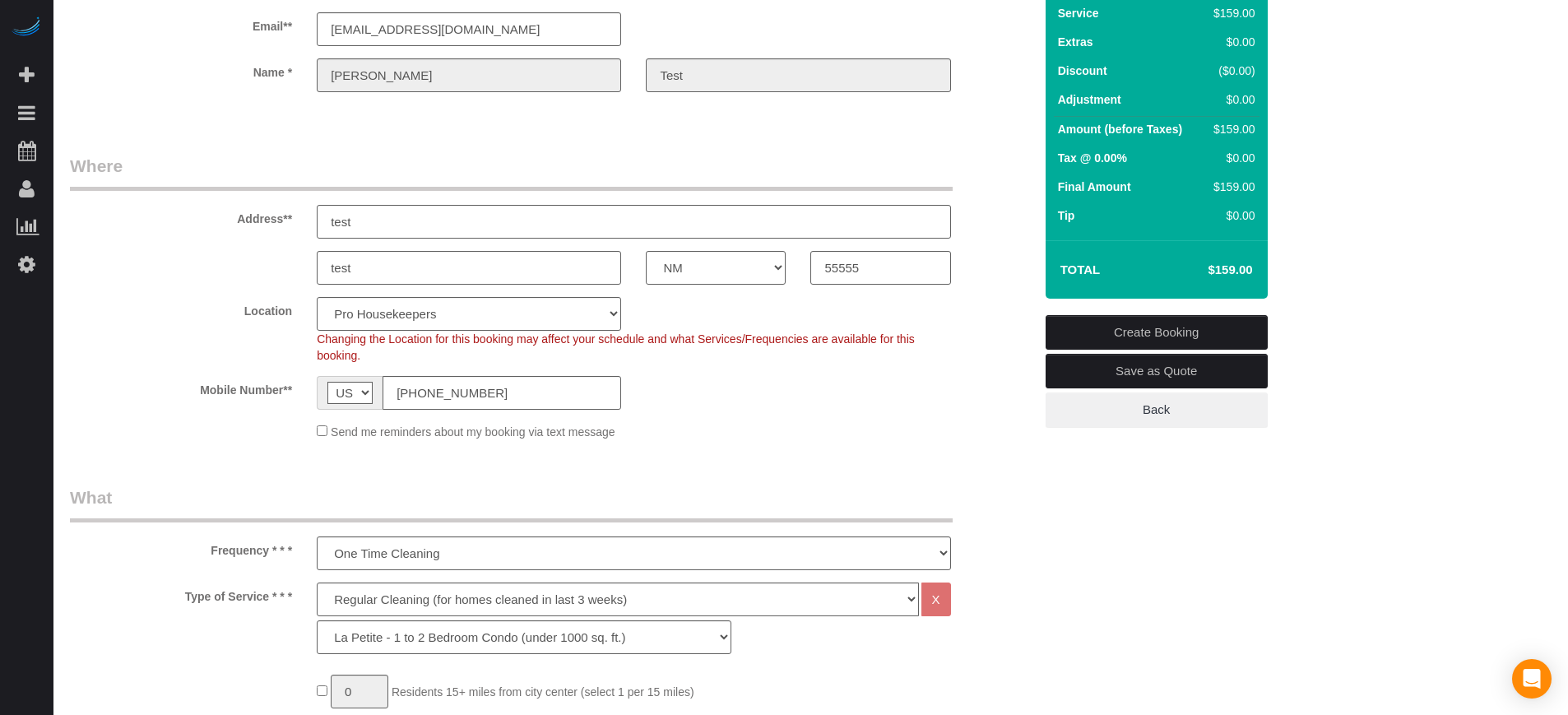
scroll to position [0, 0]
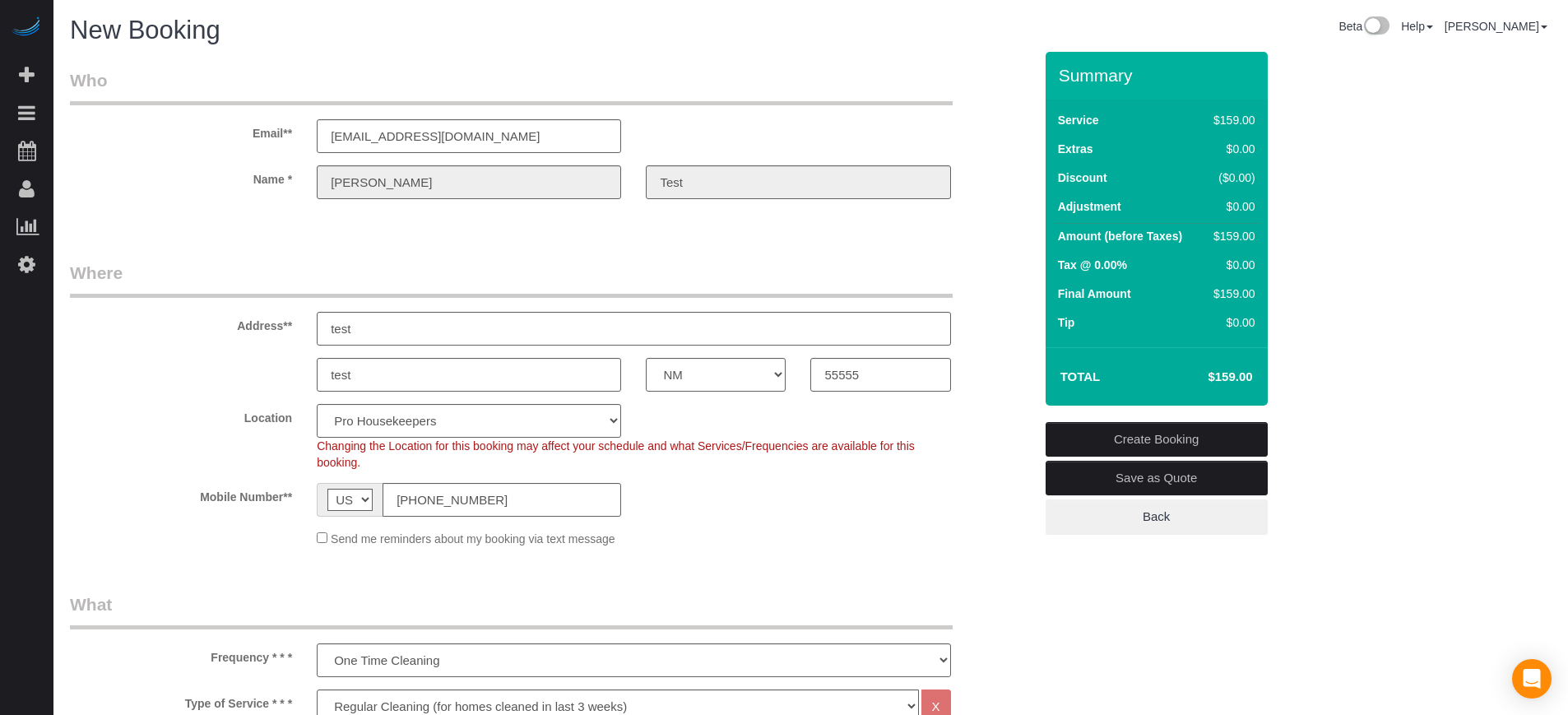
click at [1194, 440] on link "Create Booking" at bounding box center [1156, 439] width 222 height 35
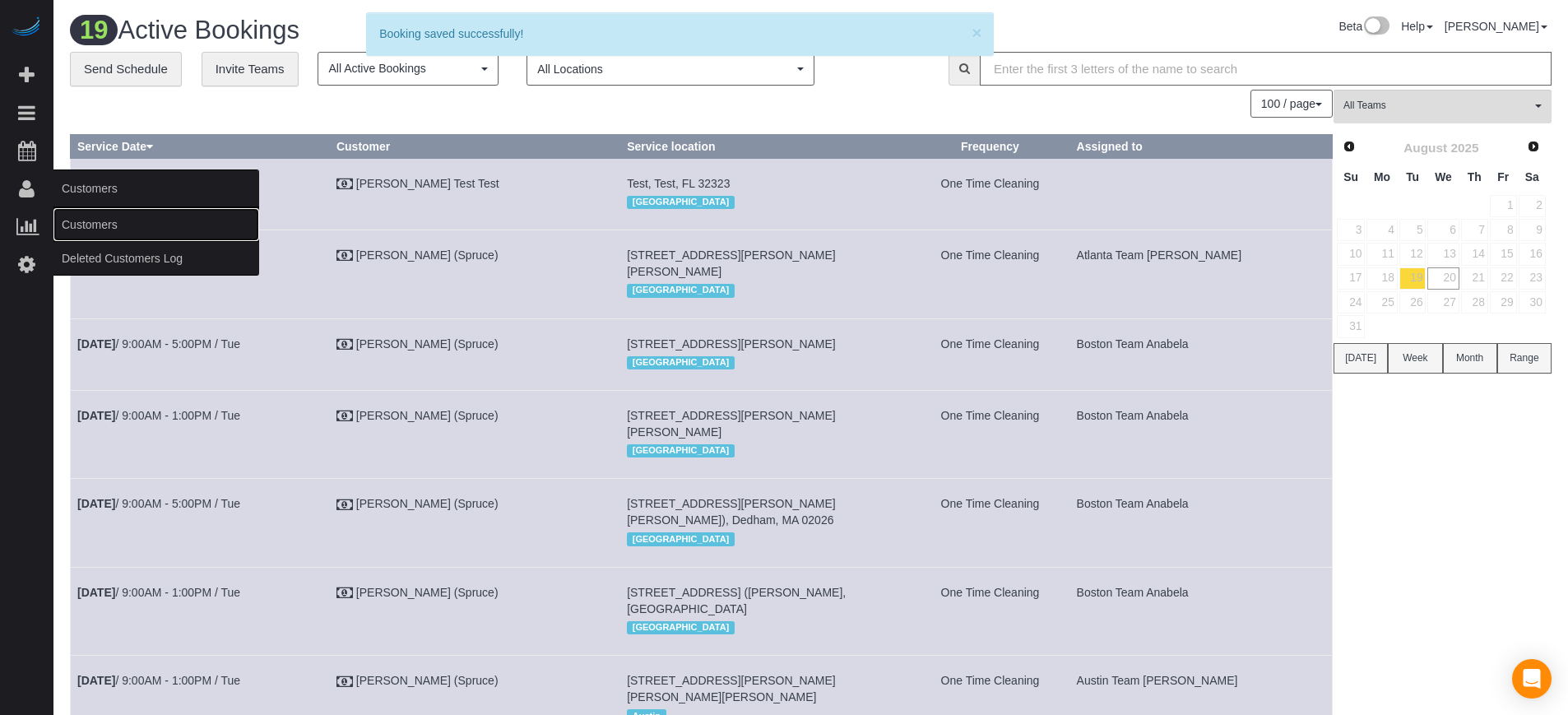
click at [94, 228] on link "Customers" at bounding box center [156, 225] width 206 height 33
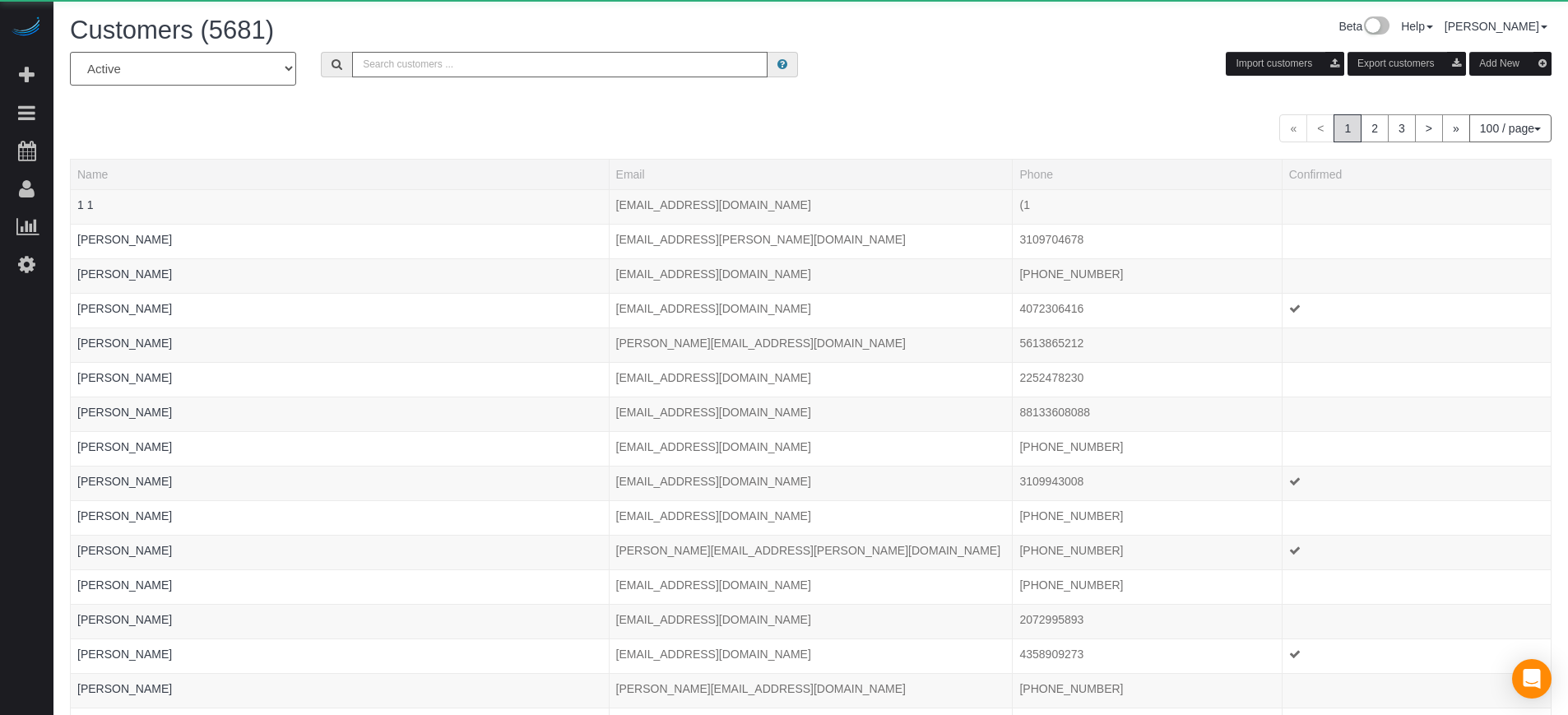
click at [615, 73] on input "text" at bounding box center [560, 64] width 415 height 26
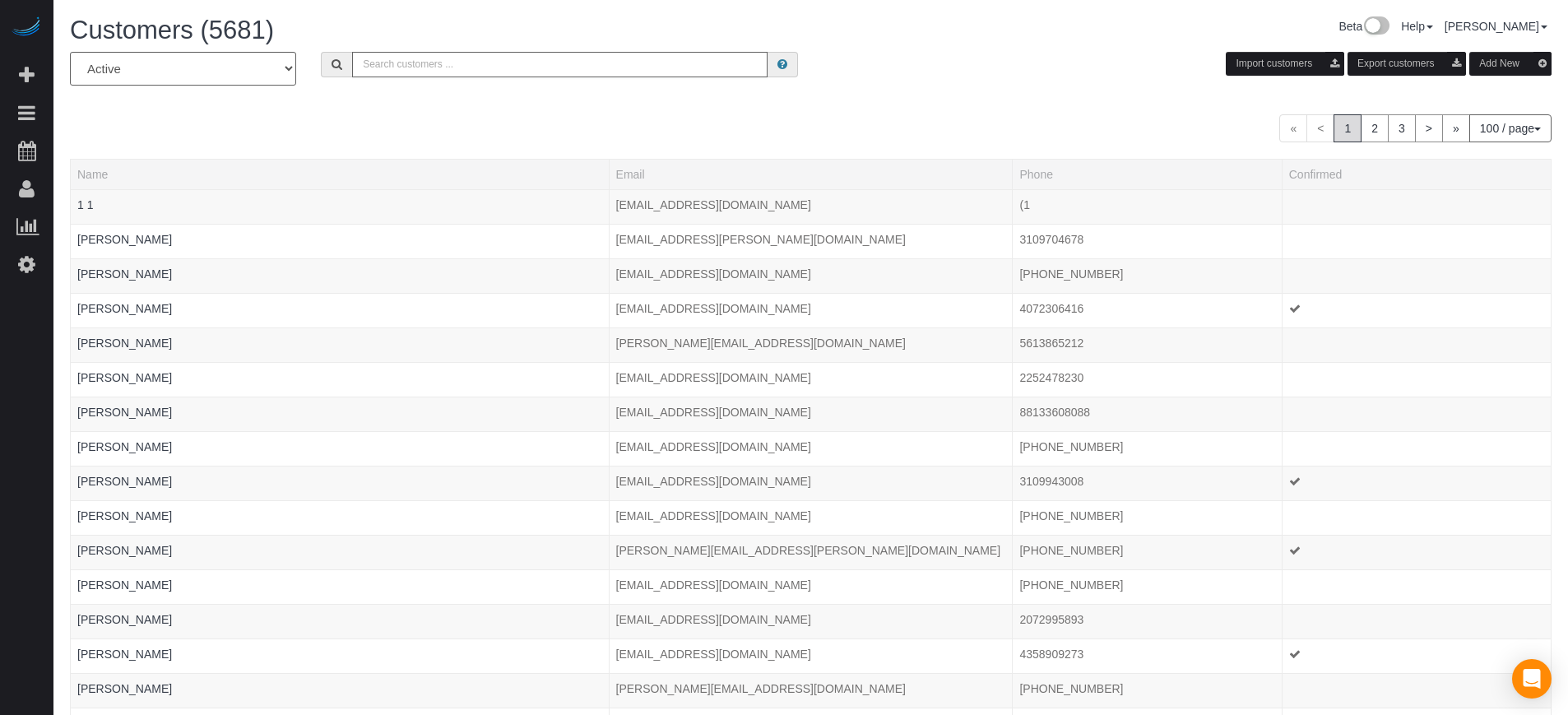
paste input "edgartesting@atomicmail.io"
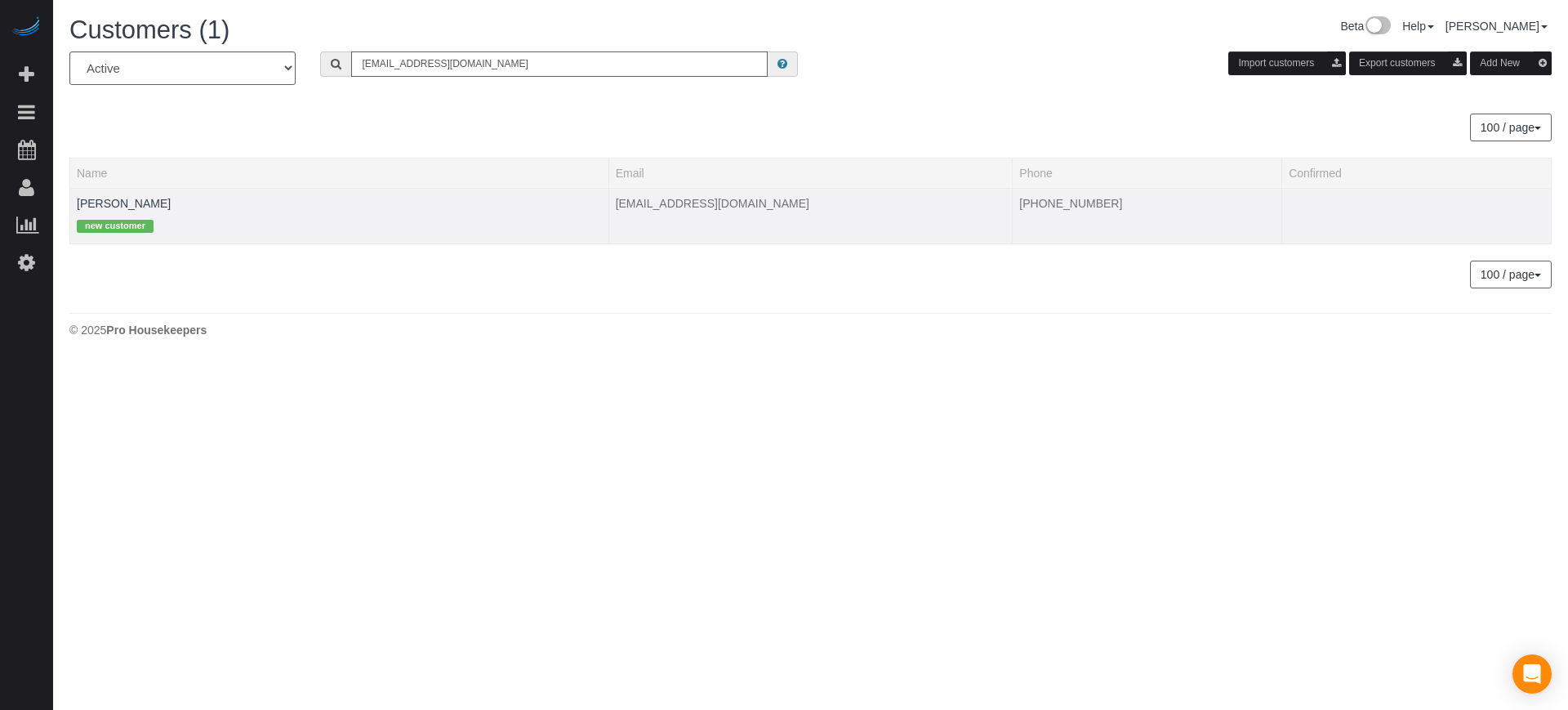
type input "edgartesting@atomicmail.io"
click at [100, 210] on td "Edgar Test new customer" at bounding box center [340, 215] width 539 height 55
click at [100, 209] on link "Edgar Test" at bounding box center [124, 204] width 94 height 13
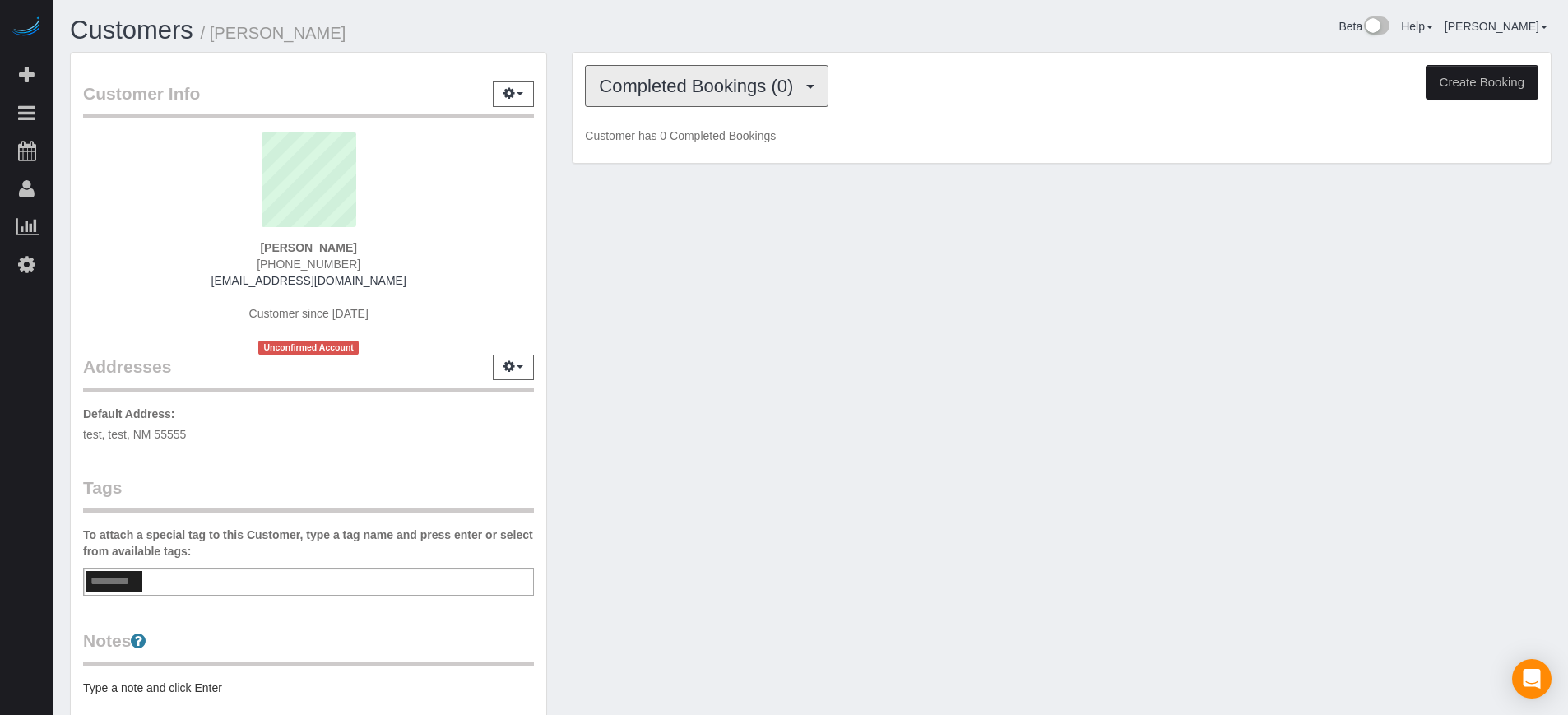
click at [644, 81] on span "Completed Bookings (0)" at bounding box center [700, 86] width 203 height 21
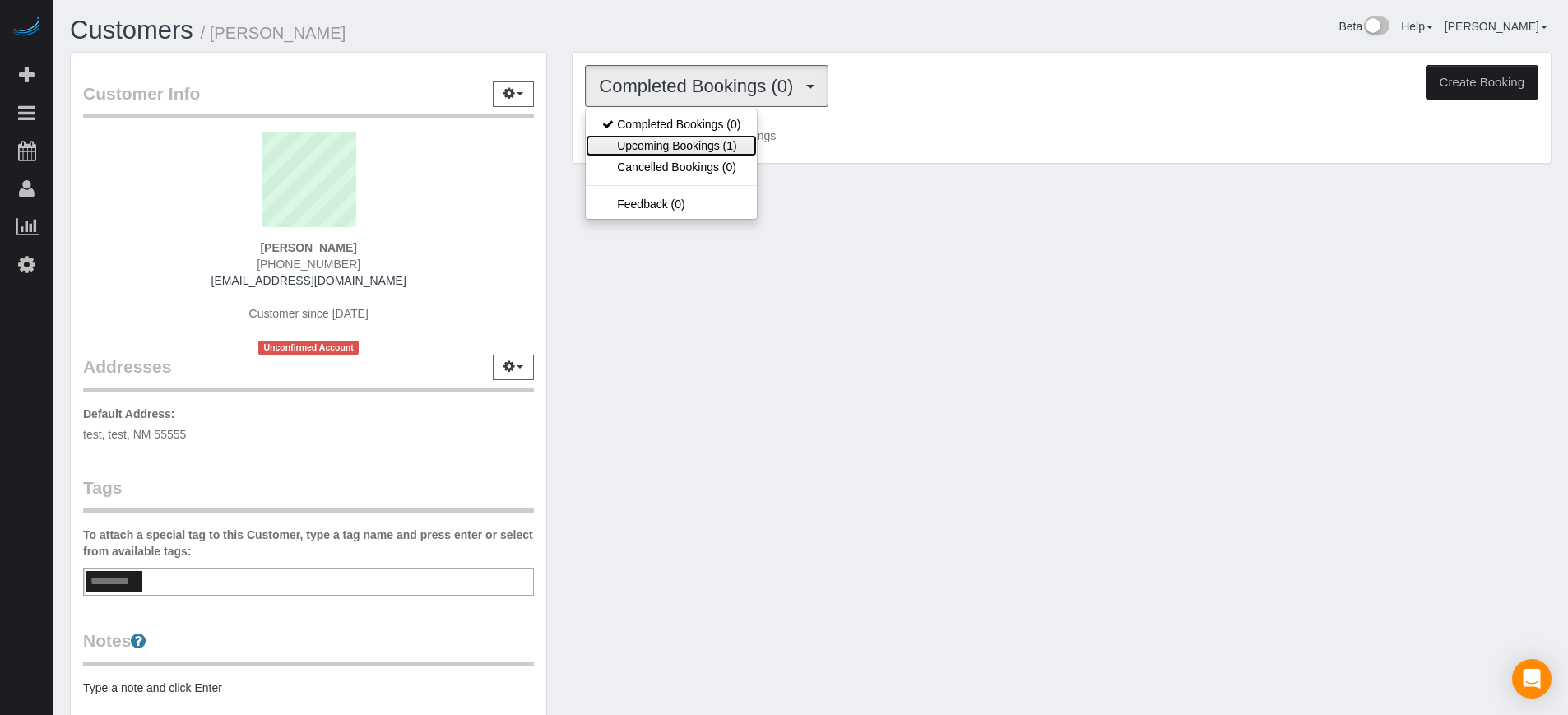
click at [681, 143] on link "Upcoming Bookings (1)" at bounding box center [671, 145] width 171 height 22
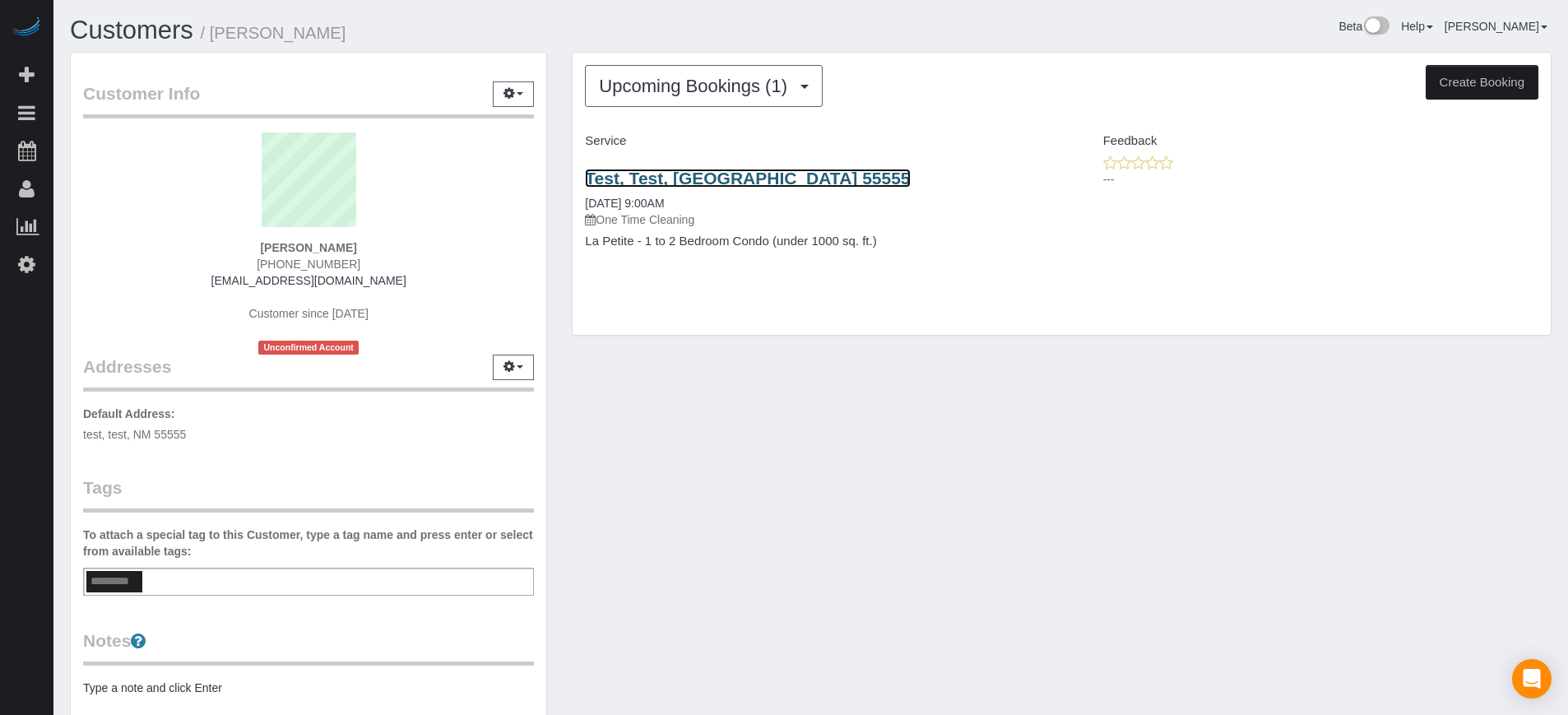
click at [716, 184] on link "Test, Test, NM 55555" at bounding box center [747, 178] width 325 height 19
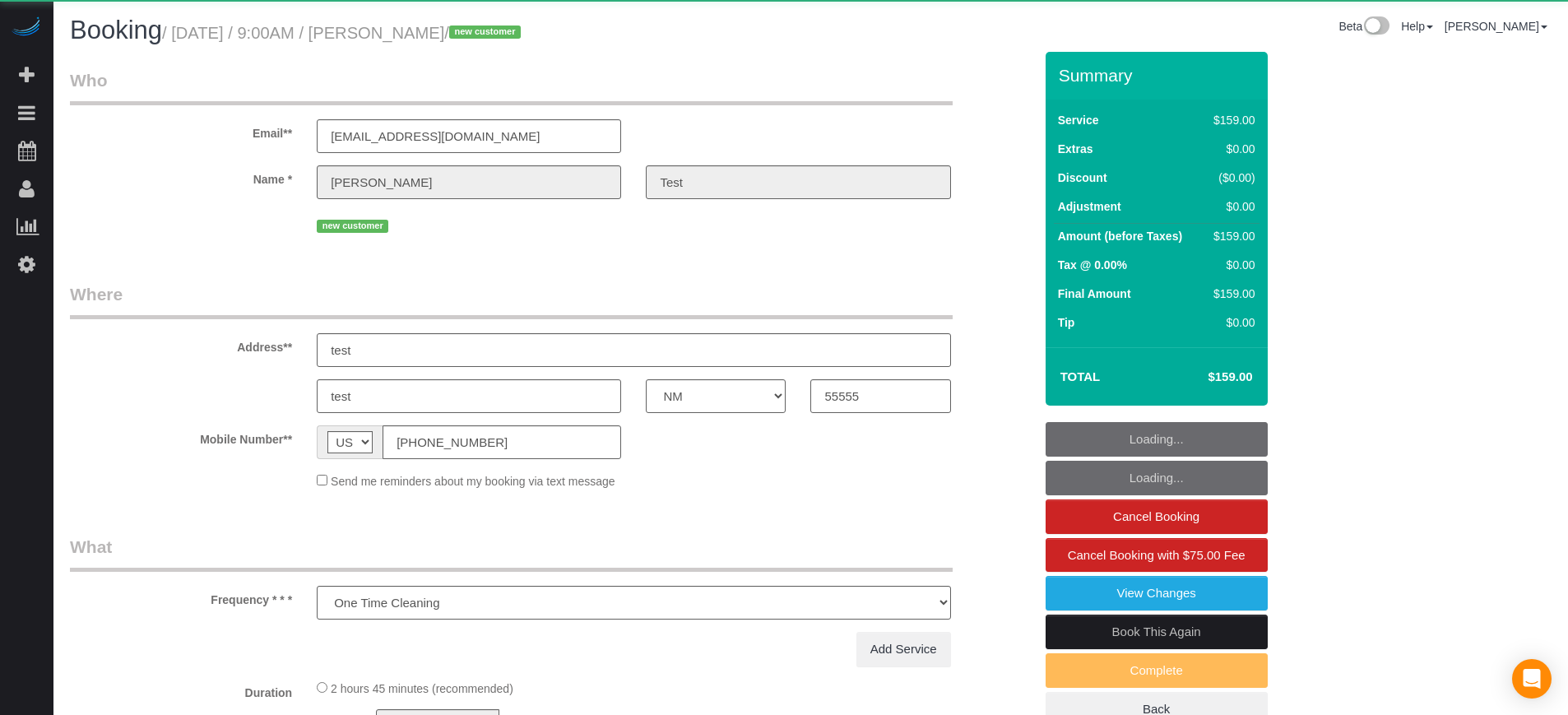
select select "NM"
select select "object:1236"
select select "4"
select select "spot1"
select select "number:9"
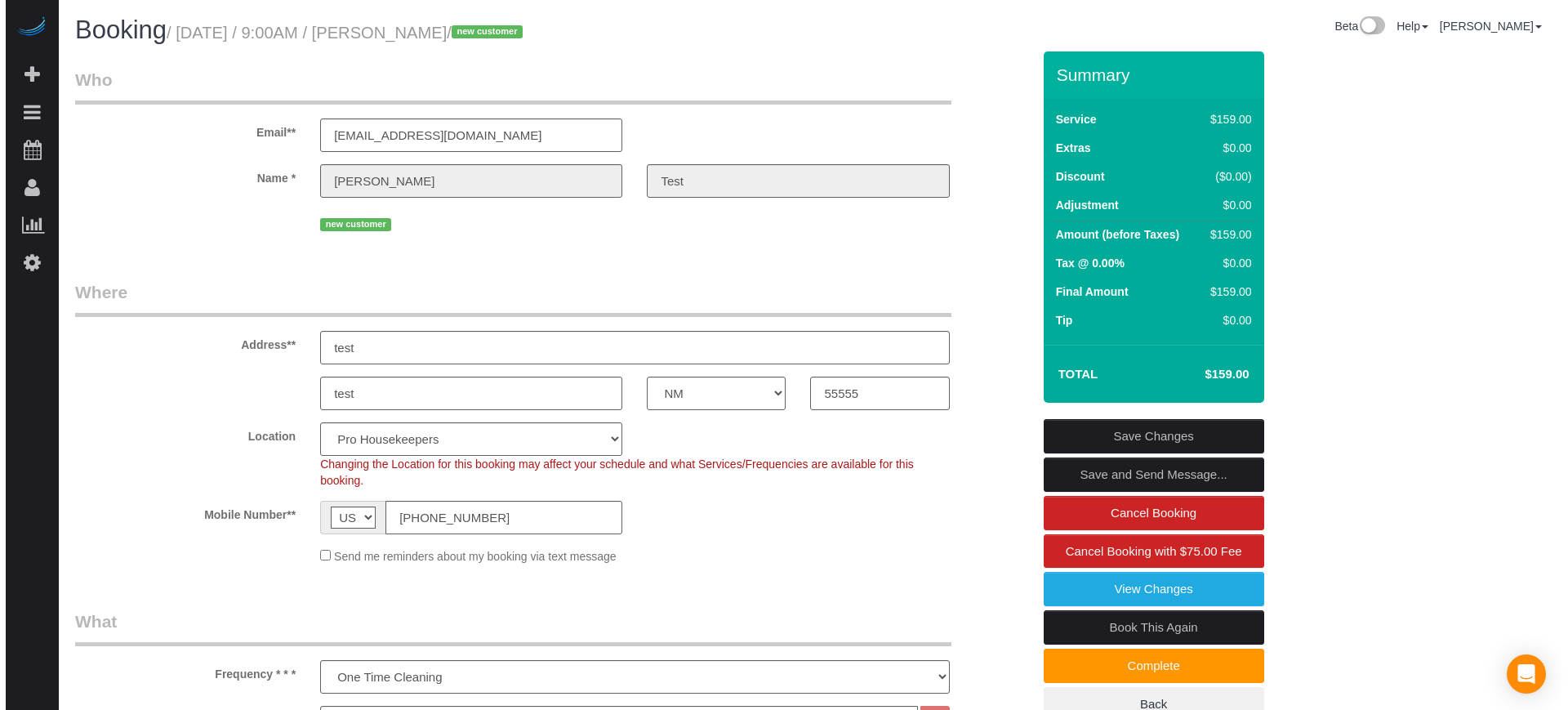
scroll to position [102, 0]
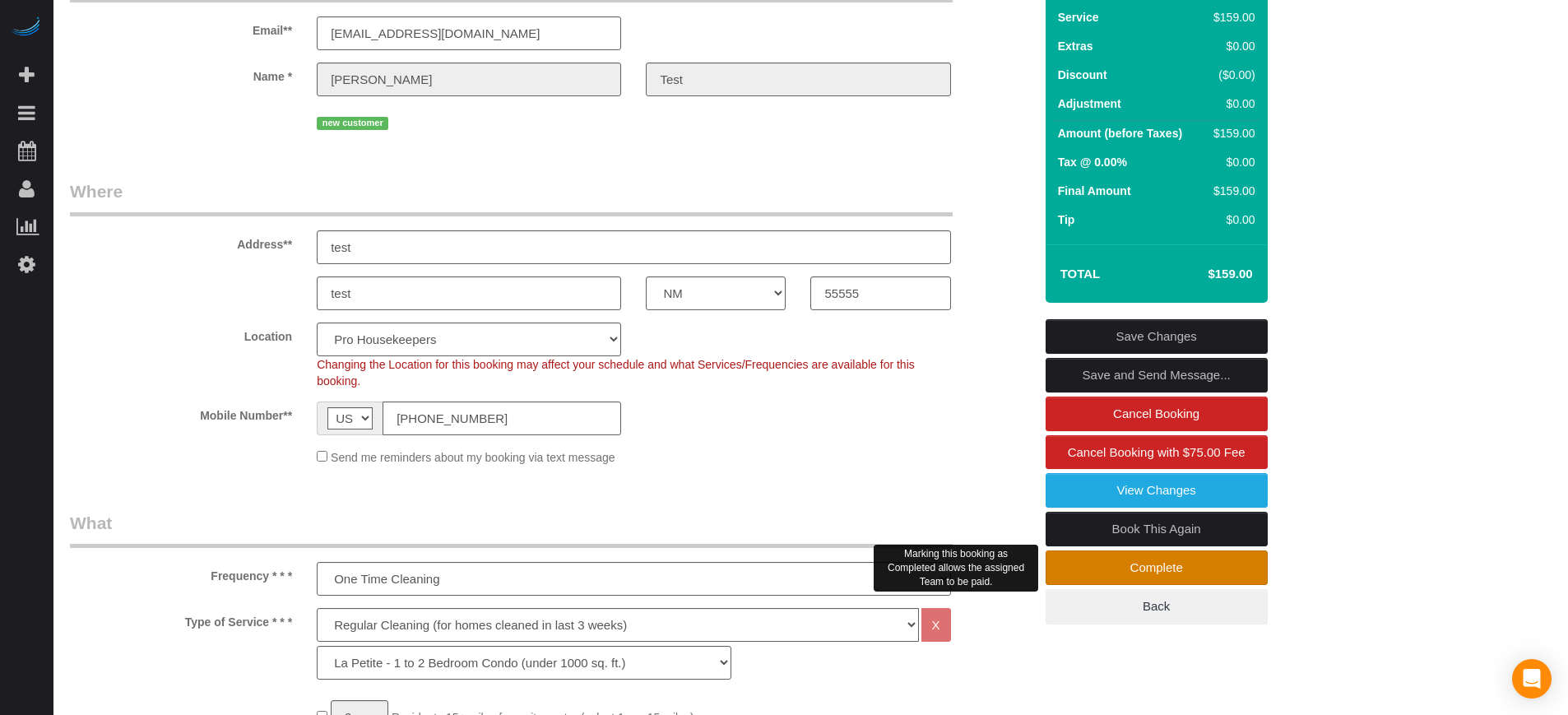
click at [1071, 569] on link "Complete" at bounding box center [1156, 568] width 222 height 35
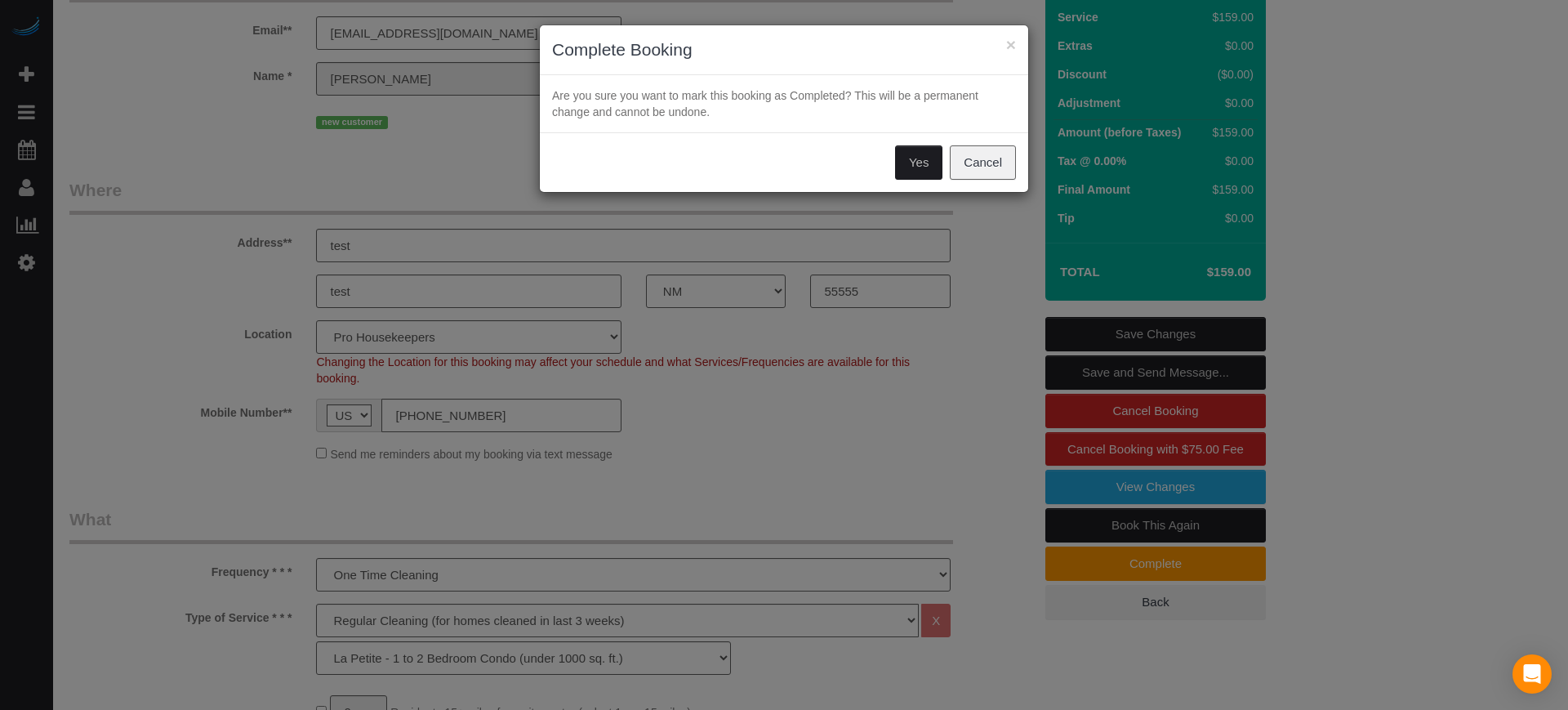
click at [918, 162] on button "Yes" at bounding box center [918, 162] width 47 height 35
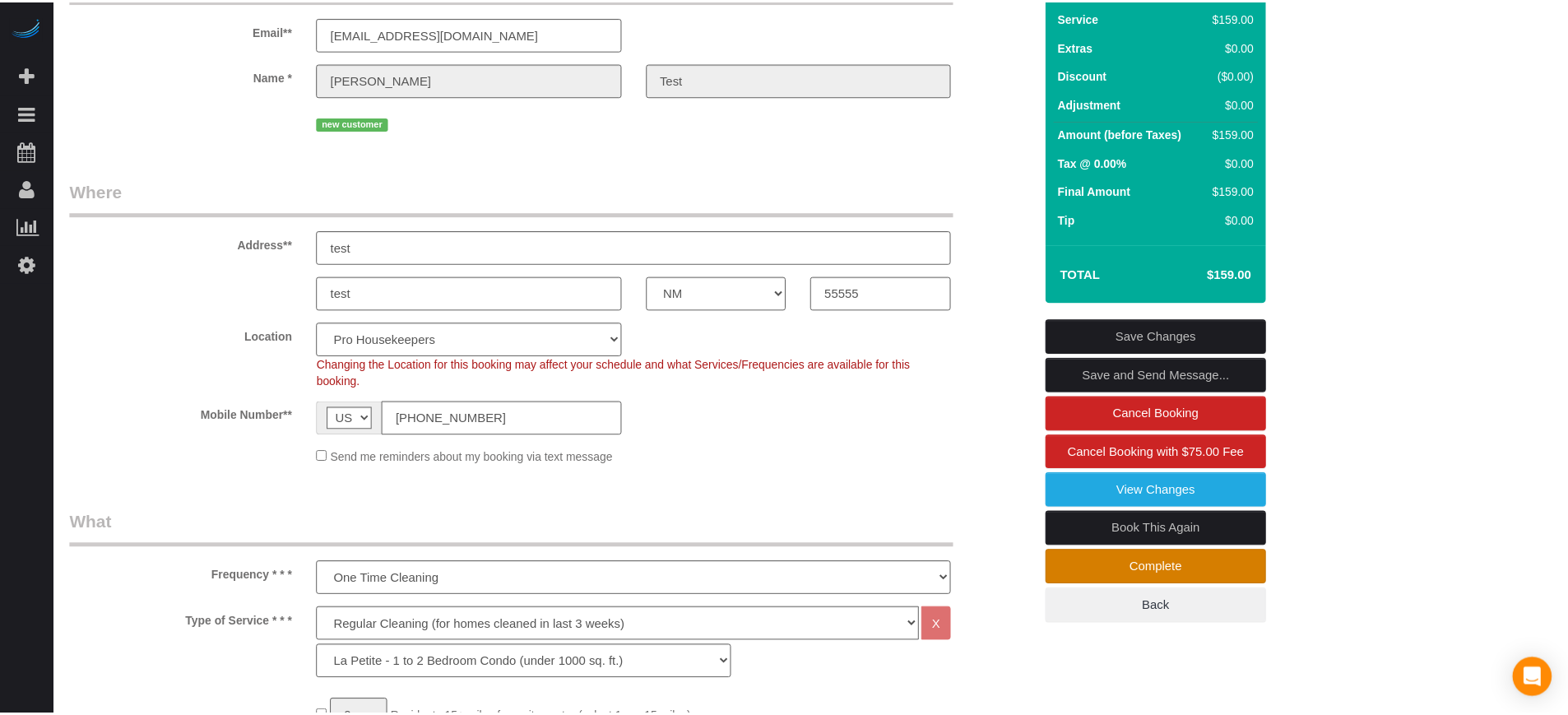
scroll to position [162, 0]
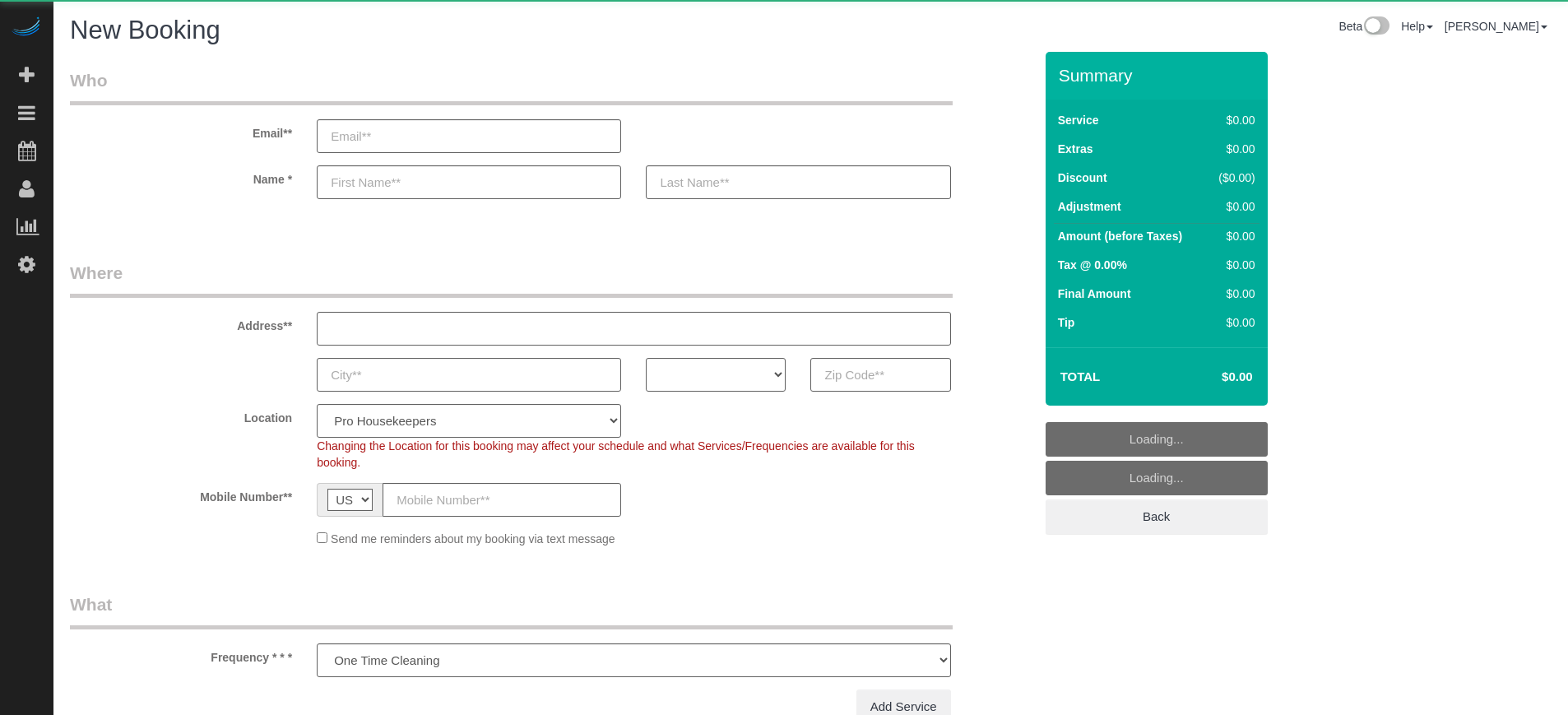
select select "number:9"
select select "object:1077"
select select "4"
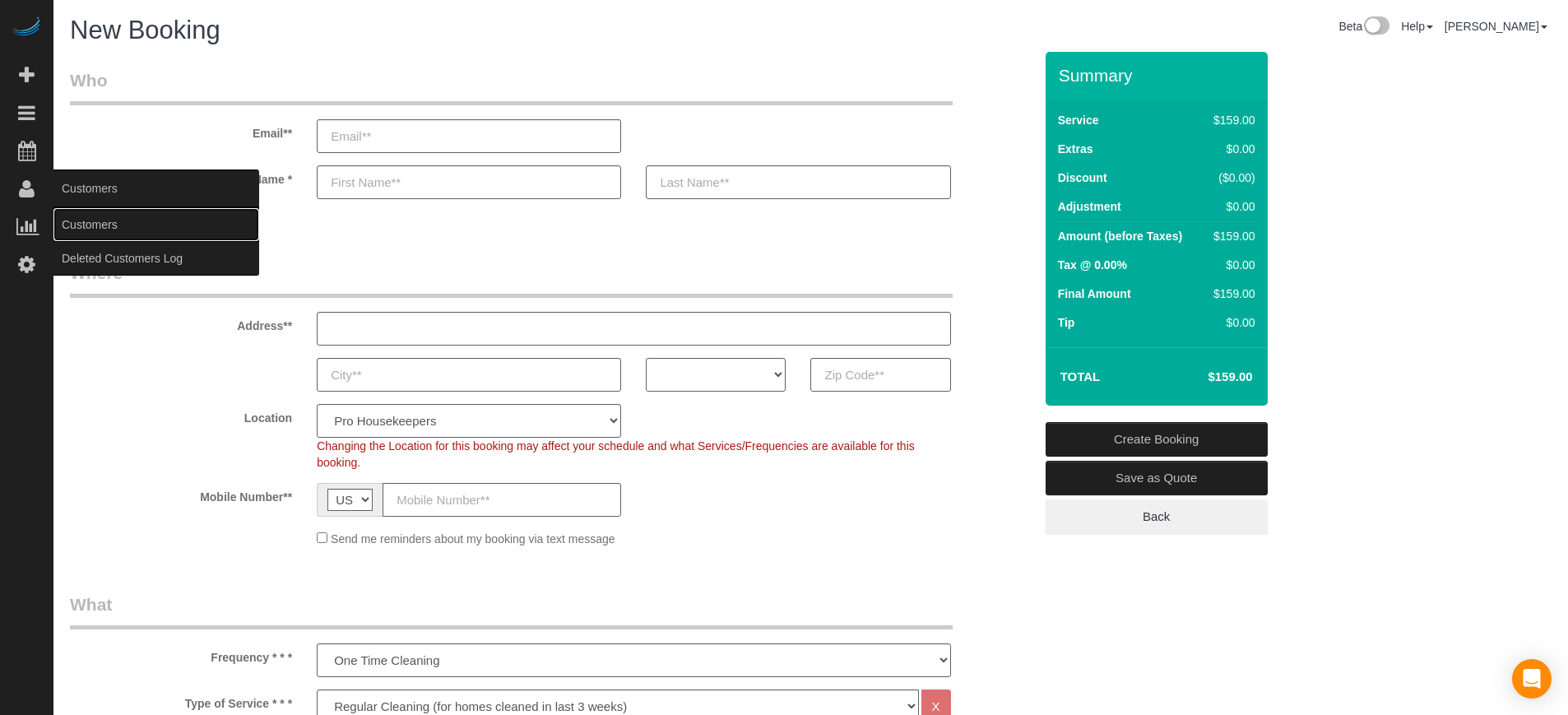
click at [89, 221] on link "Customers" at bounding box center [156, 225] width 206 height 33
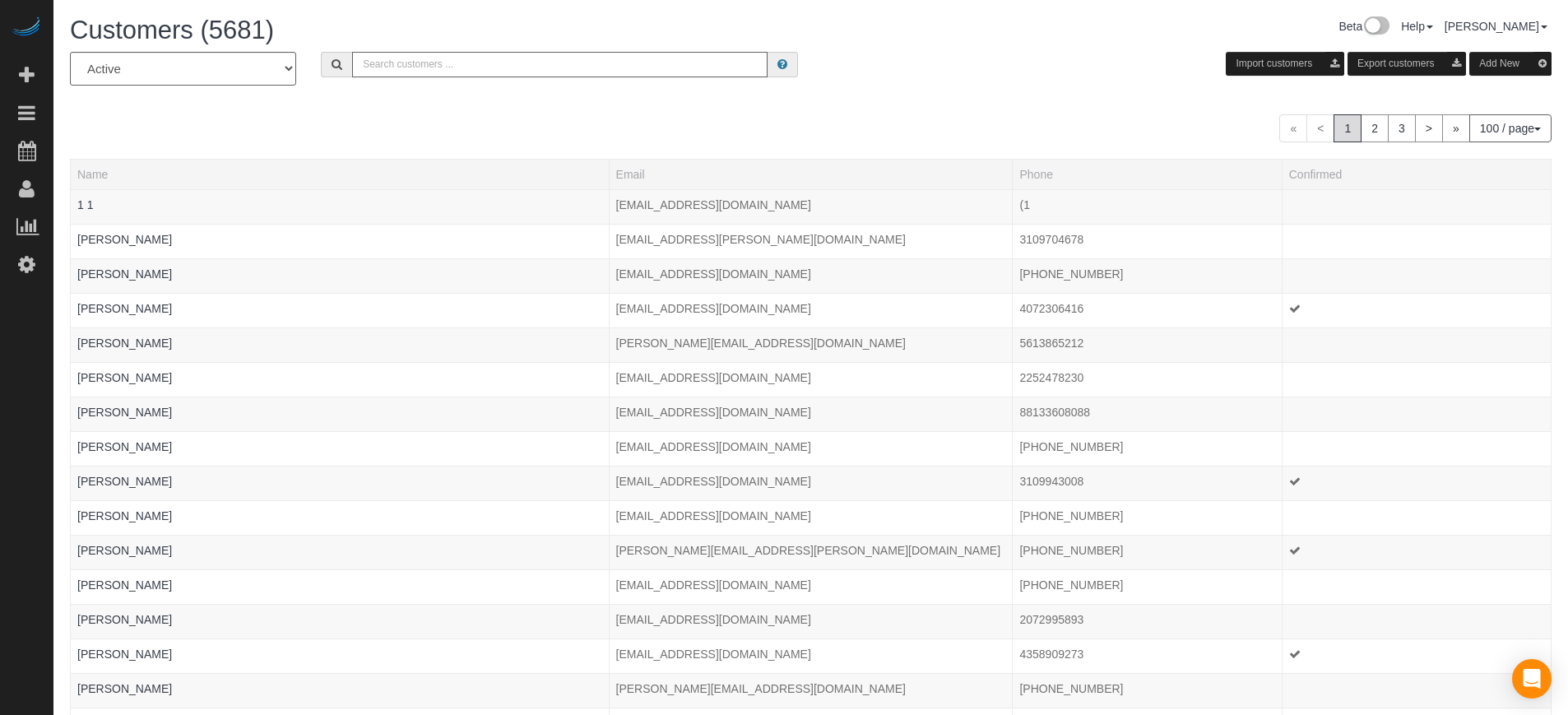
click at [473, 64] on input "text" at bounding box center [560, 64] width 415 height 26
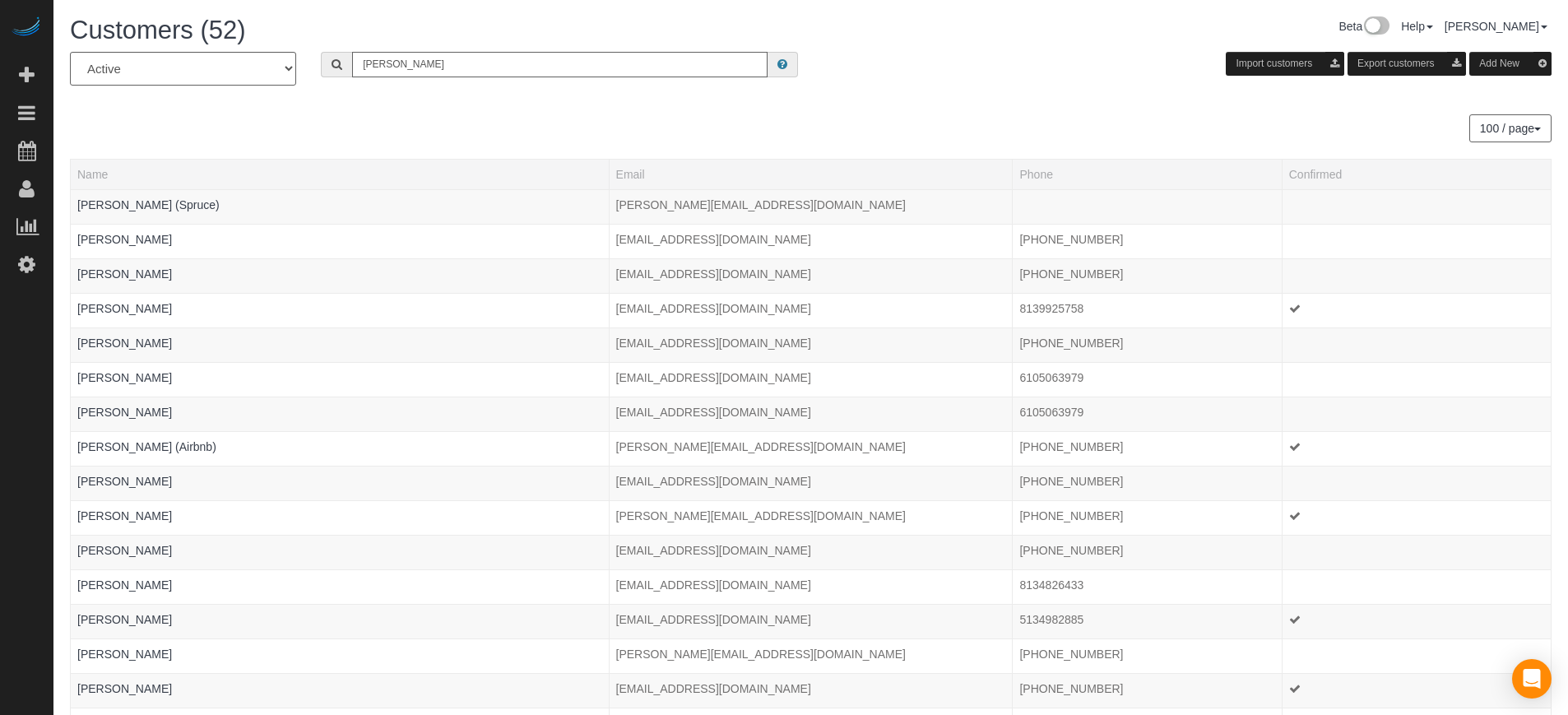
click at [473, 64] on input "[PERSON_NAME]" at bounding box center [560, 64] width 415 height 26
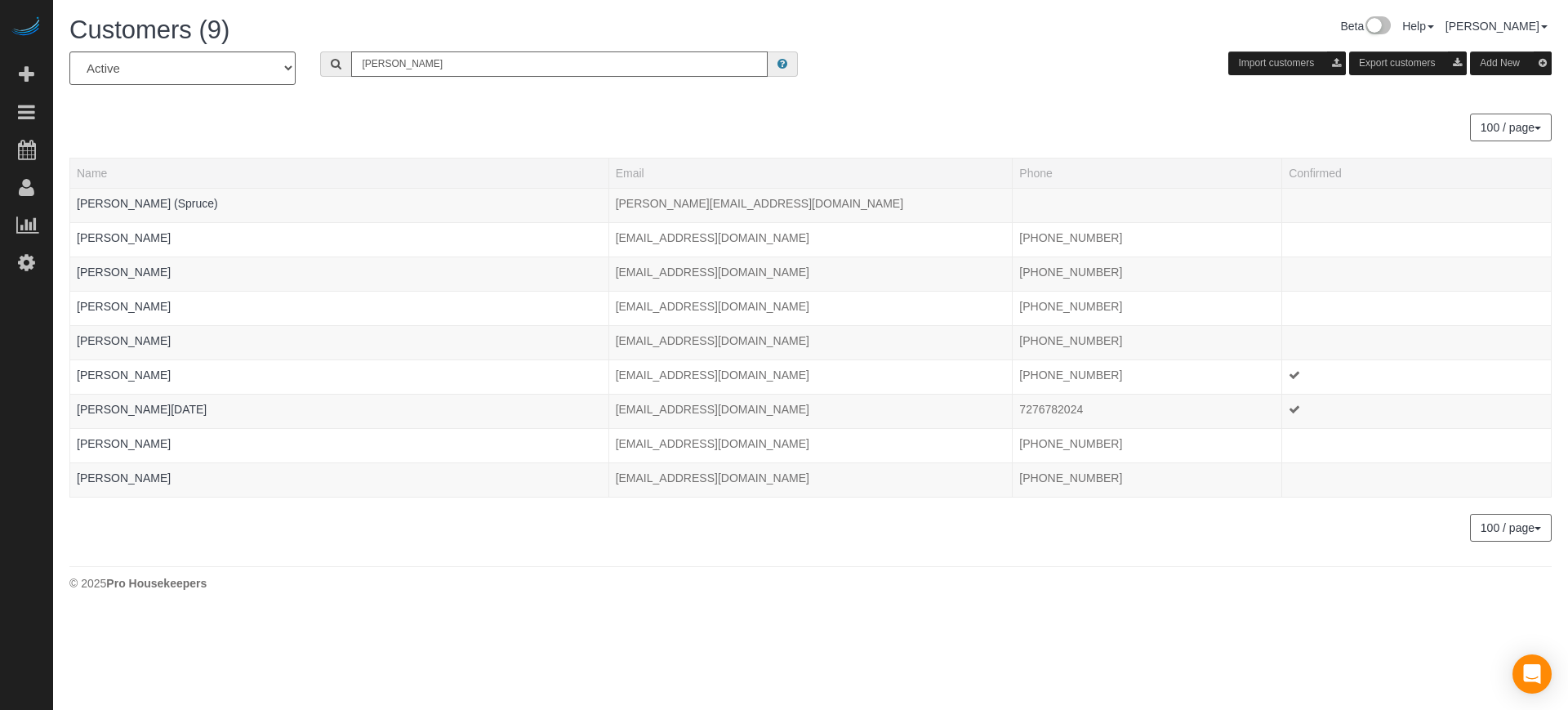
drag, startPoint x: 434, startPoint y: 58, endPoint x: 296, endPoint y: 63, distance: 138.1
click at [296, 63] on div "All Active Archived [PERSON_NAME] Import customers Export customers Add New" at bounding box center [810, 73] width 1507 height 45
type input "muehlb"
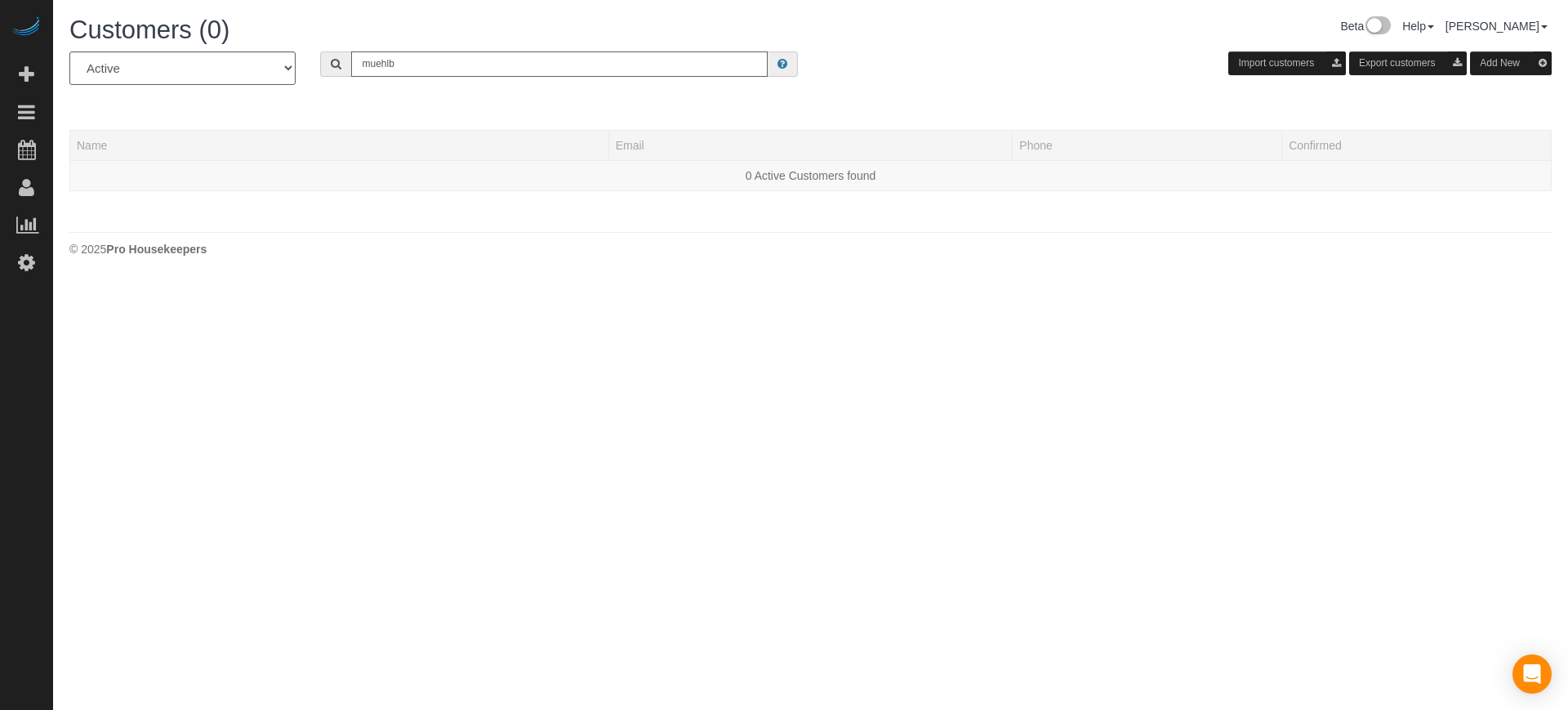
drag, startPoint x: 415, startPoint y: 69, endPoint x: 328, endPoint y: 71, distance: 87.0
click at [328, 71] on div "muehlb" at bounding box center [559, 63] width 478 height 26
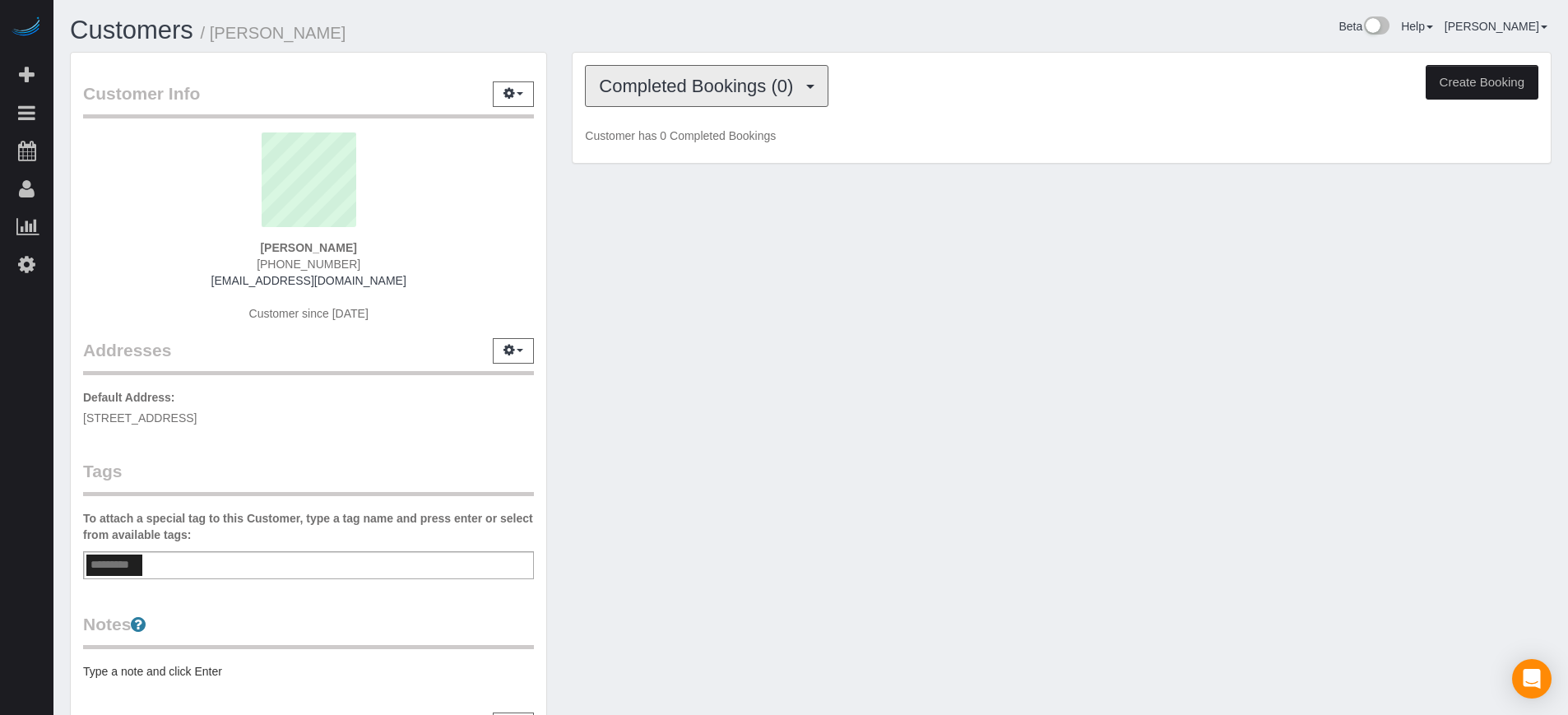
click at [630, 92] on span "Completed Bookings (0)" at bounding box center [700, 86] width 203 height 21
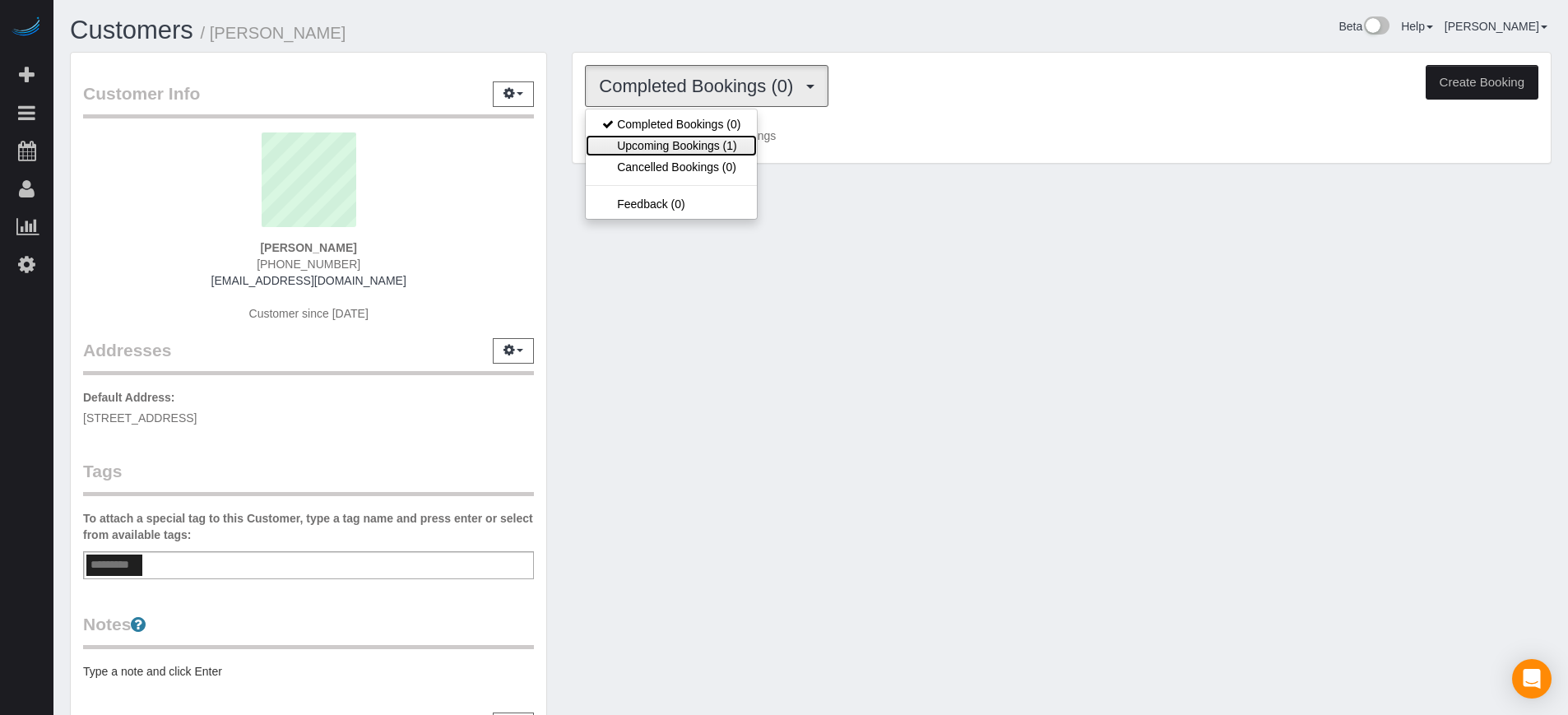
click at [655, 152] on link "Upcoming Bookings (1)" at bounding box center [671, 145] width 171 height 22
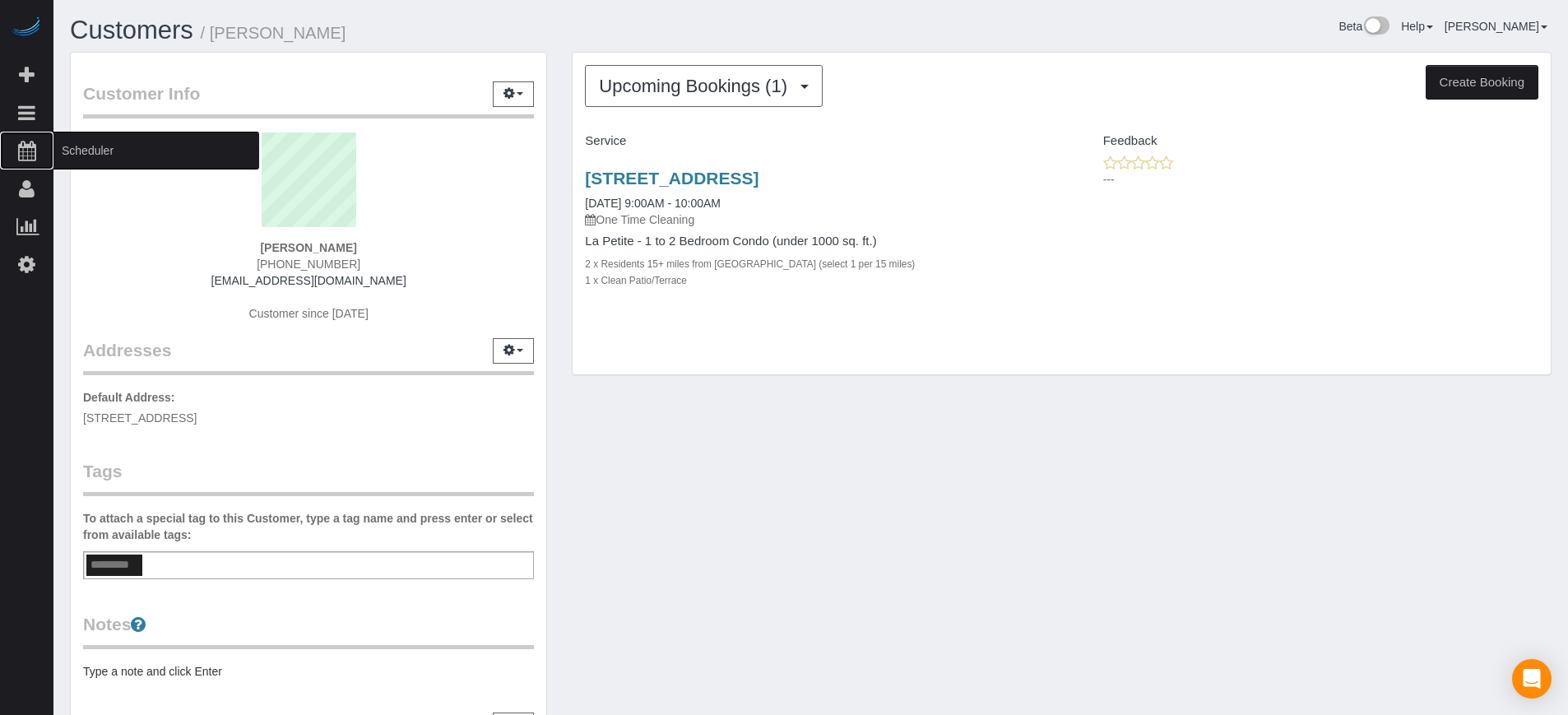
click at [71, 140] on span "Scheduler" at bounding box center [156, 151] width 206 height 38
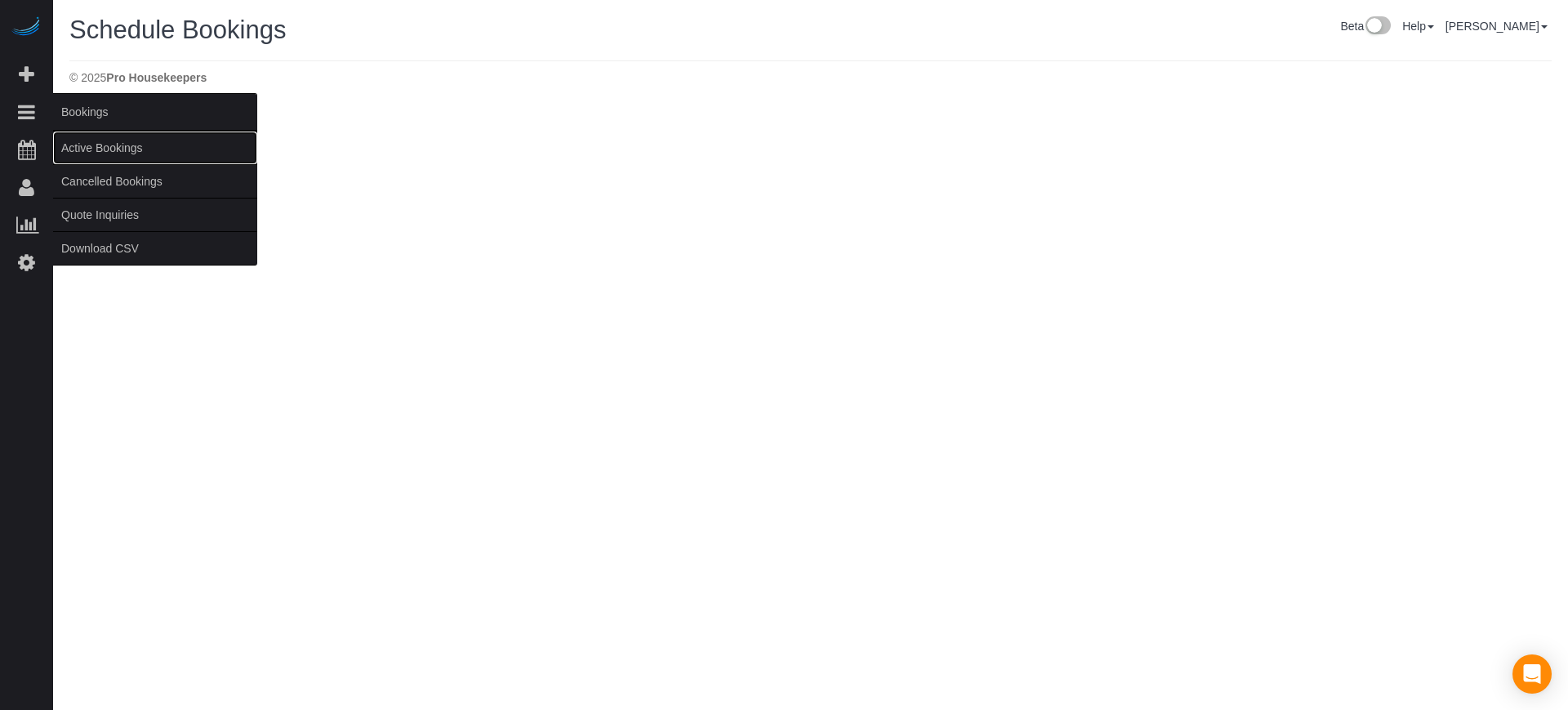
click at [89, 142] on link "Active Bookings" at bounding box center [155, 148] width 204 height 33
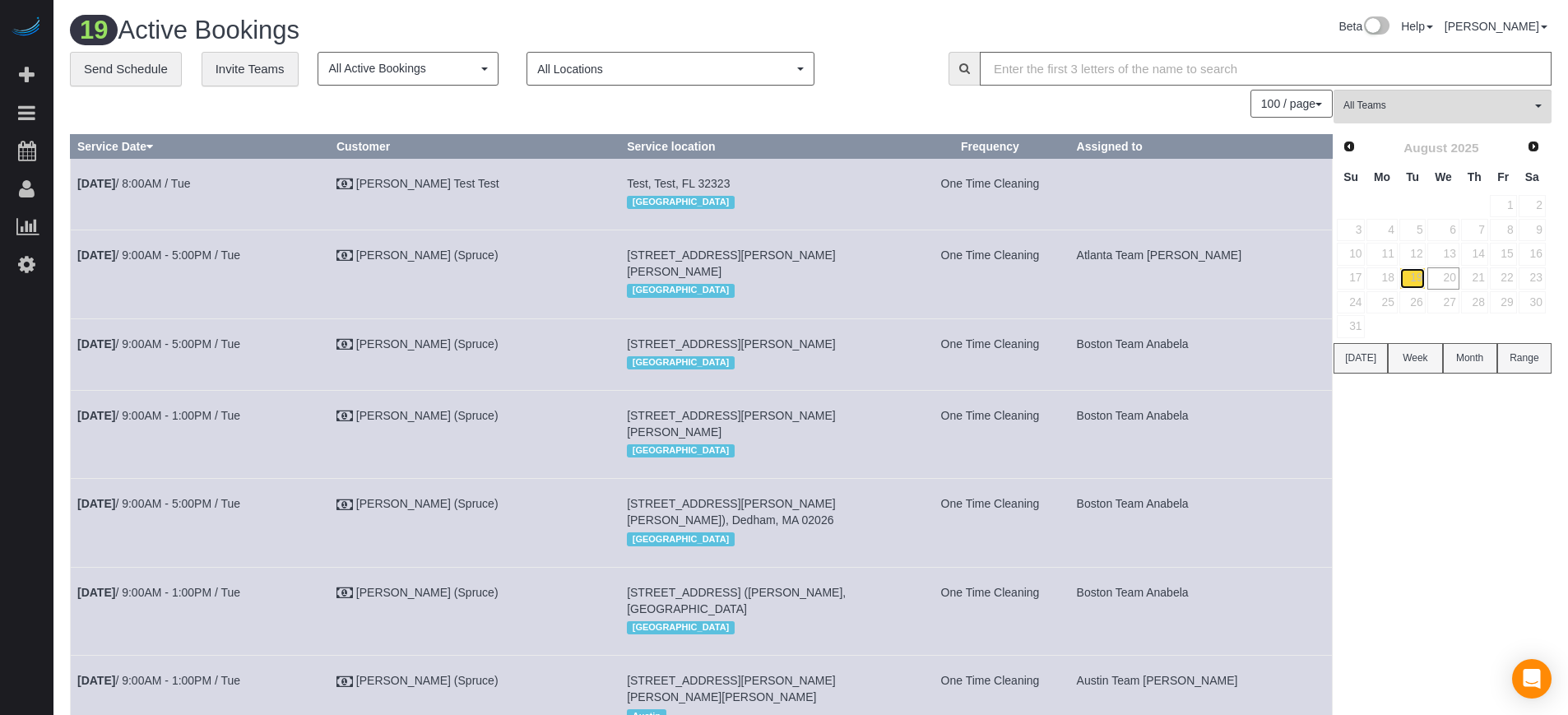
click at [1407, 281] on link "19" at bounding box center [1413, 278] width 27 height 22
click at [1455, 275] on link "20" at bounding box center [1443, 278] width 32 height 22
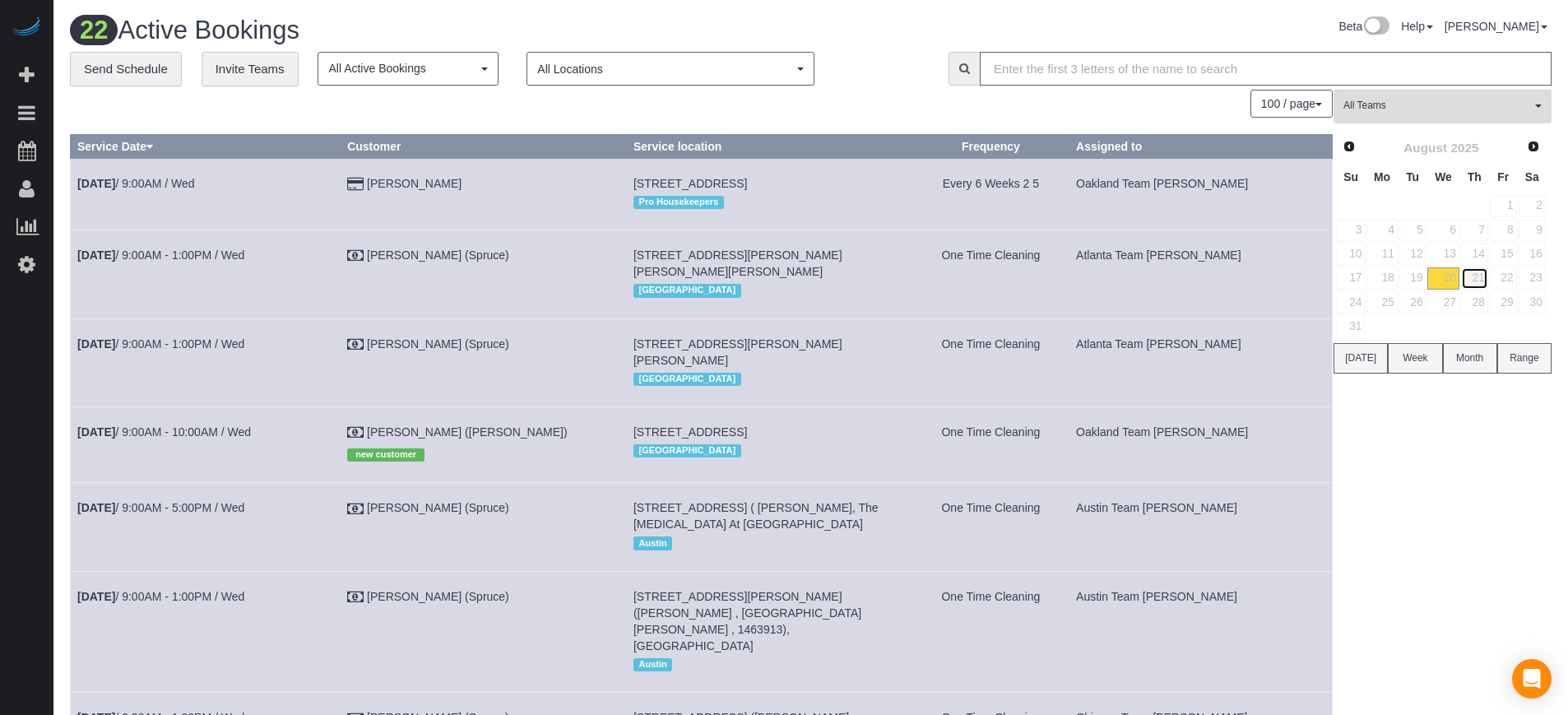
click at [1477, 277] on link "21" at bounding box center [1475, 278] width 27 height 22
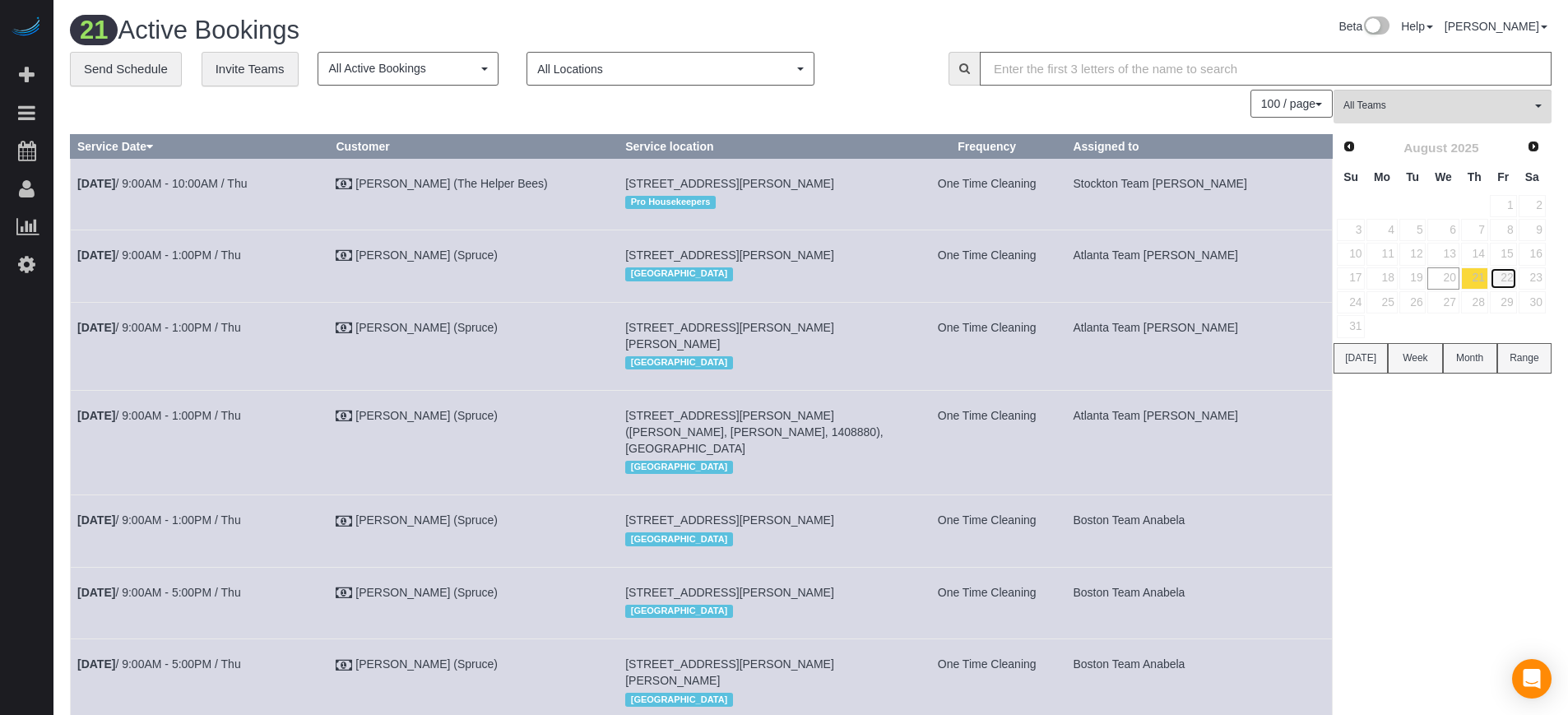
click at [1508, 269] on link "22" at bounding box center [1503, 278] width 27 height 22
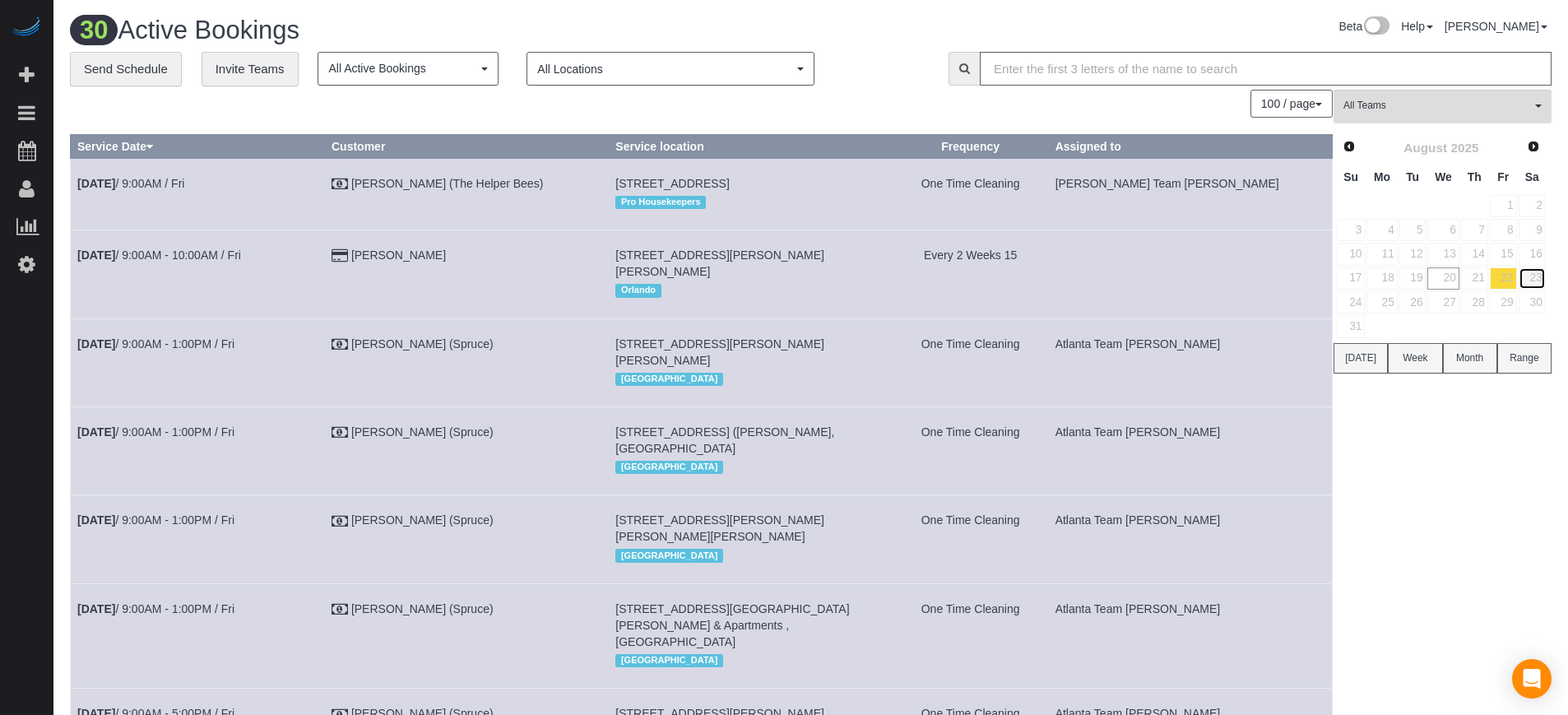
click at [1531, 277] on link "23" at bounding box center [1532, 278] width 27 height 22
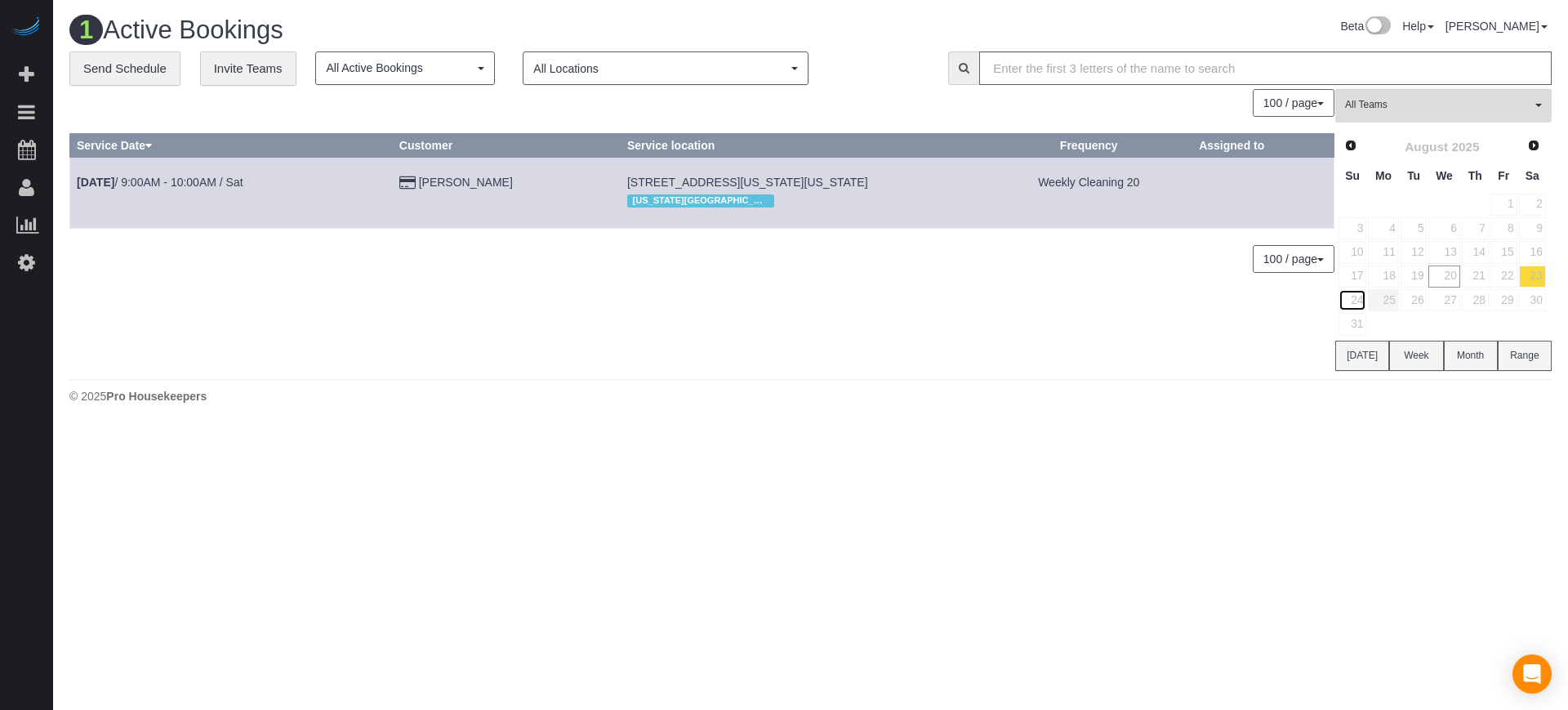
click at [1364, 297] on link "24" at bounding box center [1353, 300] width 28 height 22
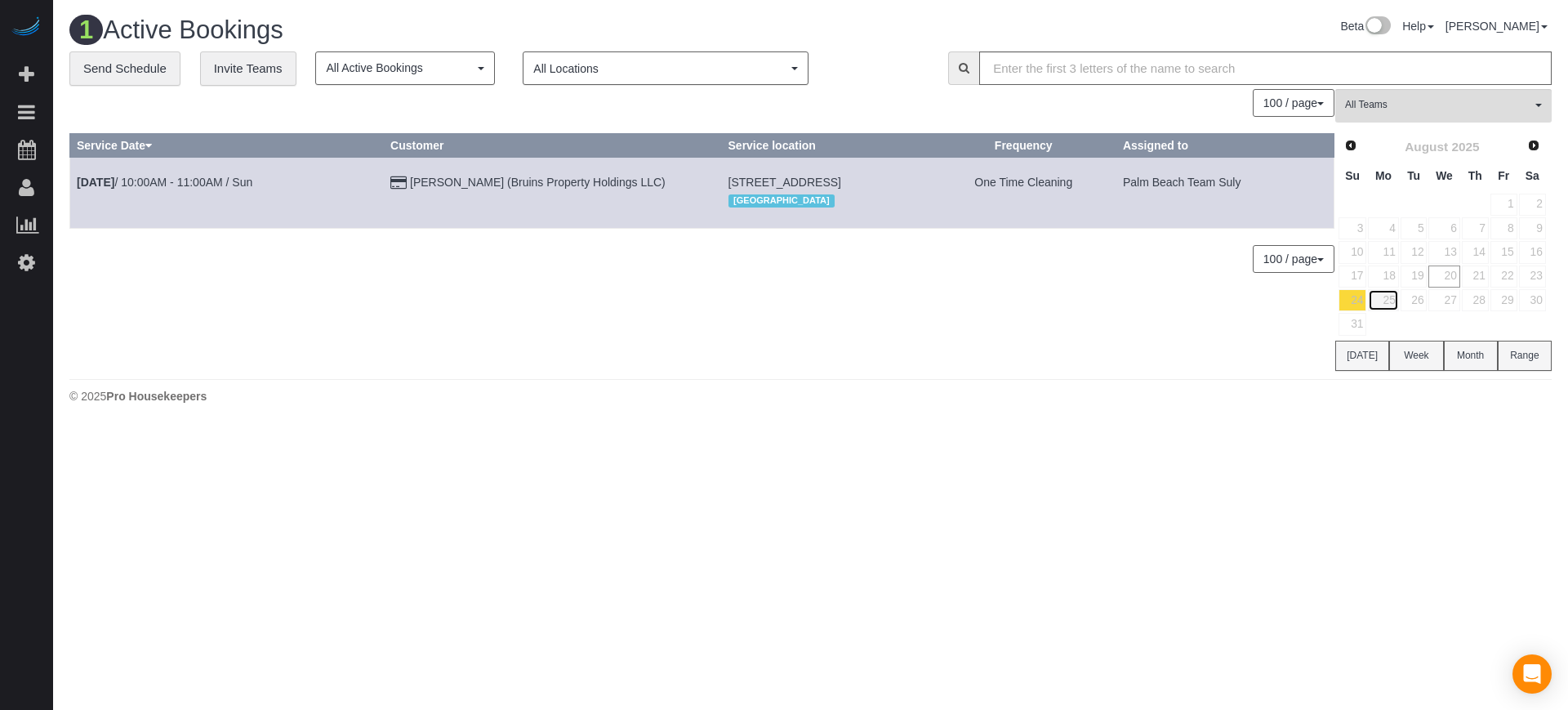
click at [1387, 297] on link "25" at bounding box center [1383, 300] width 31 height 22
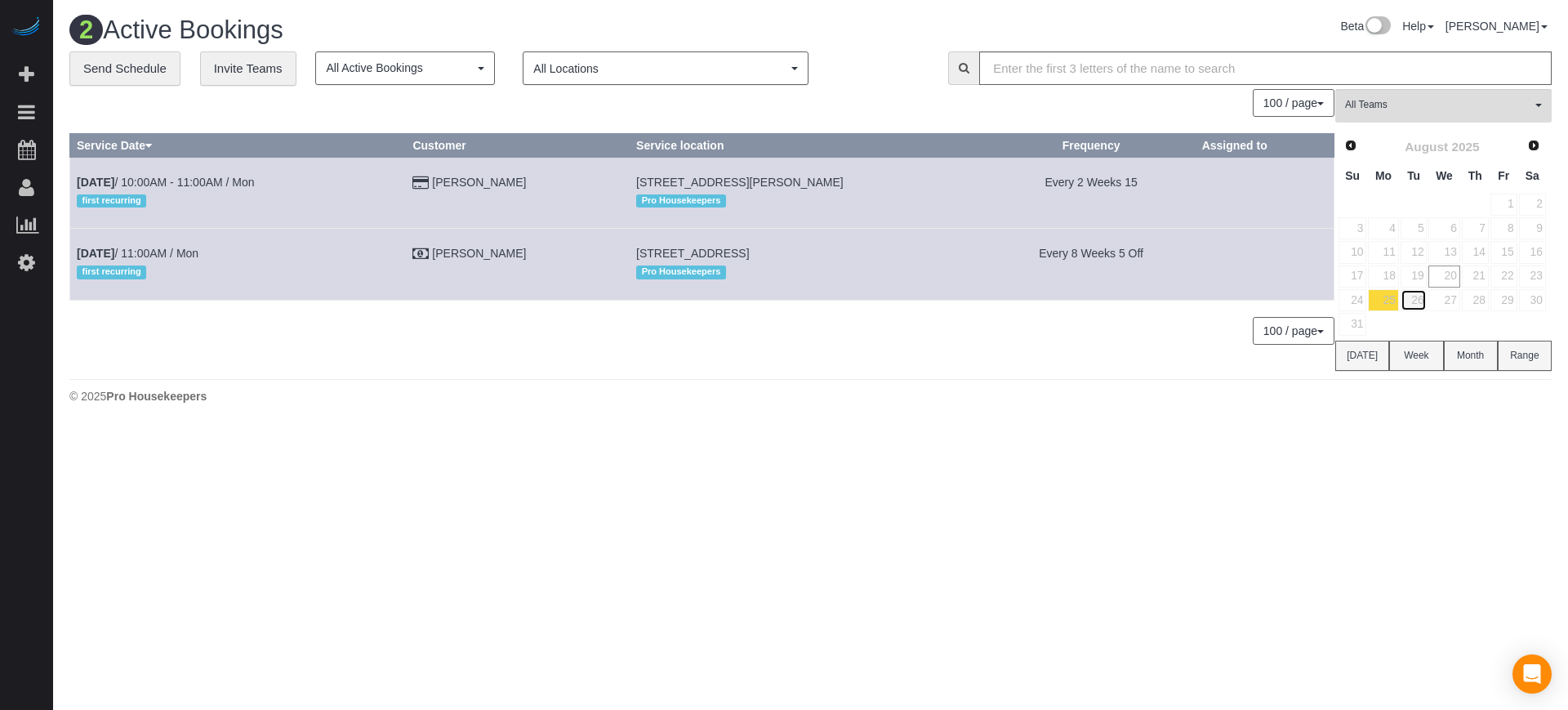
click at [1423, 301] on link "26" at bounding box center [1414, 300] width 27 height 22
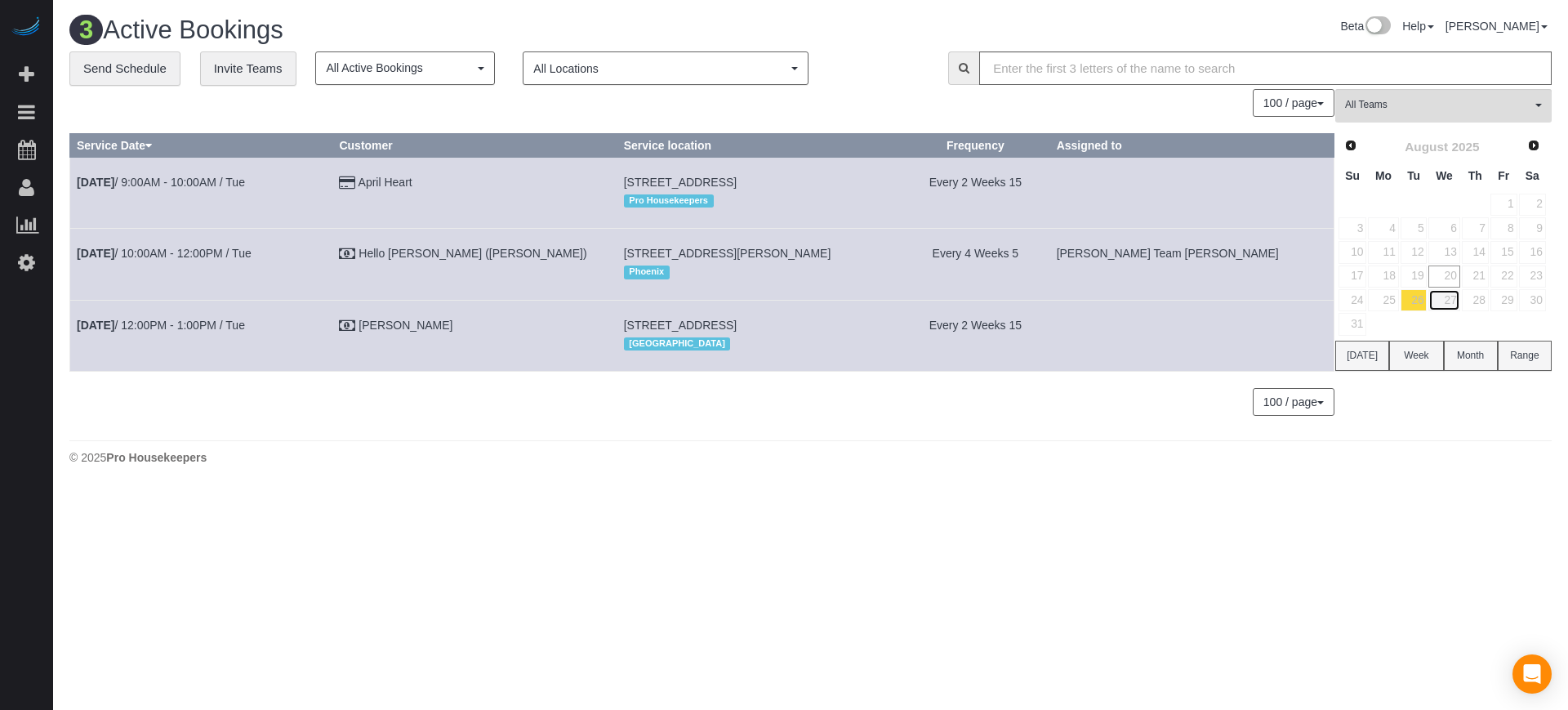
click at [1443, 302] on link "27" at bounding box center [1444, 300] width 31 height 22
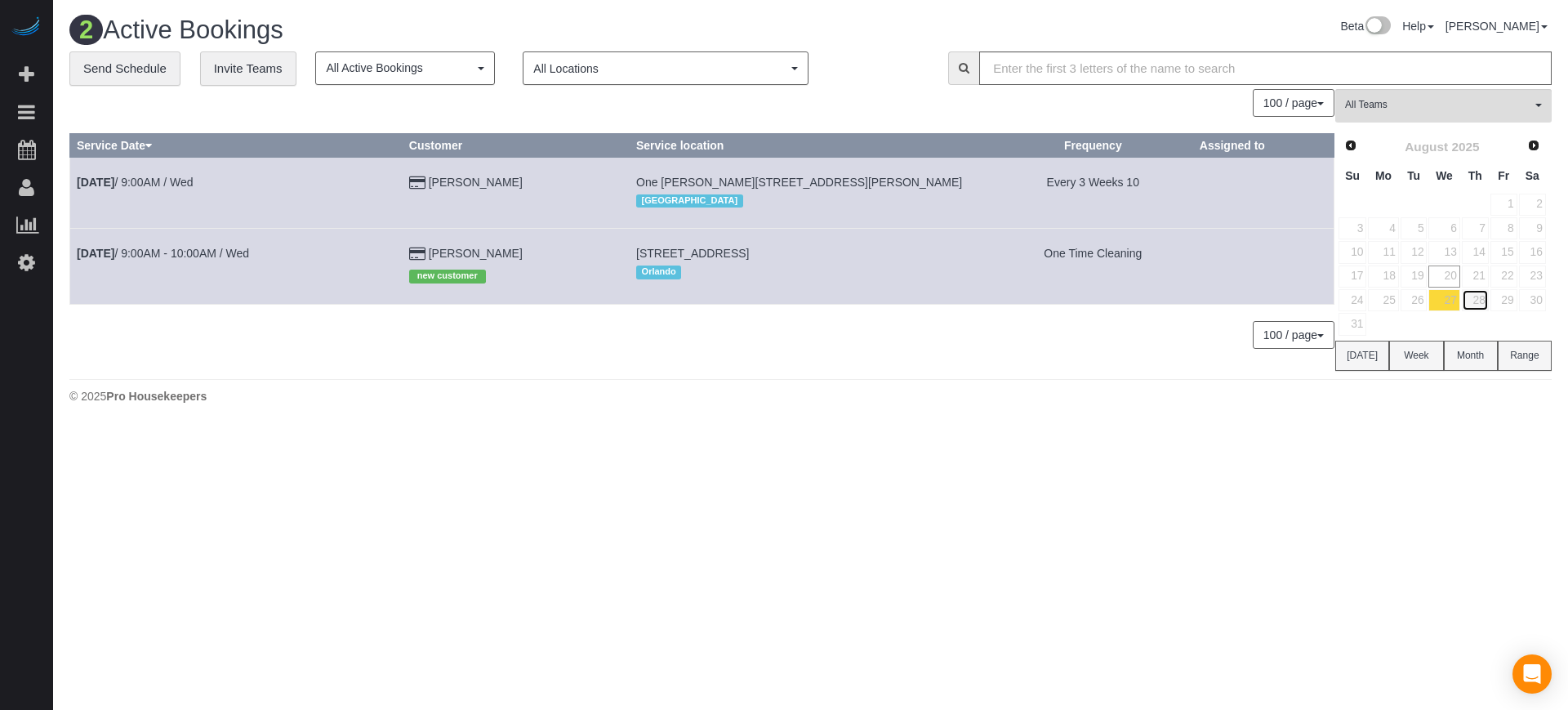
click at [1474, 303] on link "28" at bounding box center [1475, 300] width 27 height 22
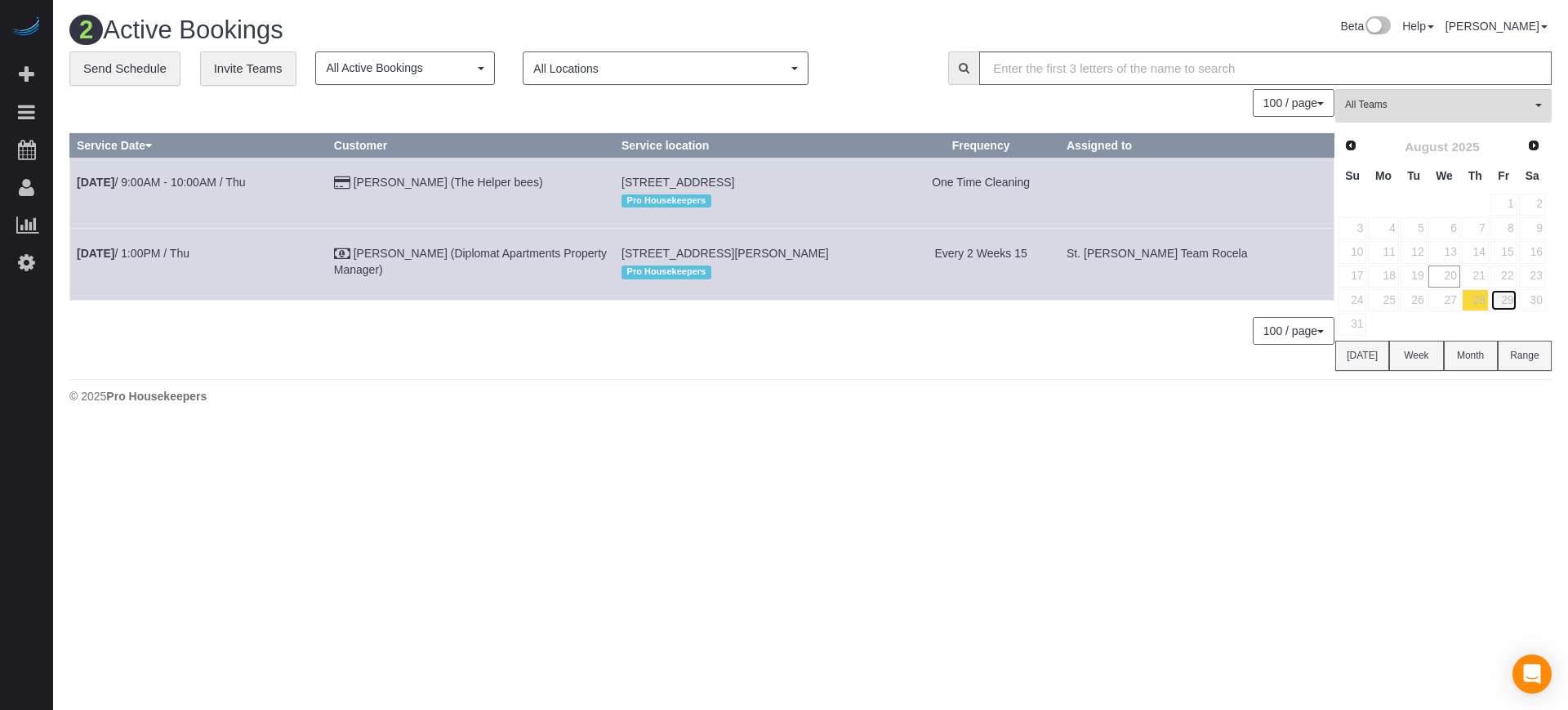
click at [1503, 302] on link "29" at bounding box center [1504, 300] width 27 height 22
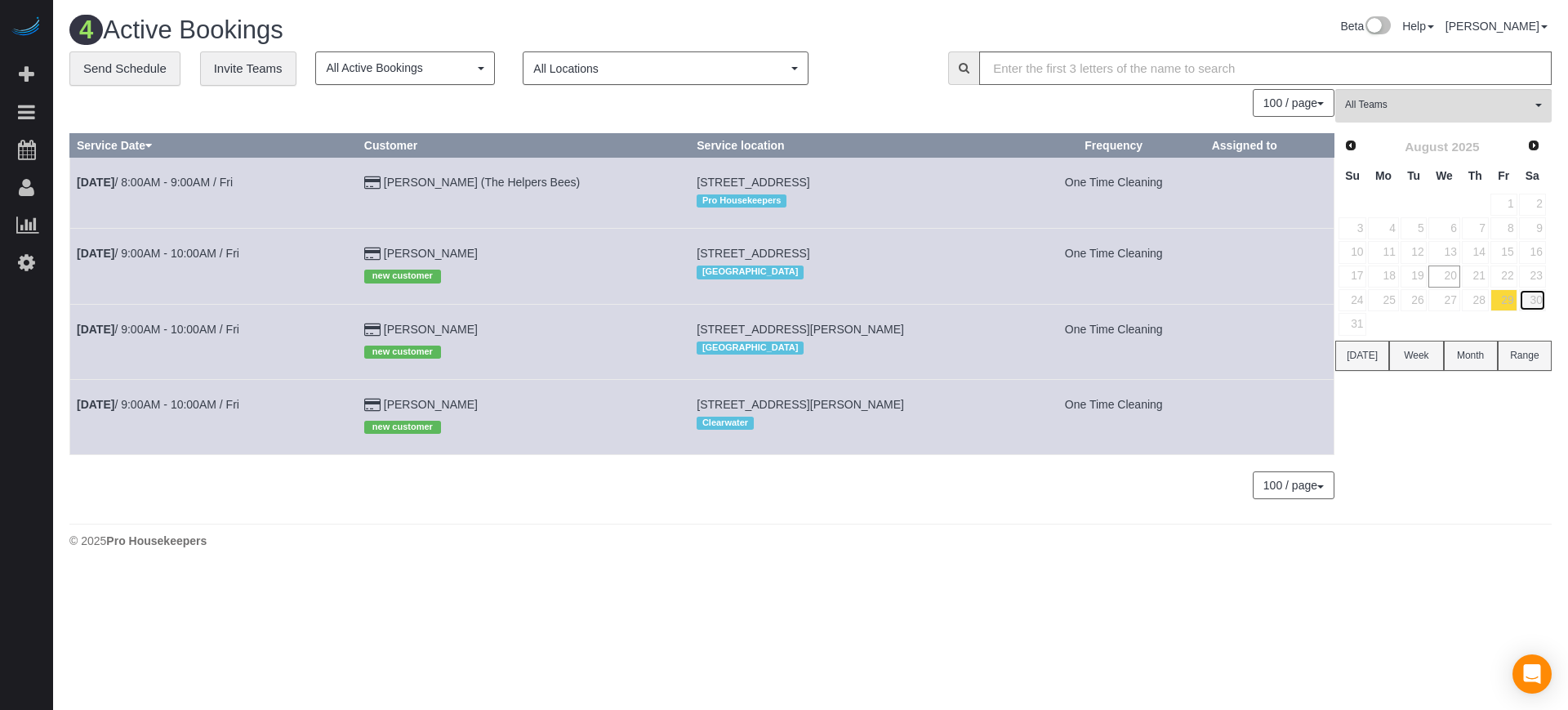
click at [1535, 297] on link "30" at bounding box center [1533, 300] width 27 height 22
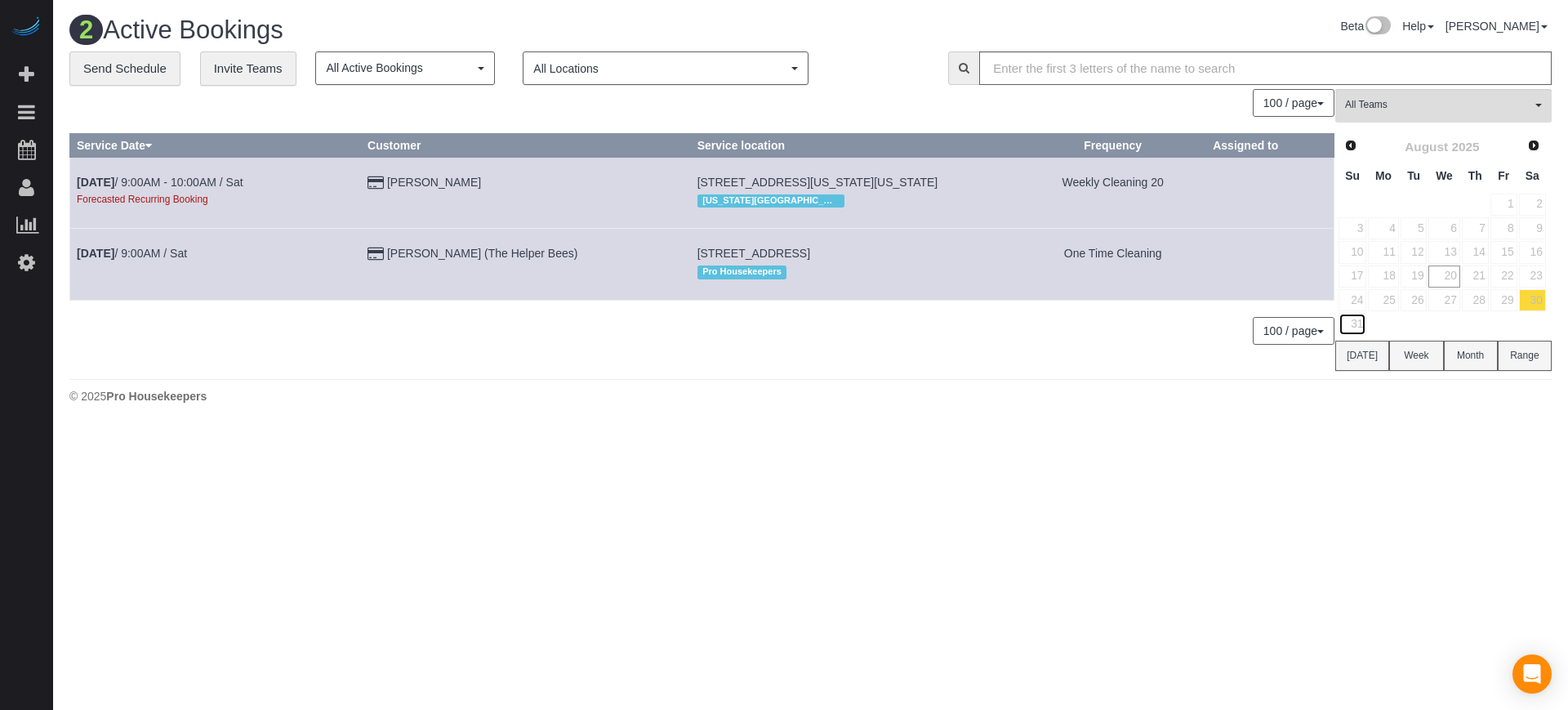
click at [1361, 322] on link "31" at bounding box center [1353, 323] width 28 height 22
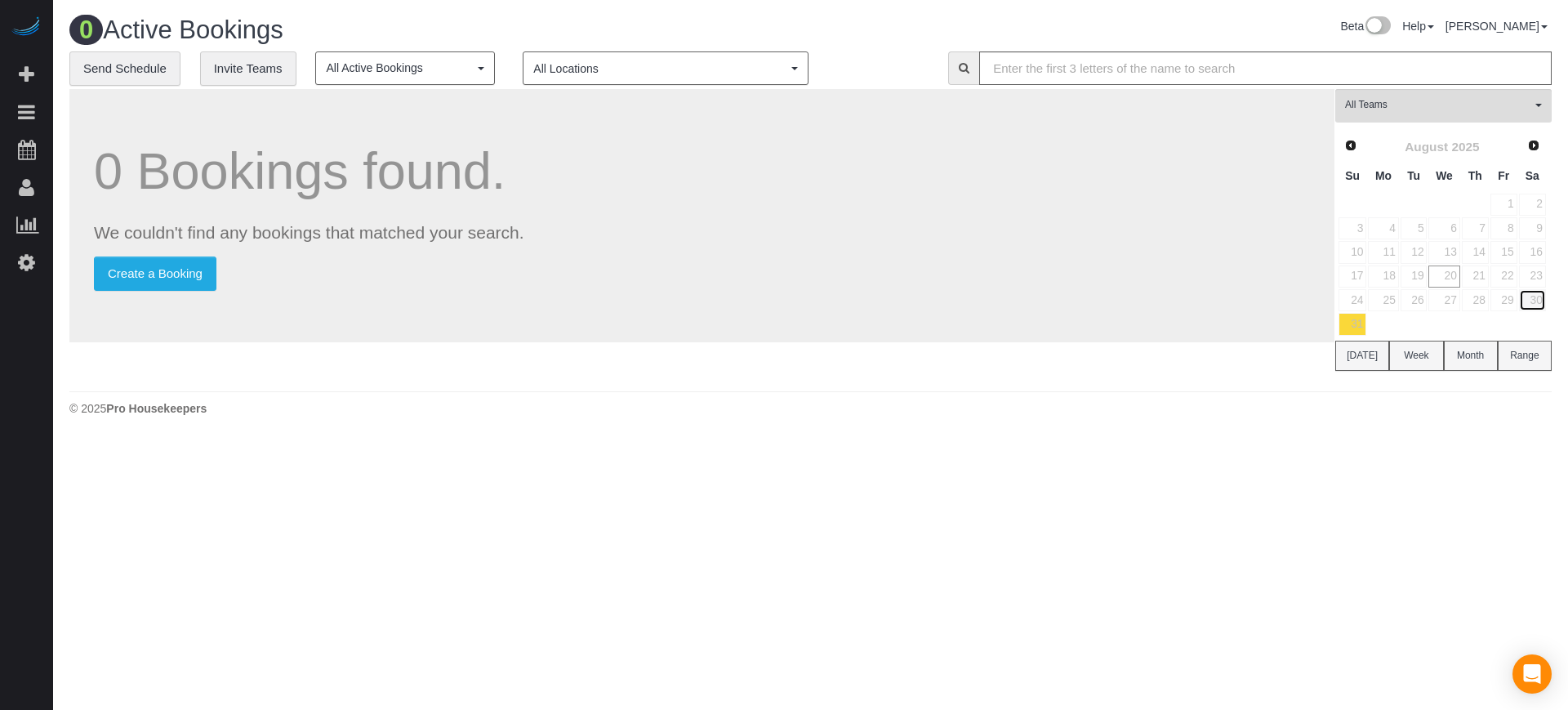
click at [1542, 297] on link "30" at bounding box center [1533, 300] width 27 height 22
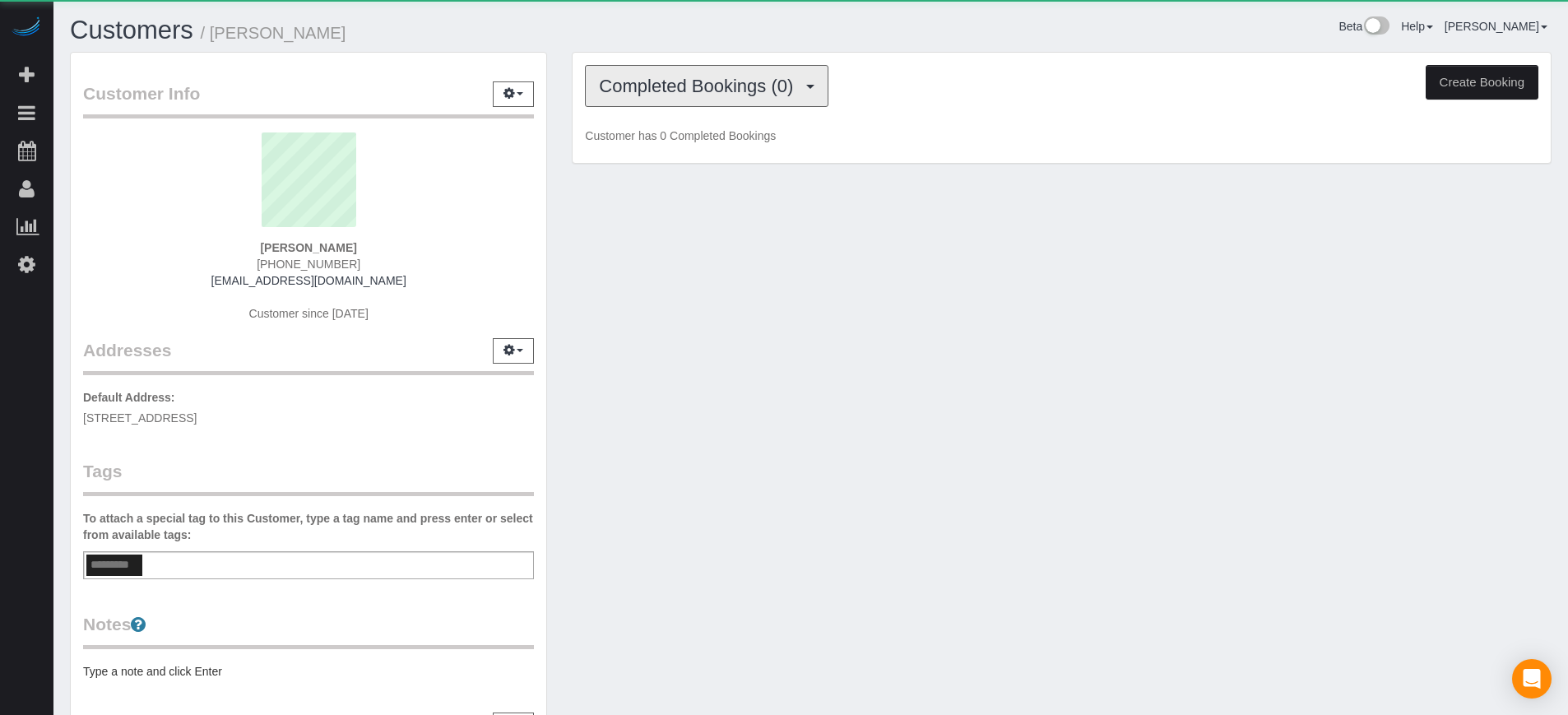
click at [666, 76] on span "Completed Bookings (0)" at bounding box center [700, 86] width 203 height 21
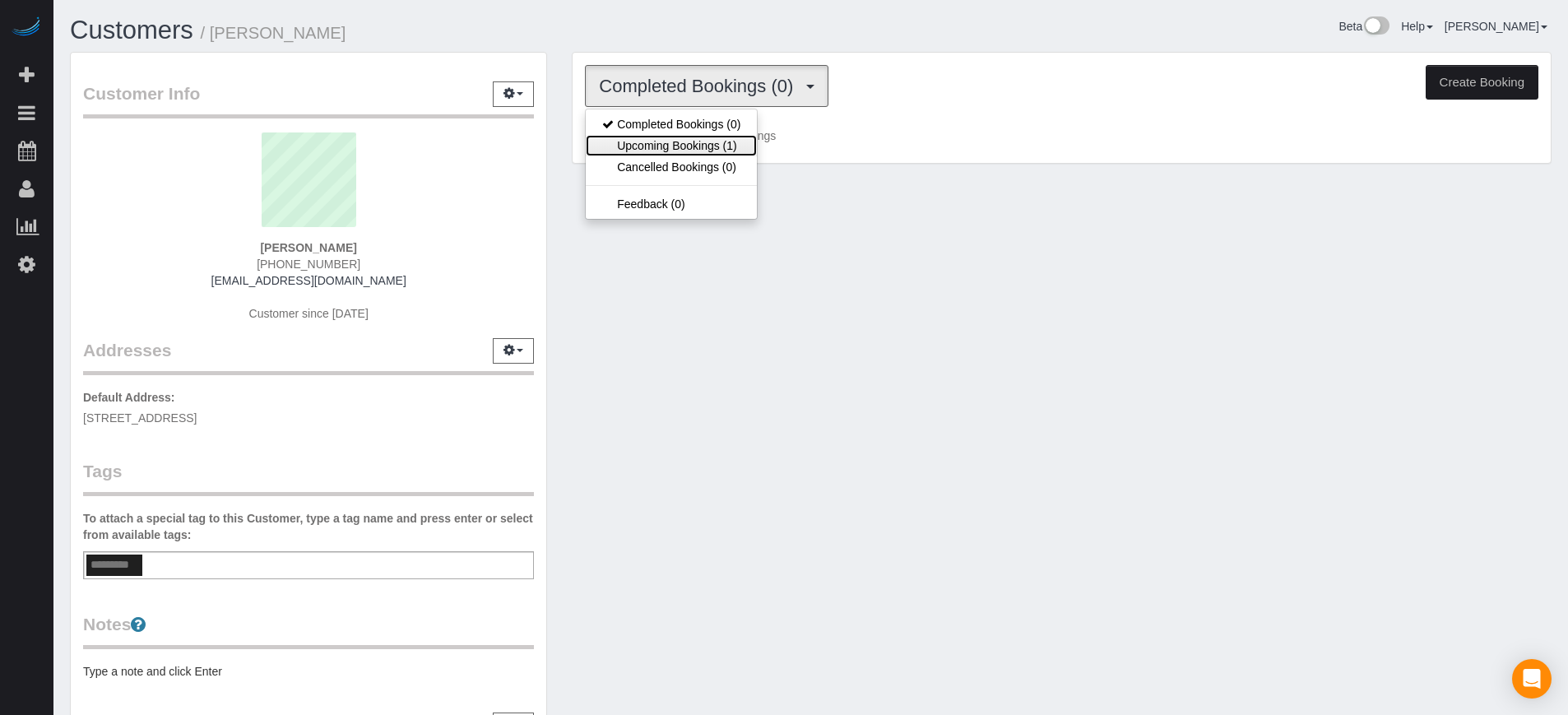
click at [684, 145] on link "Upcoming Bookings (1)" at bounding box center [671, 145] width 171 height 22
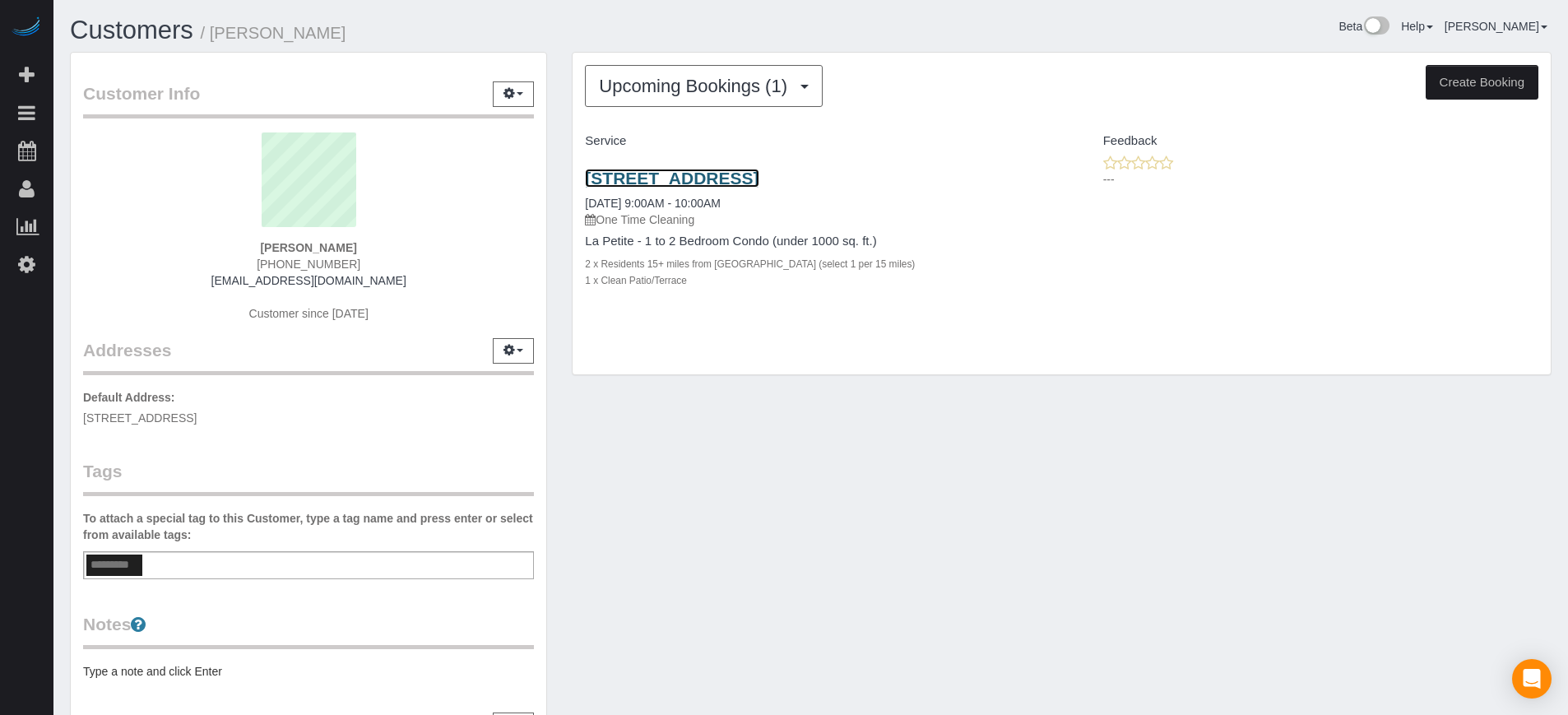
click at [654, 179] on link "[STREET_ADDRESS]" at bounding box center [671, 178] width 174 height 19
click at [561, 219] on div "Upcoming Bookings (1) Completed Bookings (0) Upcoming Bookings (1) Cancelled Bo…" at bounding box center [1062, 222] width 1005 height 340
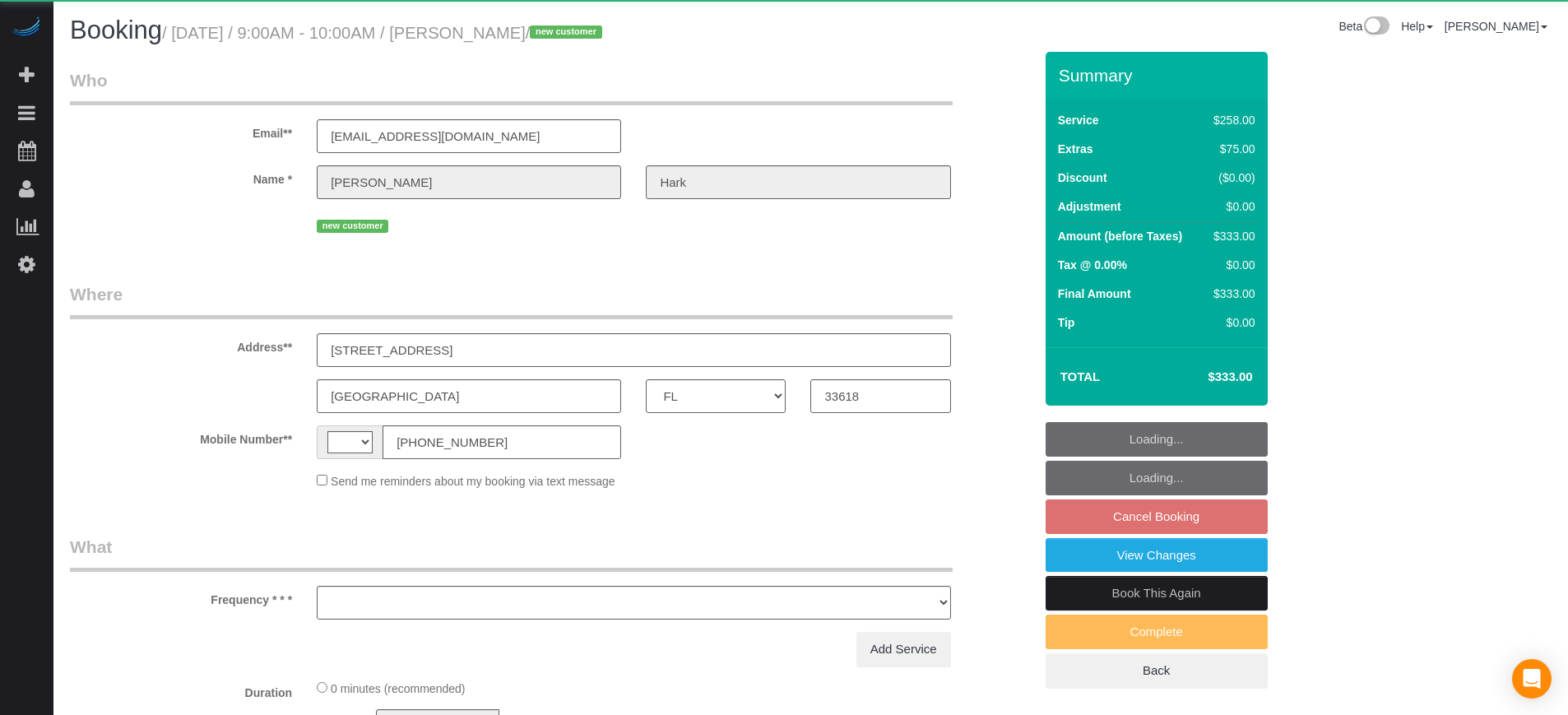
select select "FL"
select select "string:[GEOGRAPHIC_DATA]"
select select "object:591"
select select "string:fspay-8e9305d6-f9ce-4f1a-899a-7925ca6a8db7"
select select "5"
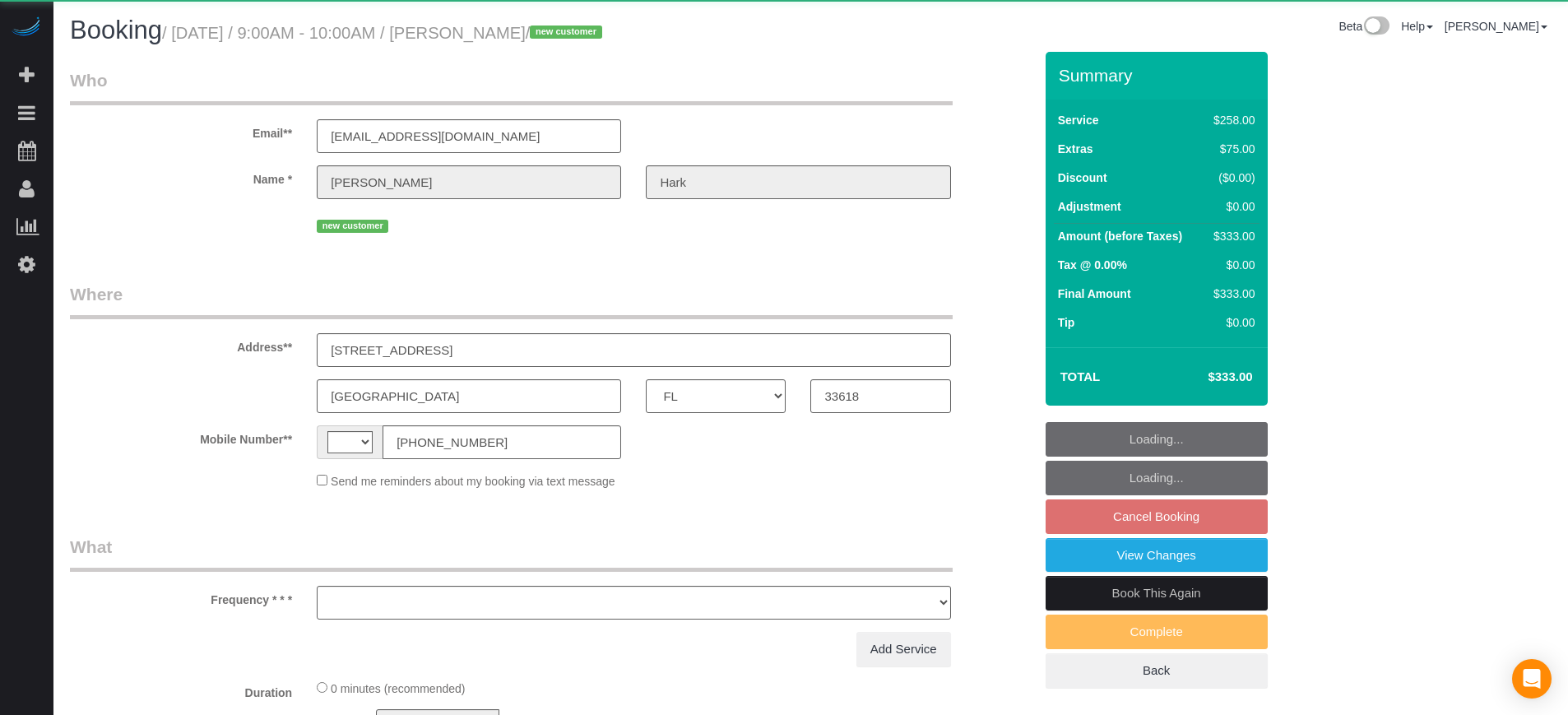
select select "number:9"
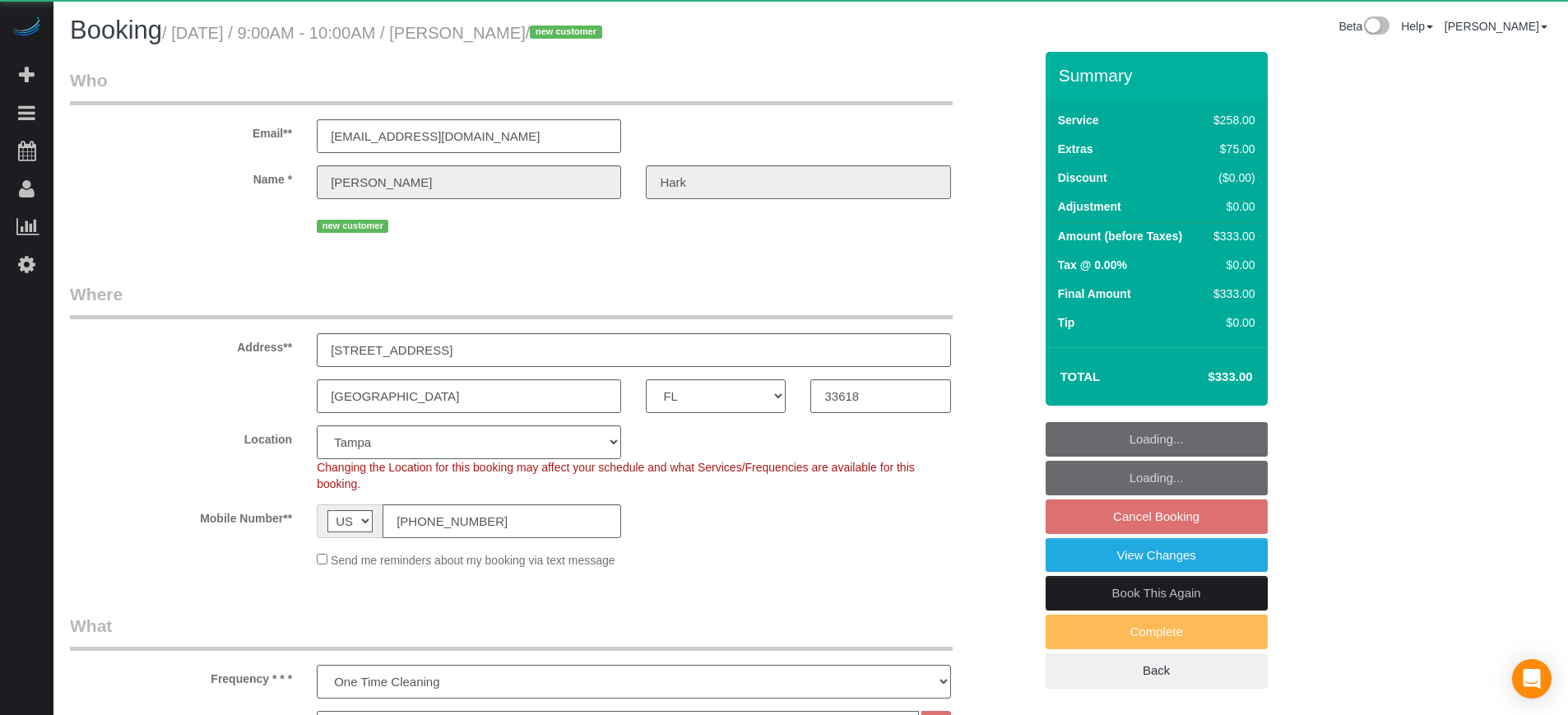
select select "object:835"
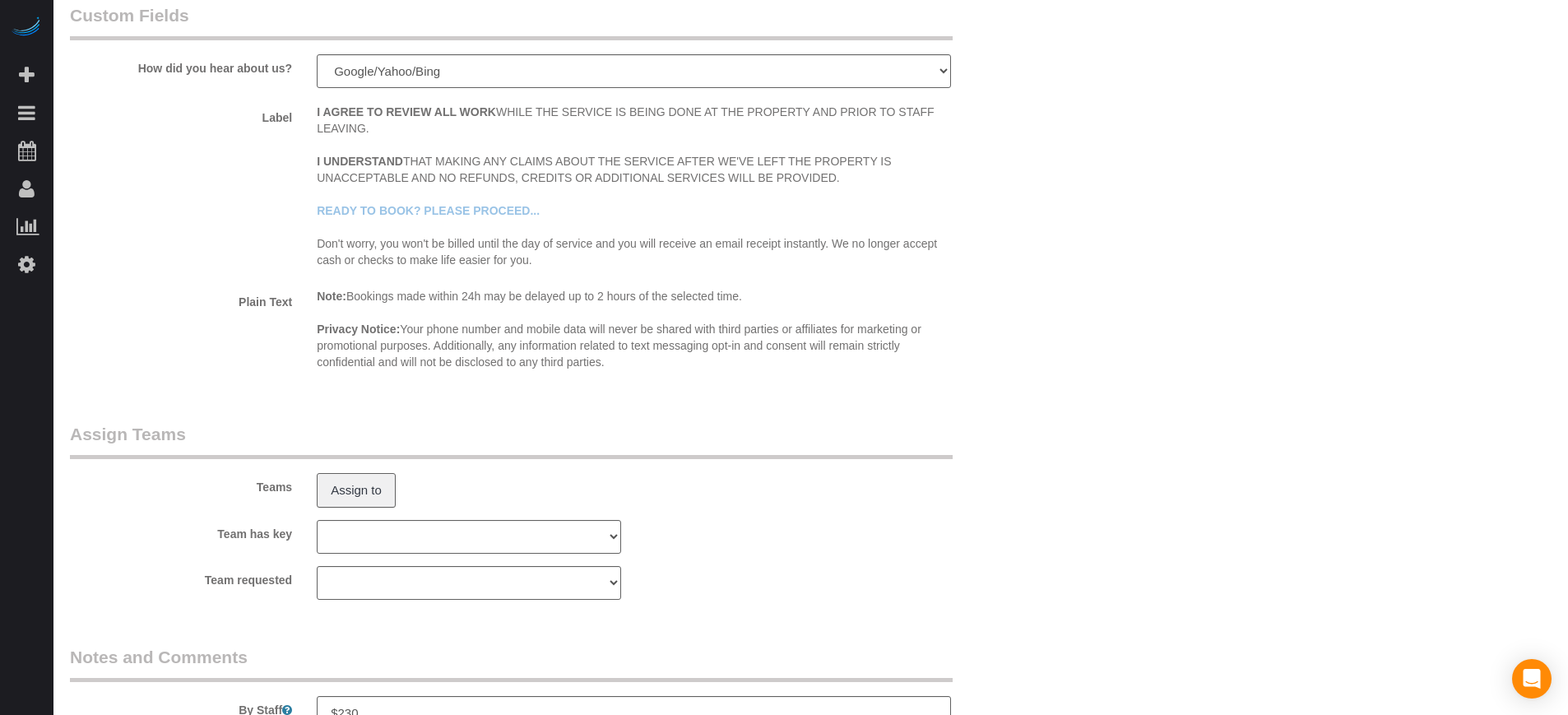
scroll to position [2571, 0]
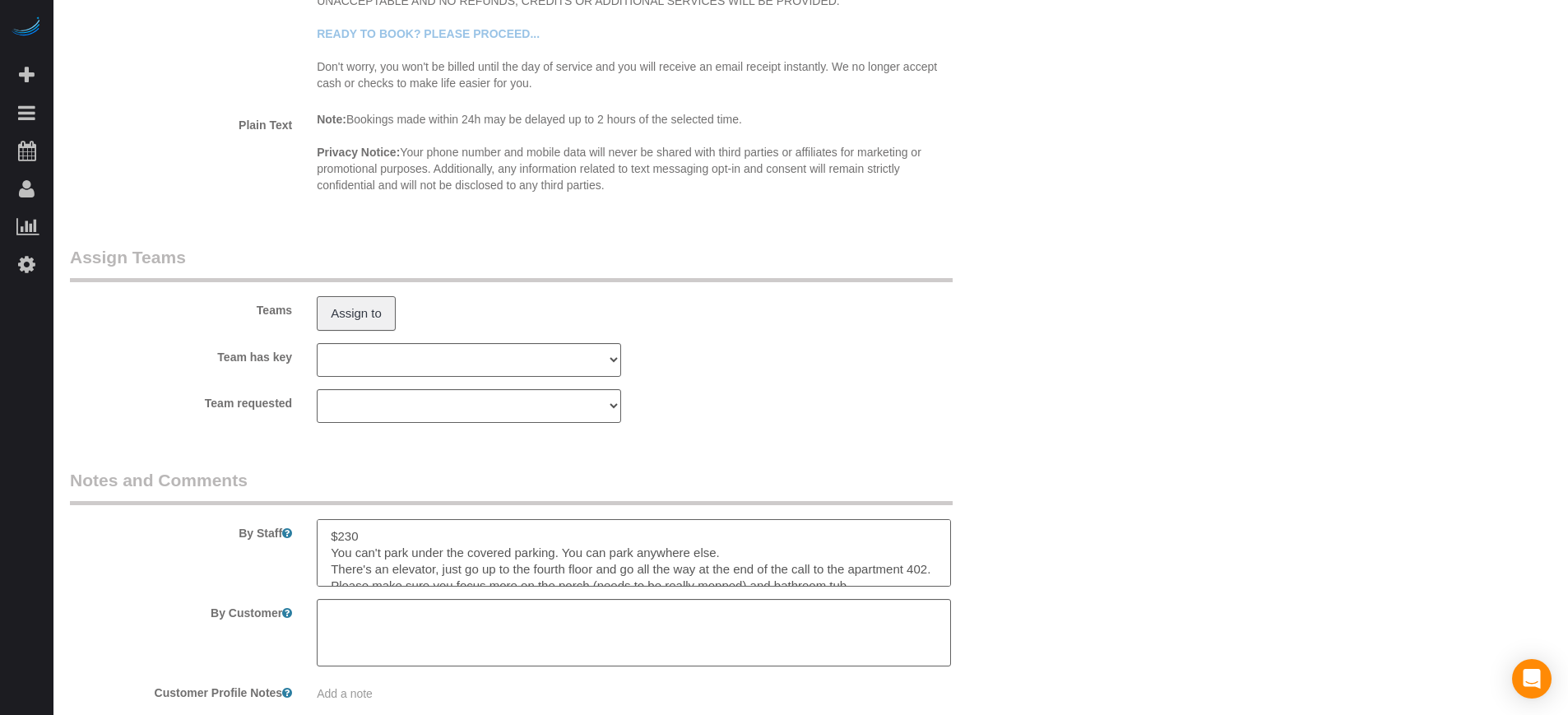
click at [504, 541] on textarea at bounding box center [633, 552] width 634 height 67
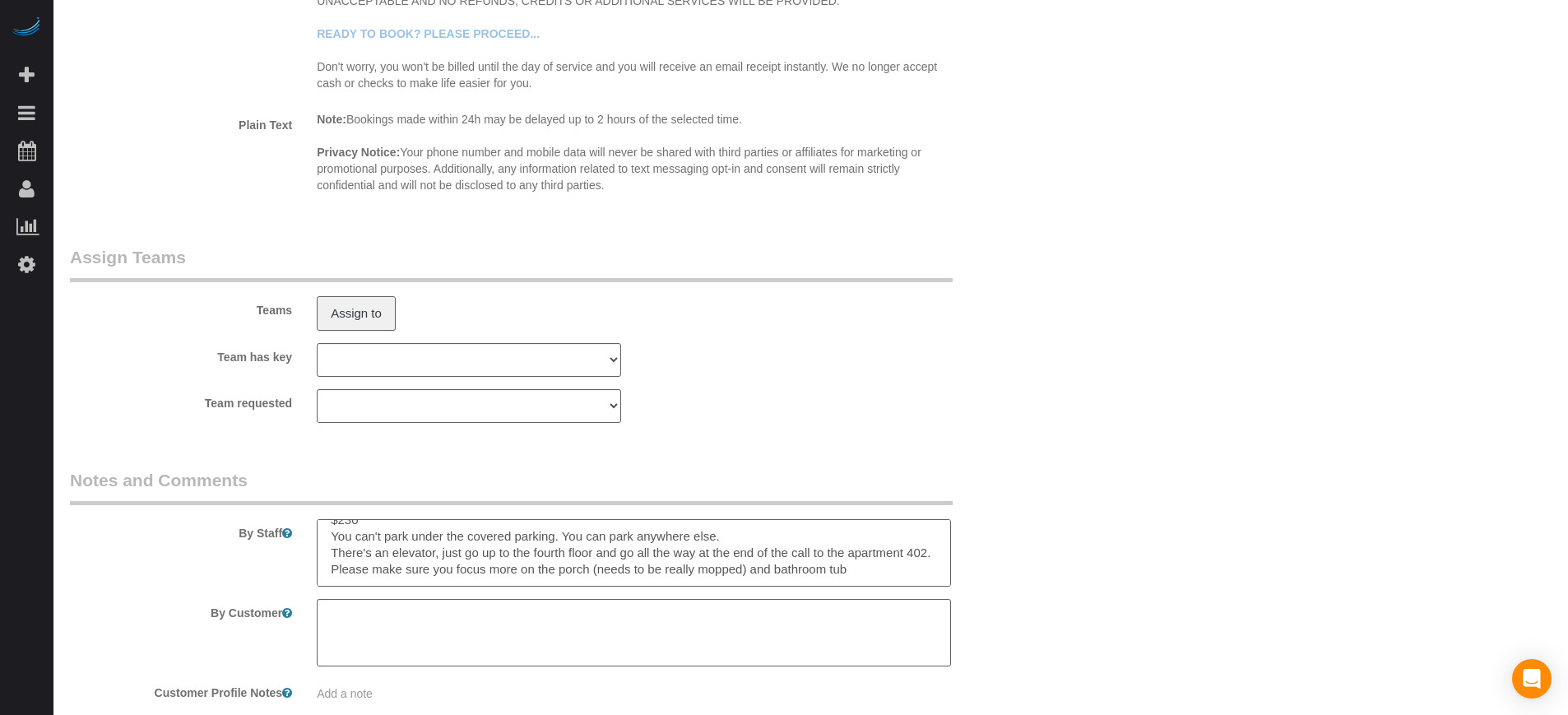
scroll to position [33, 0]
click at [106, 553] on div "By Staff" at bounding box center [551, 527] width 988 height 119
click at [449, 543] on textarea at bounding box center [633, 552] width 634 height 67
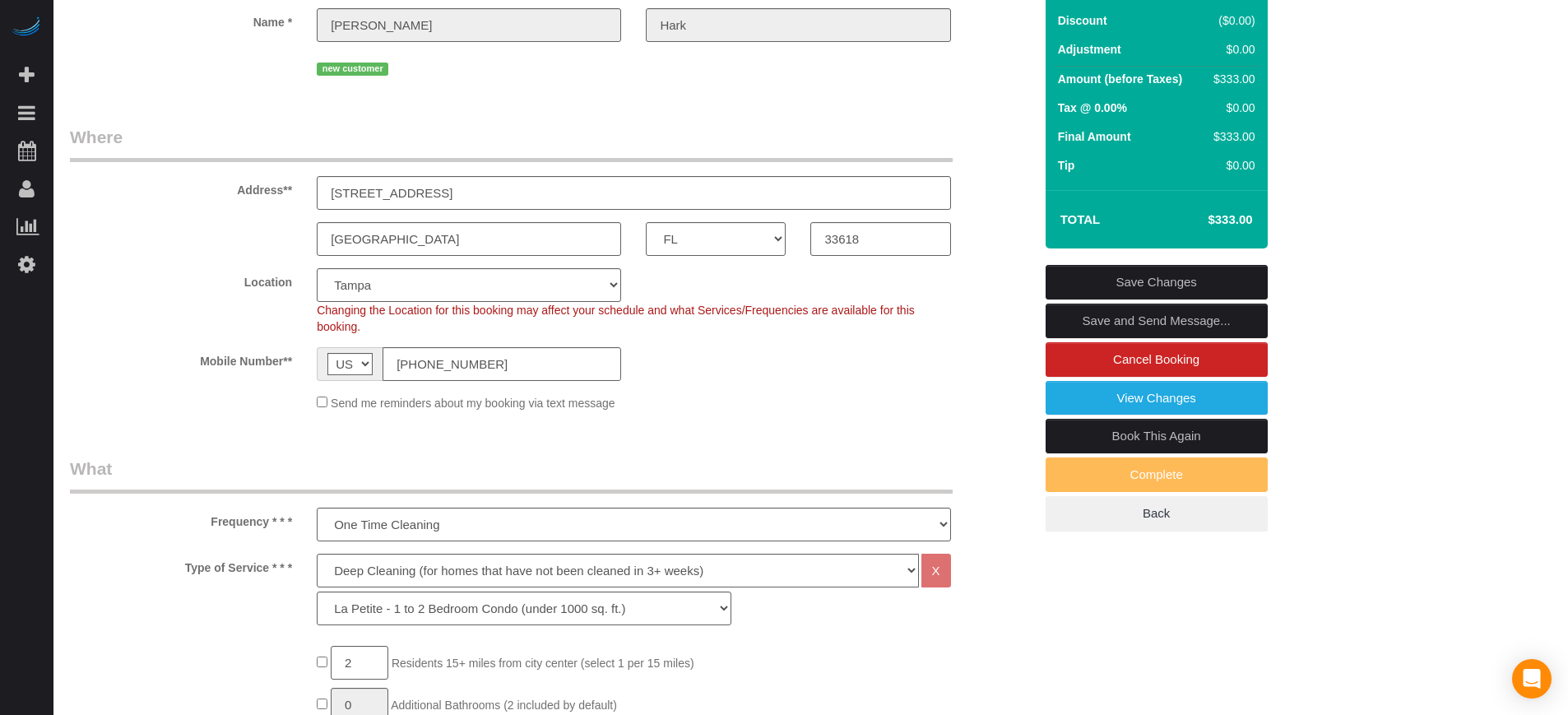
scroll to position [0, 0]
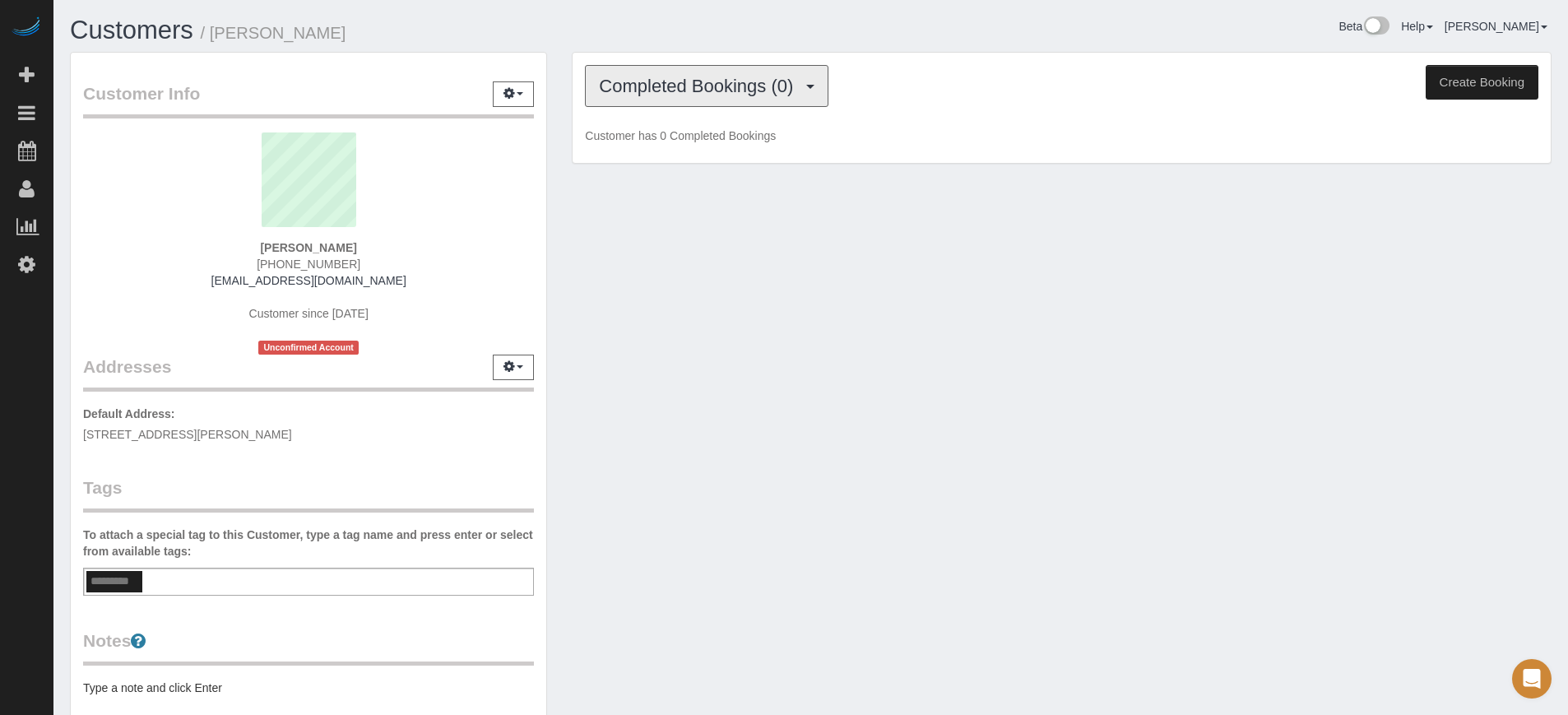
click at [690, 86] on span "Completed Bookings (0)" at bounding box center [700, 86] width 203 height 21
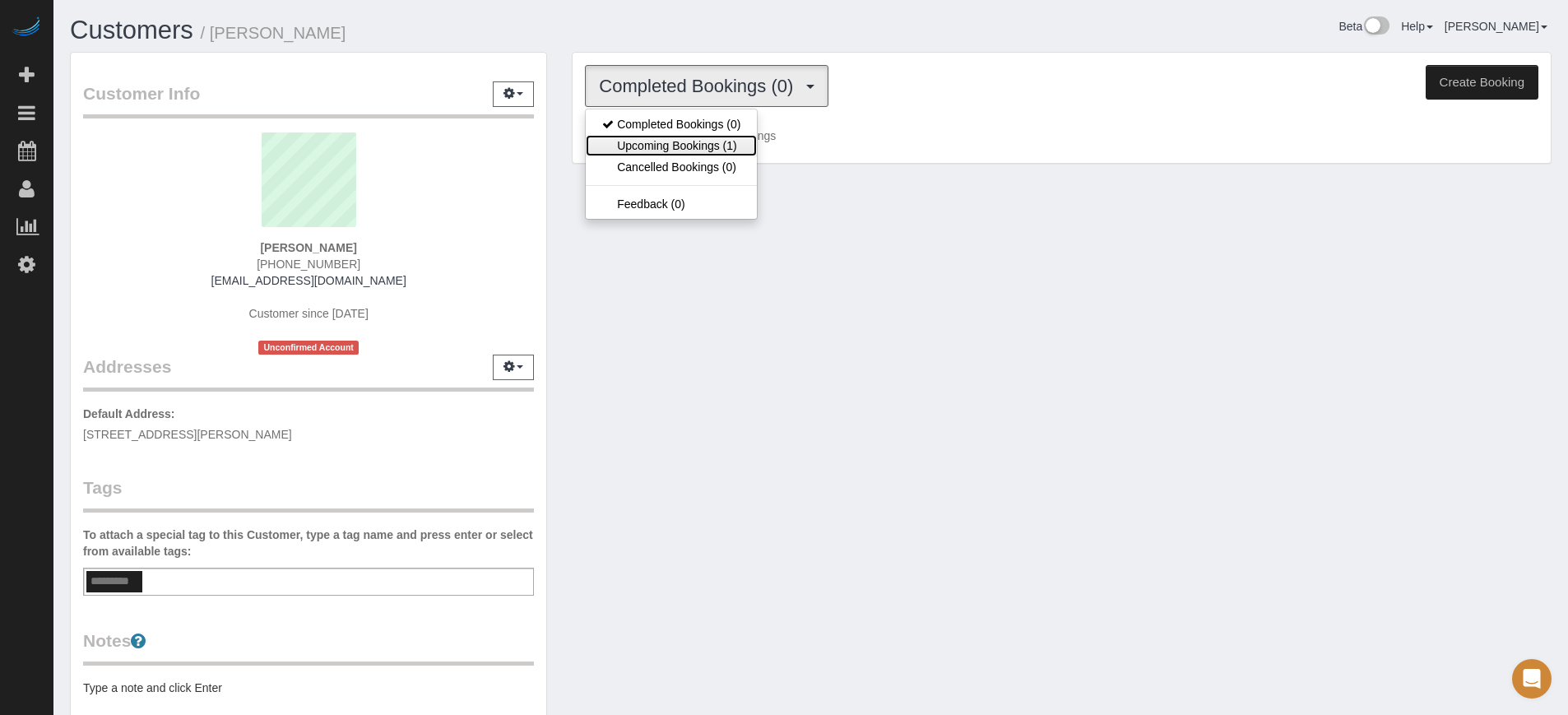
click at [694, 139] on link "Upcoming Bookings (1)" at bounding box center [671, 145] width 171 height 22
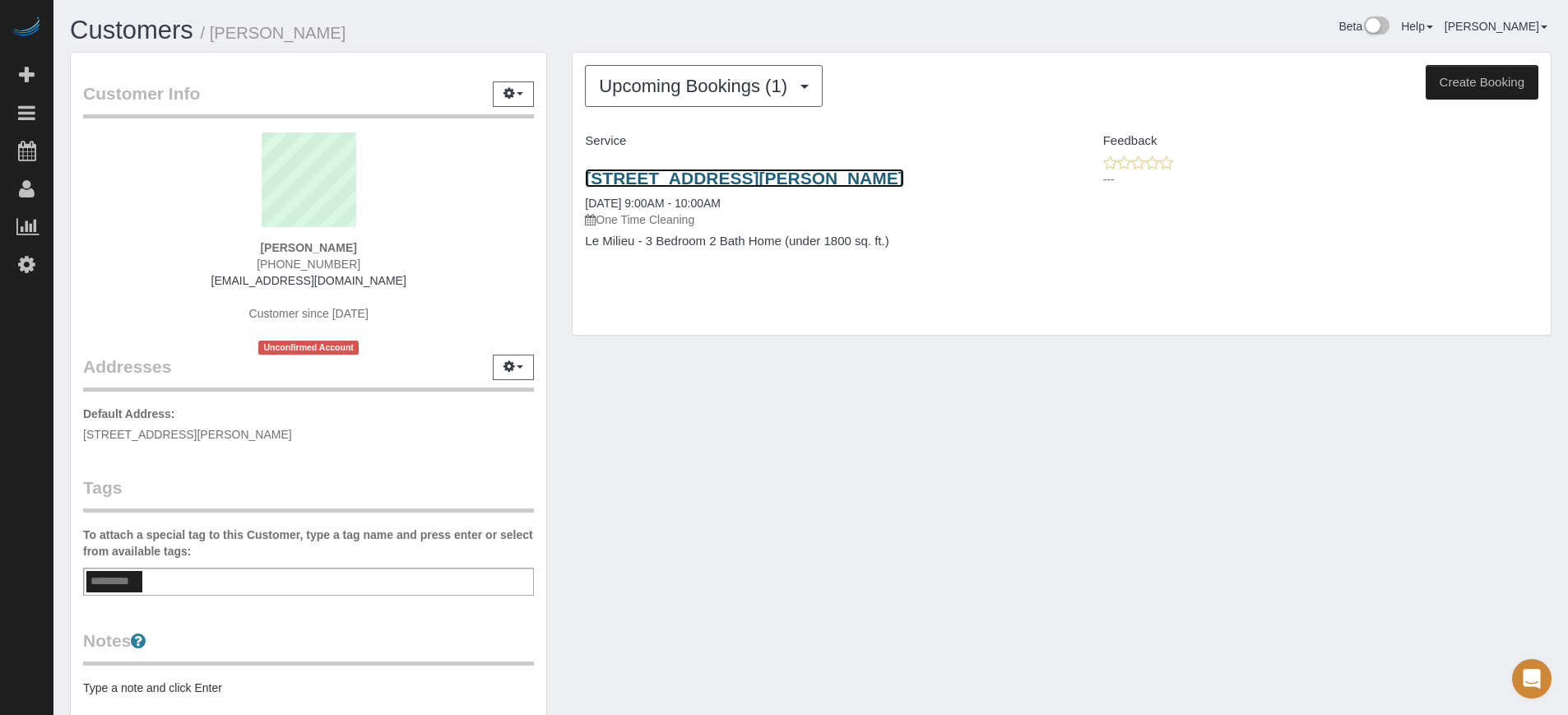
click at [674, 177] on link "625 Lois Ln, Belleair Bluffs, FL 33770" at bounding box center [743, 178] width 318 height 19
click at [339, 245] on strong "Heather Henderson" at bounding box center [308, 247] width 96 height 13
copy div "Heather Henderson"
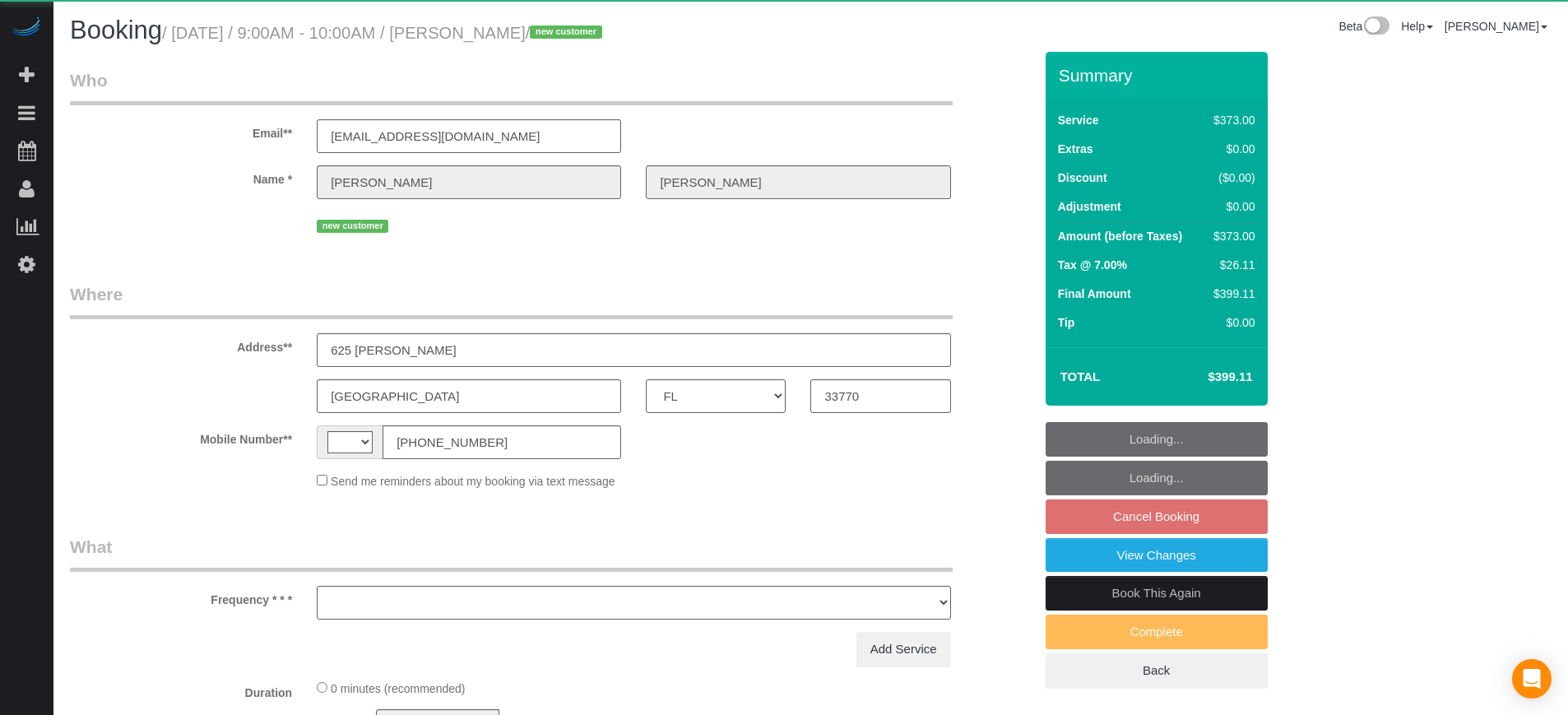
select select "FL"
select select "string:[GEOGRAPHIC_DATA]"
select select "object:344"
select select "string:fspay-2a682824-5e46-44a5-8ce5-802d2137760d"
select select "6"
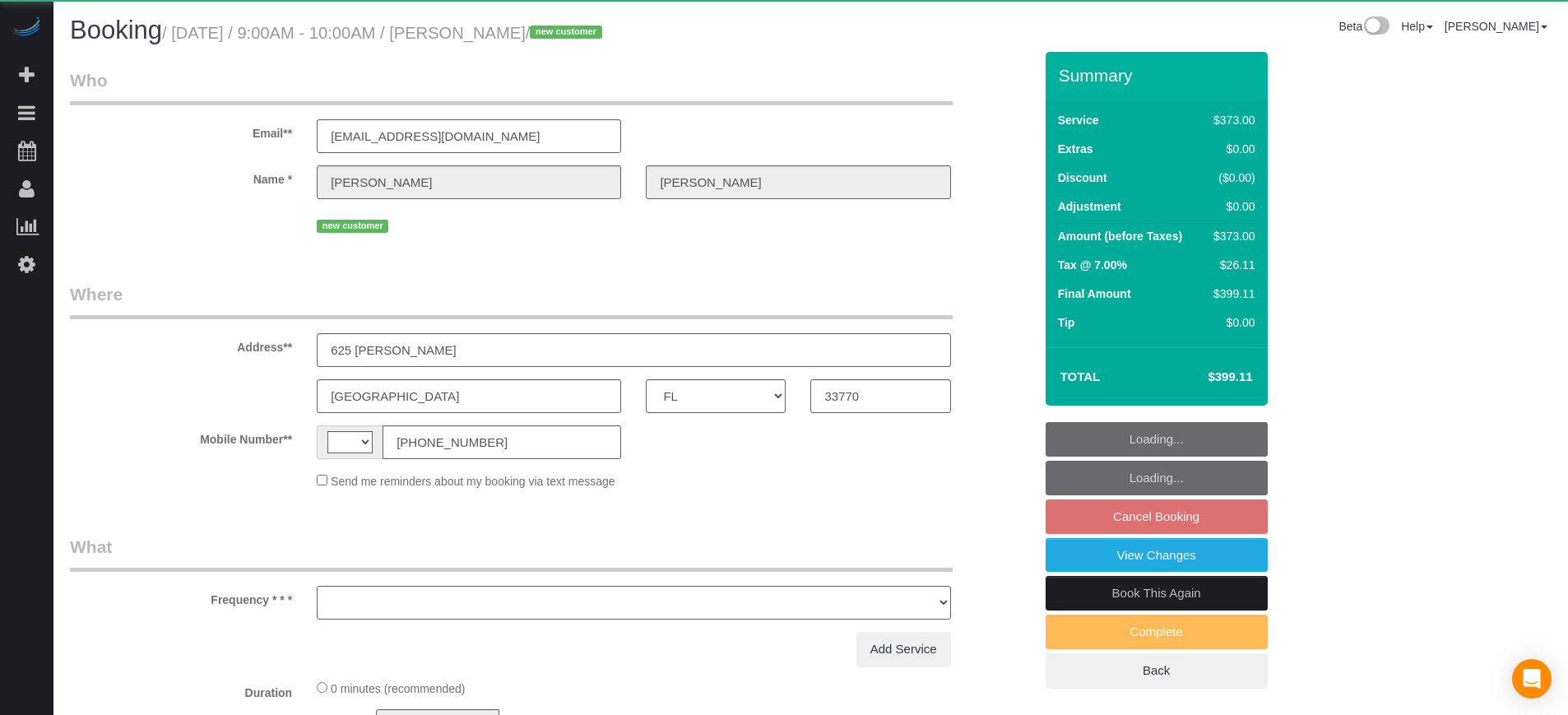
select select "number:9"
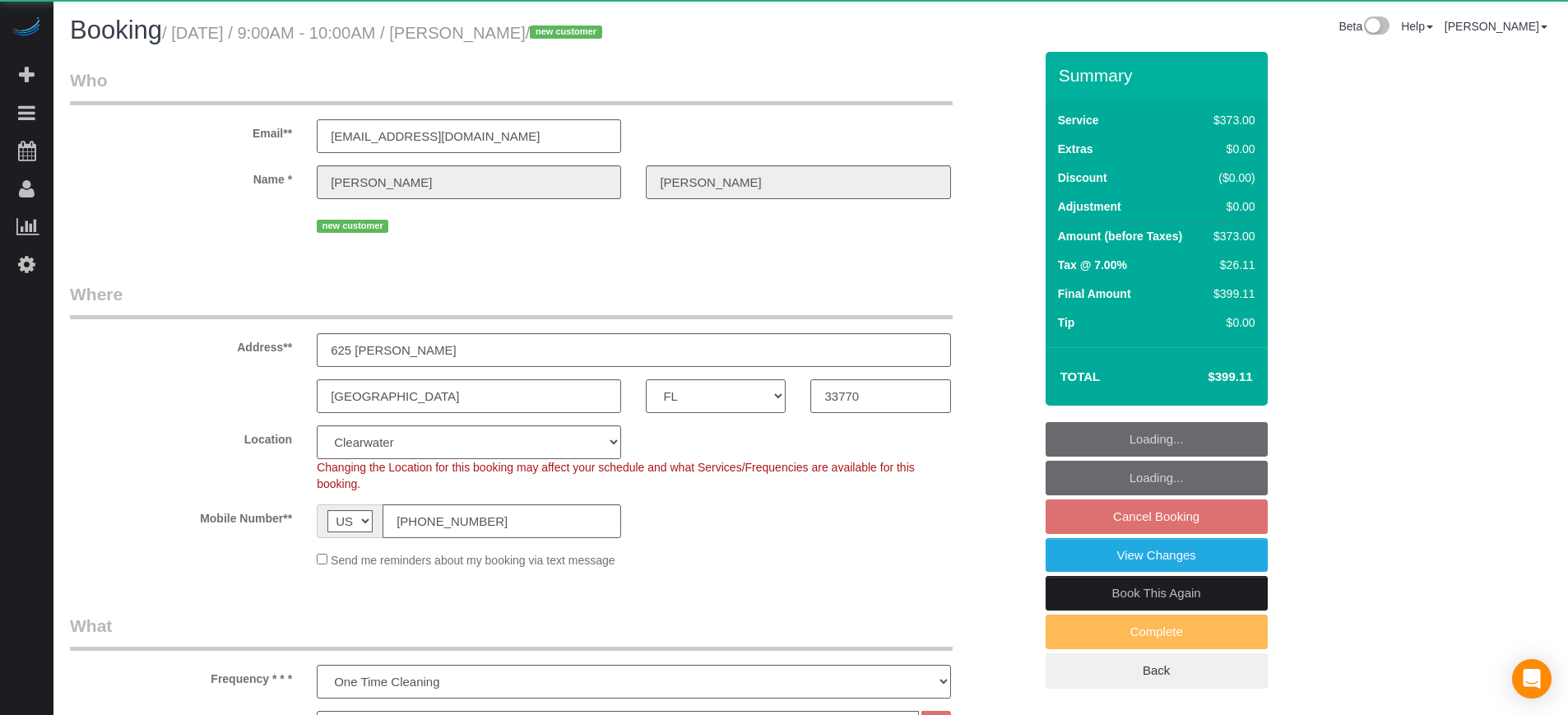
select select "object:830"
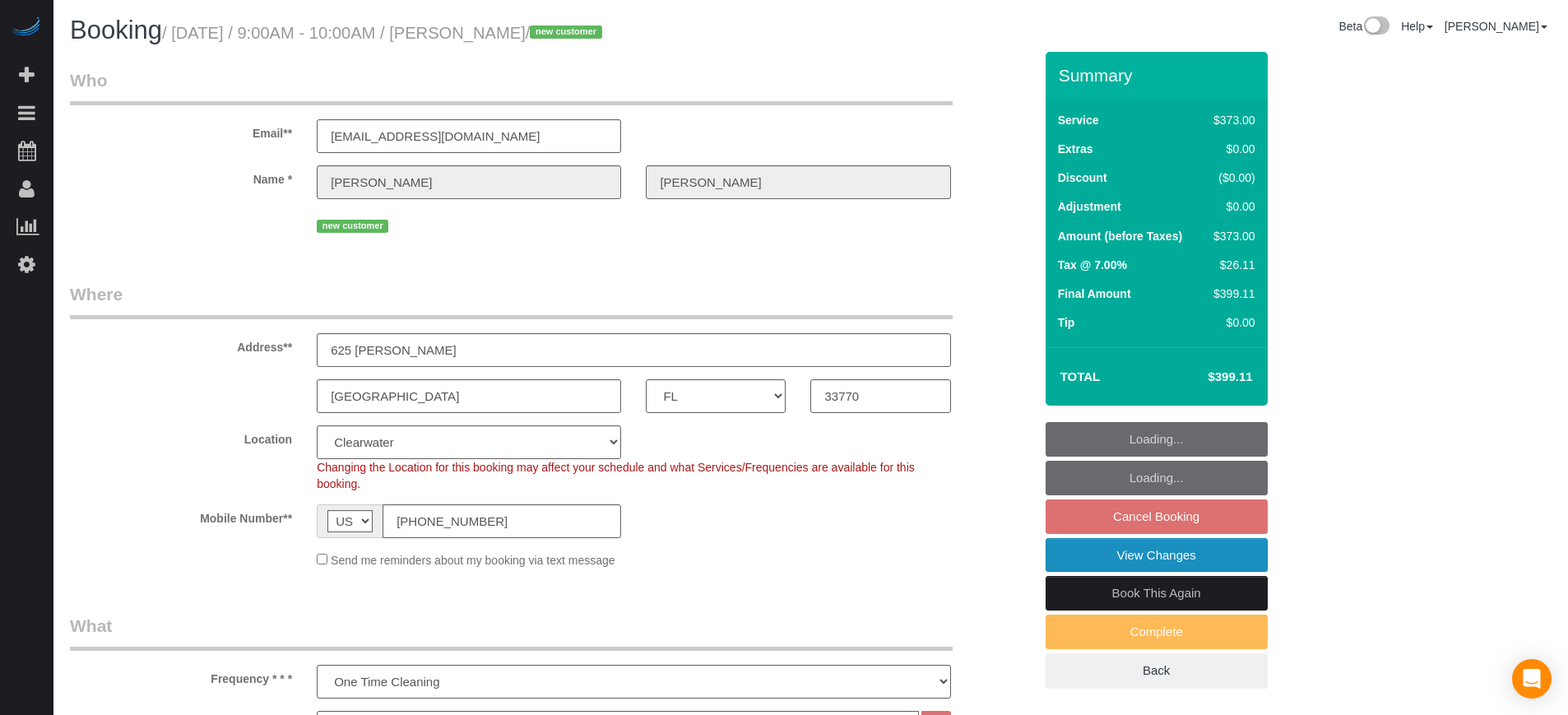
click at [1129, 566] on link "View Changes" at bounding box center [1156, 556] width 222 height 35
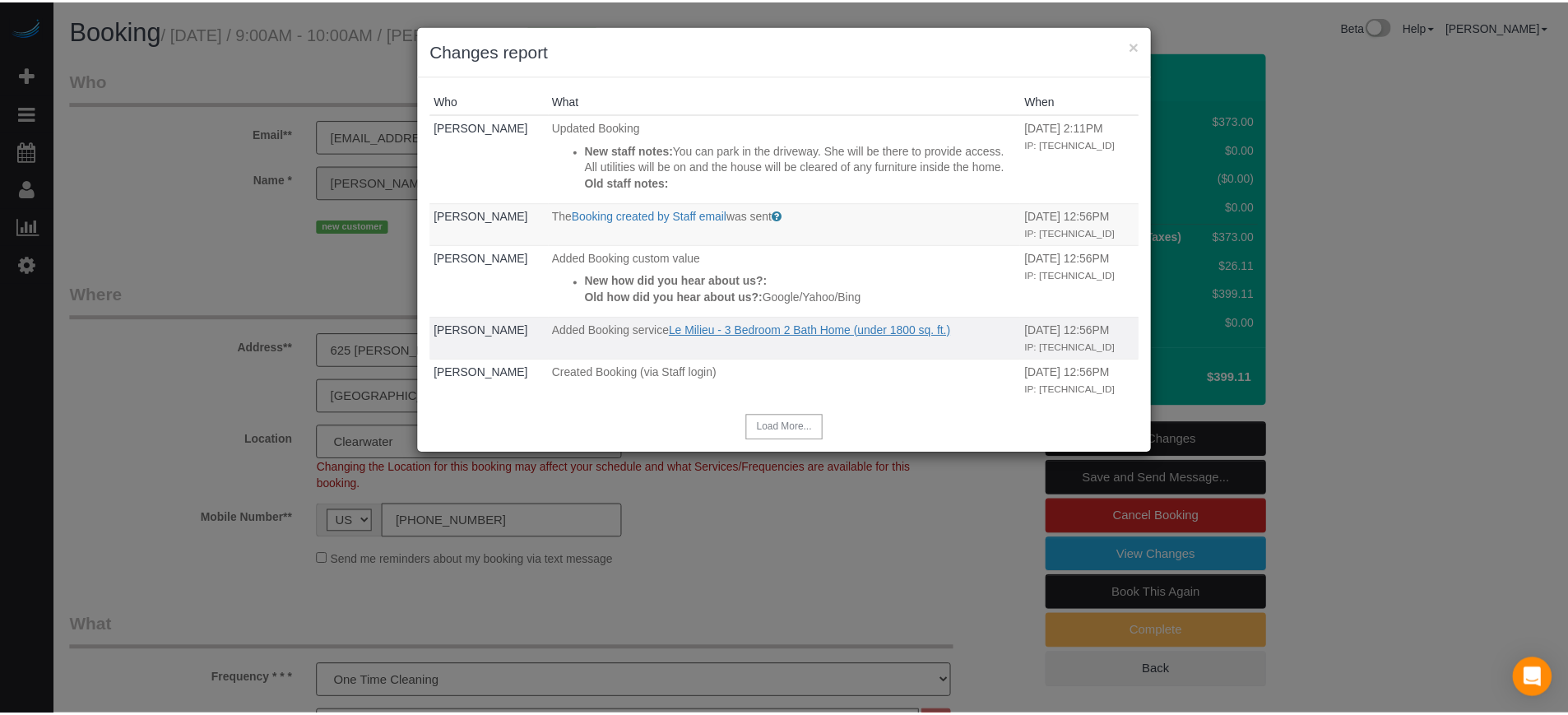
scroll to position [7, 0]
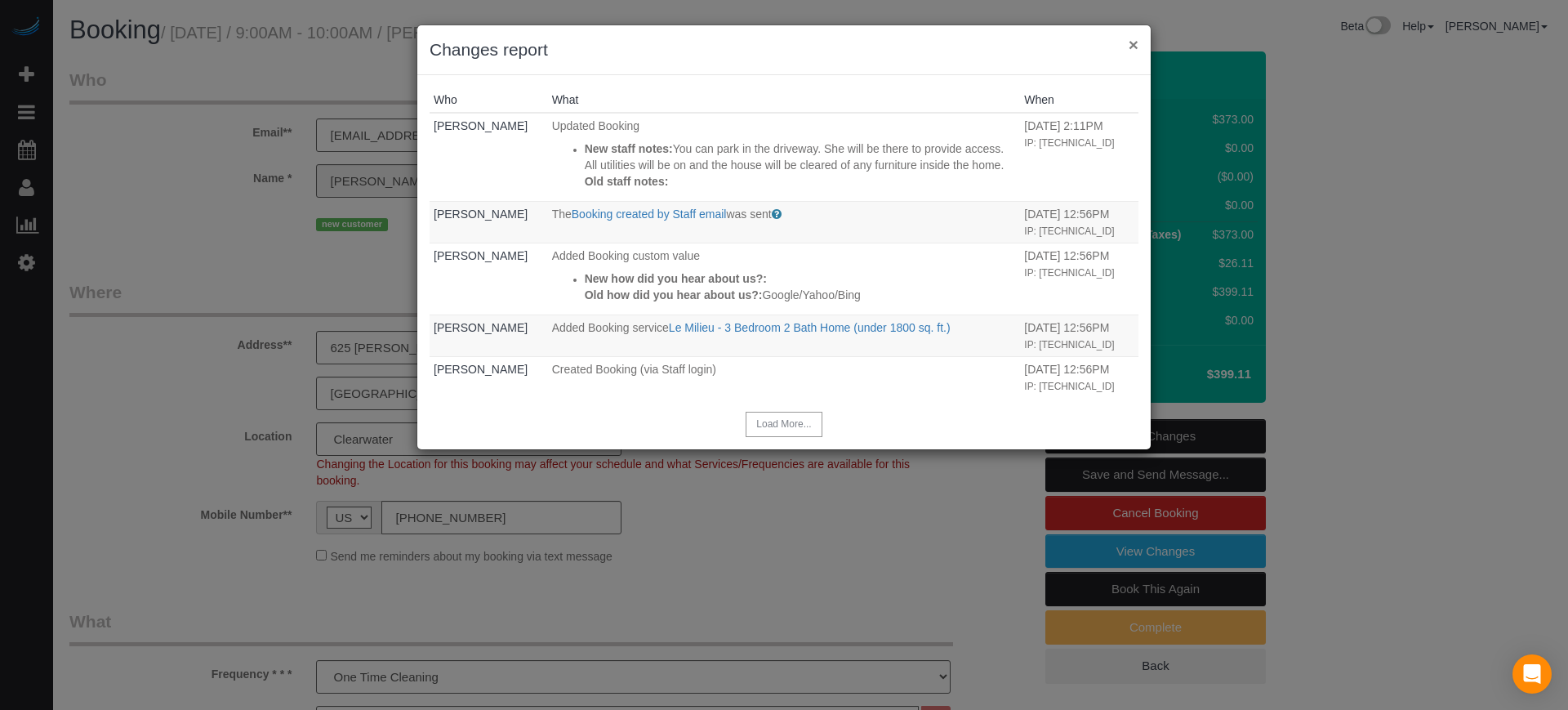
click at [1131, 40] on button "×" at bounding box center [1134, 45] width 10 height 17
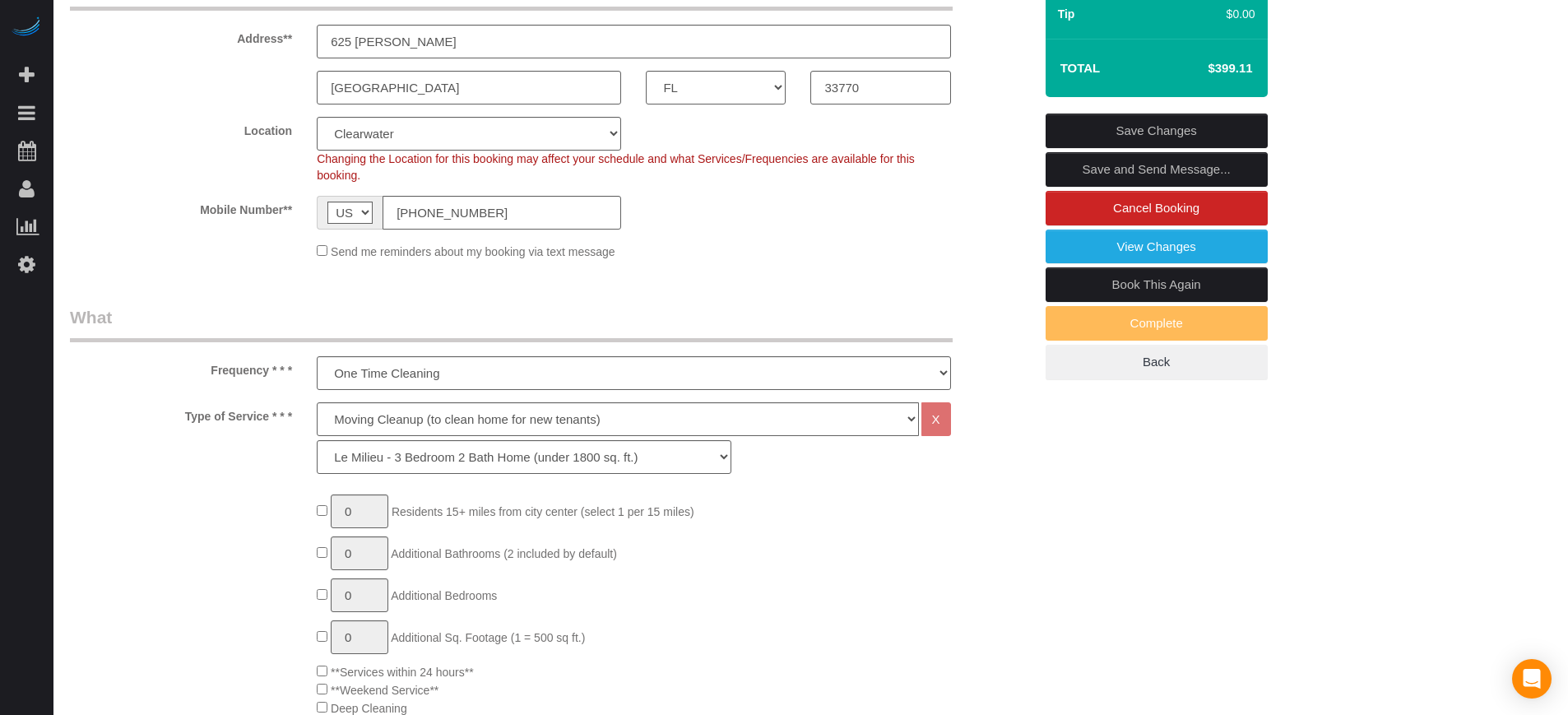
scroll to position [103, 0]
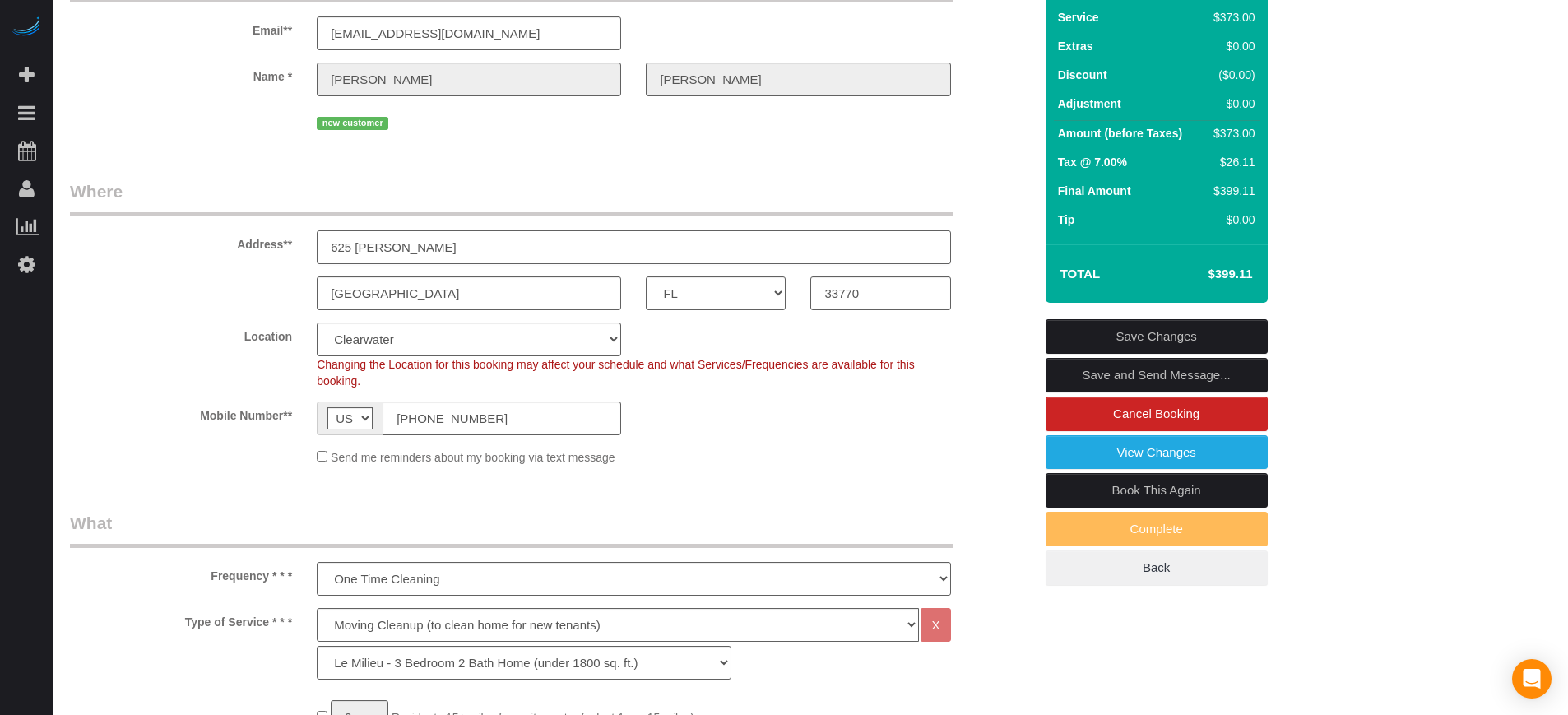
click at [435, 252] on input "625 [PERSON_NAME]" at bounding box center [633, 247] width 634 height 34
